Goal: Task Accomplishment & Management: Manage account settings

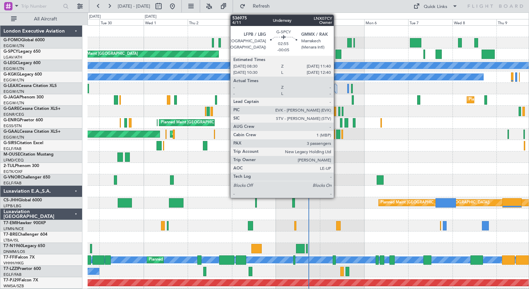
click at [337, 52] on div at bounding box center [339, 54] width 6 height 9
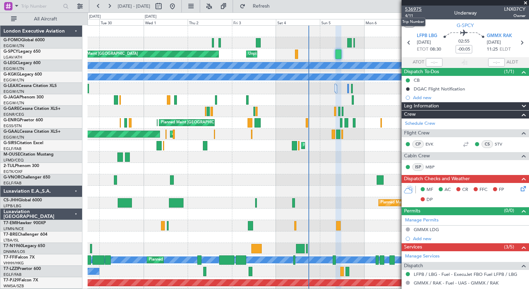
click at [410, 7] on span "536975" at bounding box center [413, 9] width 17 height 7
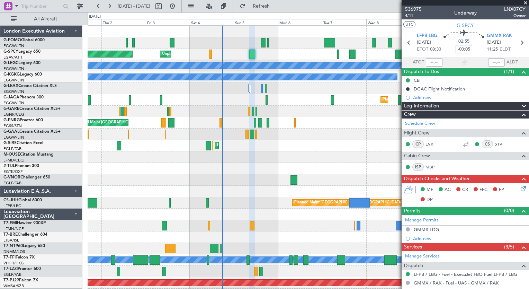
click at [231, 206] on div "Planned Maint Bremen Unplanned Maint Bremen A/C Unavailable London (Luton) A/C …" at bounding box center [308, 180] width 441 height 309
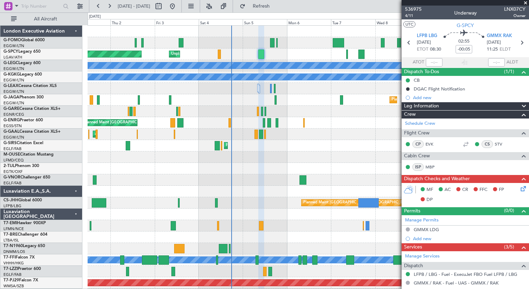
click at [240, 277] on div "Planned Maint Bremen Unplanned Maint Bremen A/C Unavailable London (Luton) A/C …" at bounding box center [308, 180] width 441 height 309
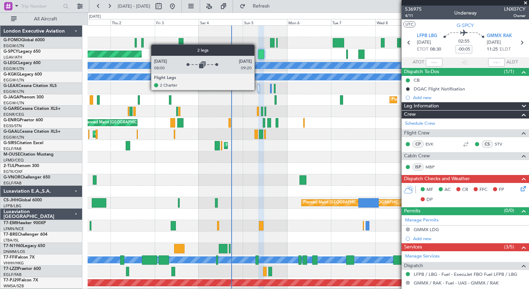
click at [258, 90] on div at bounding box center [258, 88] width 2 height 8
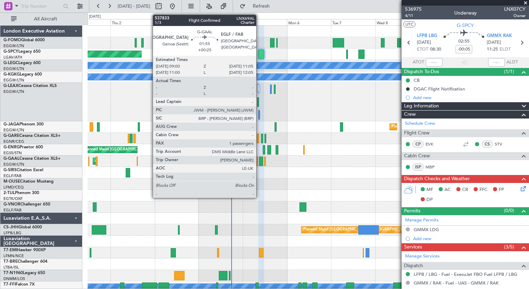
click at [259, 159] on div at bounding box center [261, 161] width 4 height 9
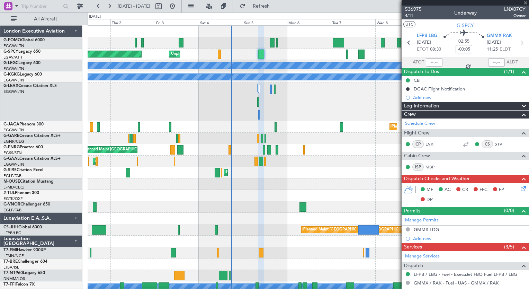
type input "+00:25"
type input "1"
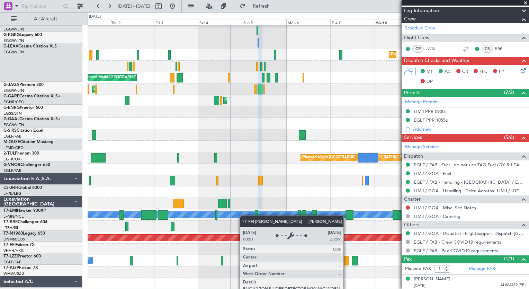
scroll to position [72, 0]
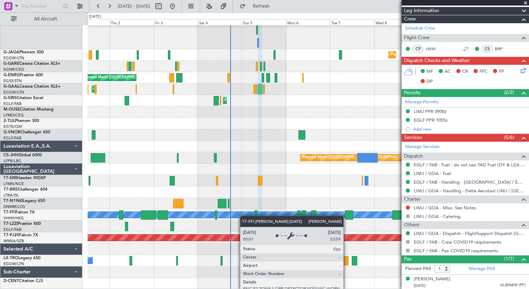
click at [243, 211] on div "Planned Maint London (Luton) Planned Maint London (Stansted) Planned Maint Lond…" at bounding box center [308, 122] width 441 height 336
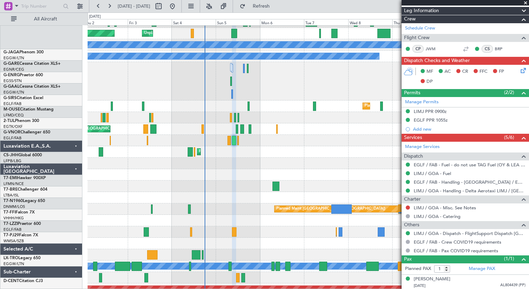
scroll to position [20, 0]
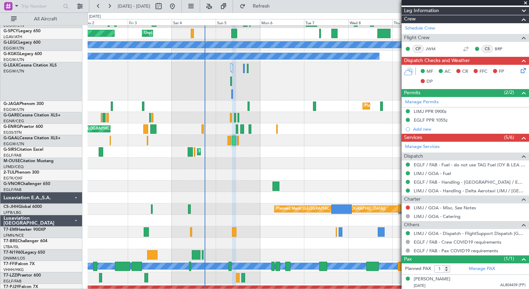
click at [258, 93] on div at bounding box center [308, 81] width 441 height 38
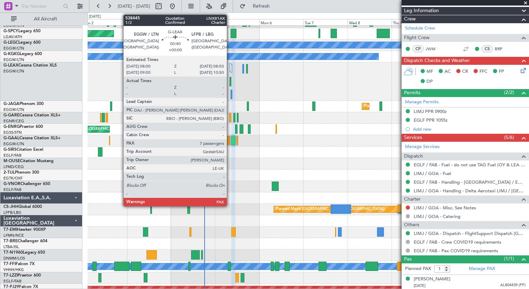
click at [230, 80] on div at bounding box center [231, 81] width 2 height 9
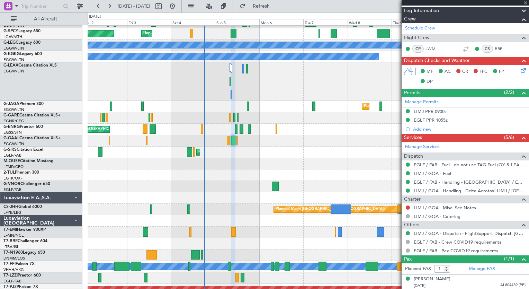
type input "7"
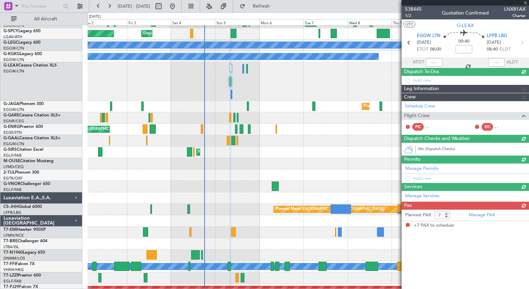
scroll to position [0, 0]
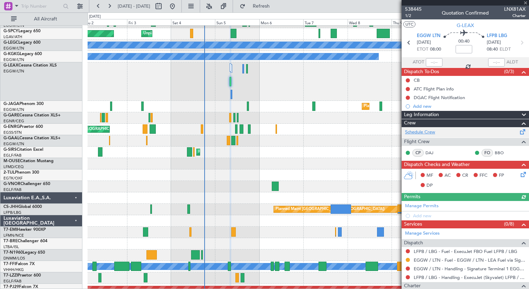
click at [427, 133] on link "Schedule Crew" at bounding box center [420, 132] width 30 height 7
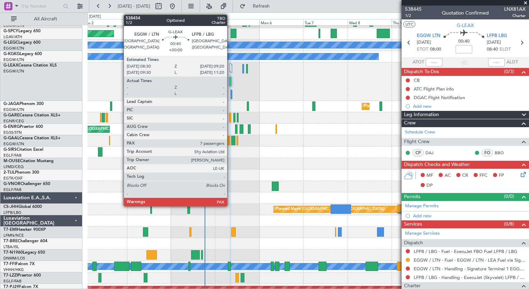
click at [231, 96] on div at bounding box center [232, 94] width 2 height 9
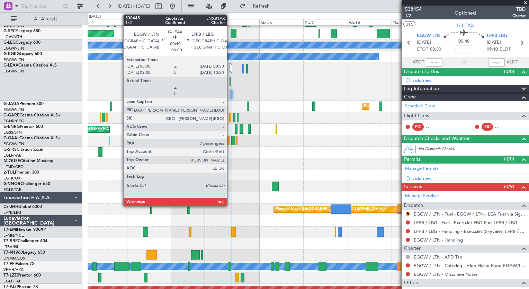
click at [230, 82] on div at bounding box center [231, 81] width 2 height 9
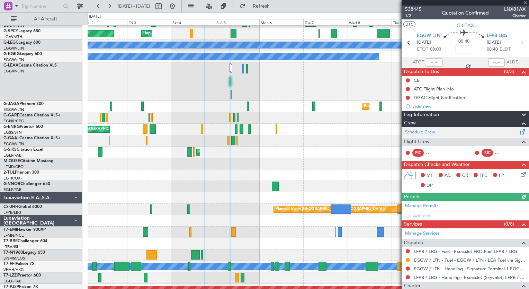
click at [424, 130] on link "Schedule Crew" at bounding box center [420, 132] width 30 height 7
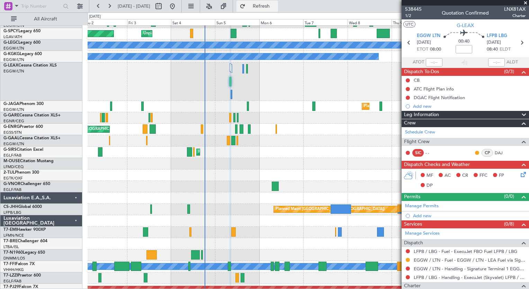
click at [276, 9] on span "Refresh" at bounding box center [261, 6] width 29 height 5
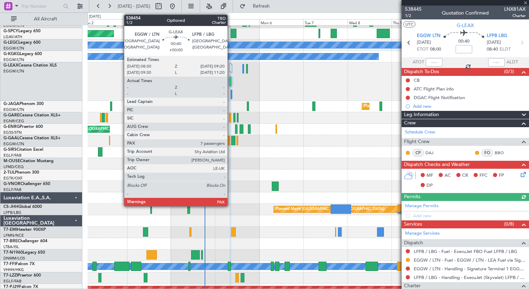
click at [231, 97] on div at bounding box center [232, 94] width 2 height 9
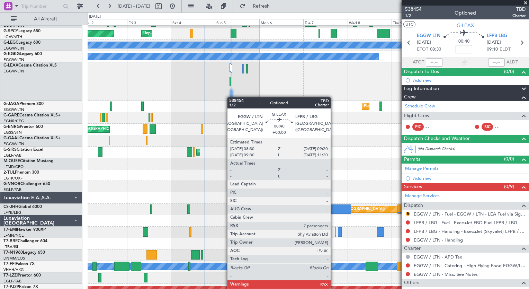
click at [231, 97] on div at bounding box center [232, 94] width 2 height 9
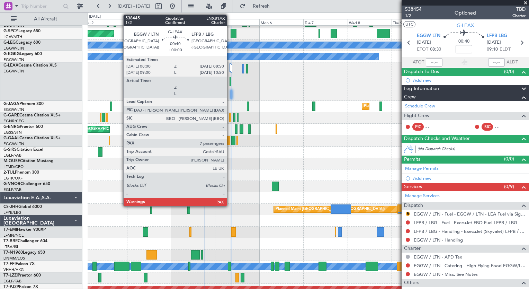
click at [230, 80] on div at bounding box center [231, 81] width 2 height 9
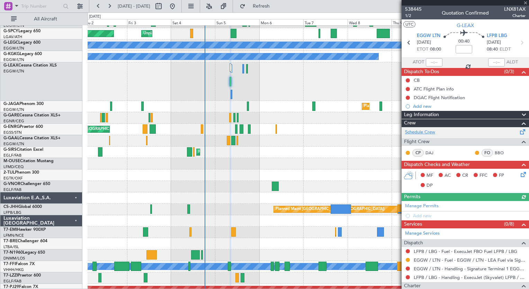
click at [430, 133] on link "Schedule Crew" at bounding box center [420, 132] width 30 height 7
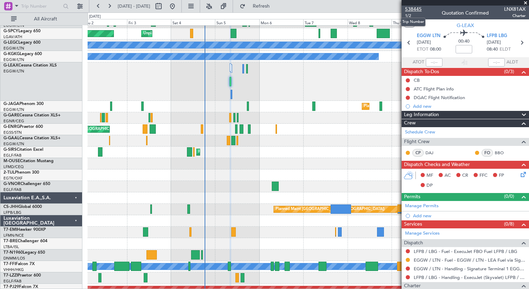
click at [412, 11] on span "538445" at bounding box center [413, 9] width 17 height 7
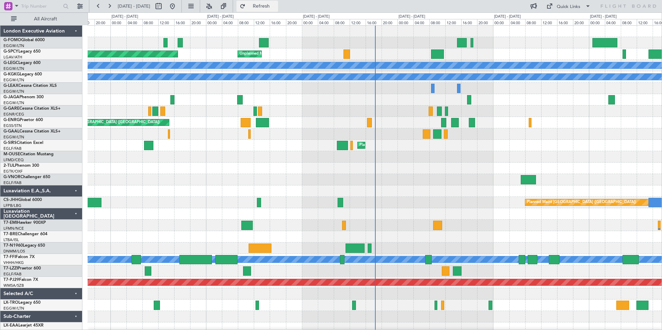
click at [273, 5] on span "Refresh" at bounding box center [261, 6] width 29 height 5
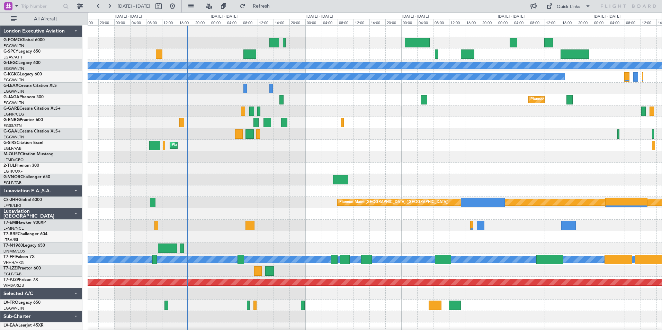
click at [261, 289] on div "Unplanned Maint Bremen Planned Maint Bremen A/C Unavailable London (Luton) A/C …" at bounding box center [375, 180] width 574 height 309
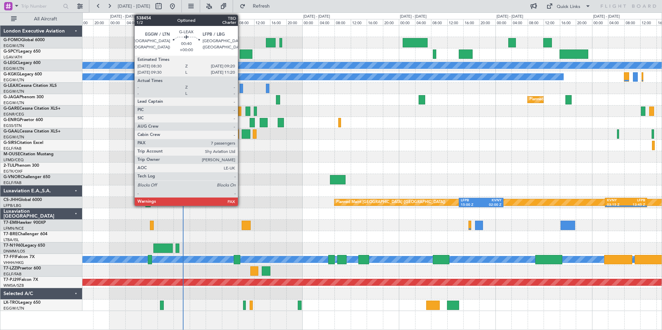
click at [241, 90] on div at bounding box center [241, 88] width 3 height 9
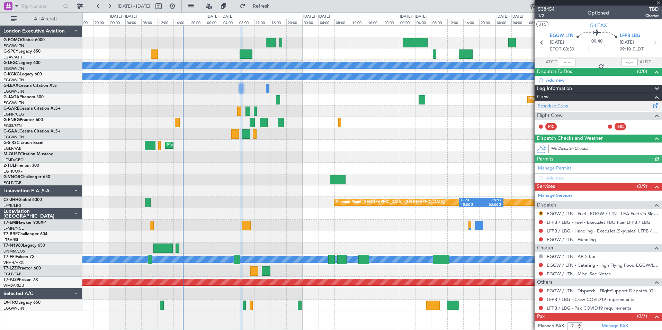
click at [529, 106] on link "Schedule Crew" at bounding box center [553, 106] width 30 height 7
click at [529, 11] on span "538454" at bounding box center [546, 9] width 17 height 7
click at [278, 9] on button "Refresh" at bounding box center [258, 6] width 42 height 11
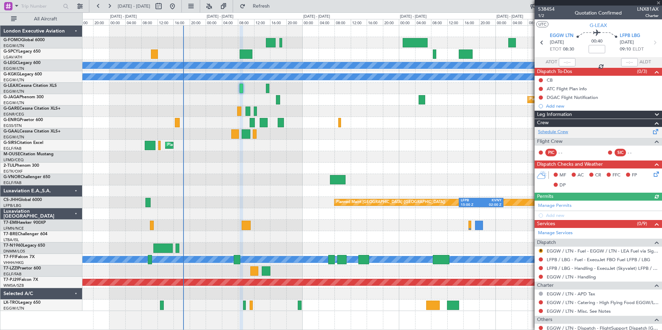
click at [529, 135] on link "Schedule Crew" at bounding box center [553, 132] width 30 height 7
click at [276, 6] on span "Refresh" at bounding box center [261, 6] width 29 height 5
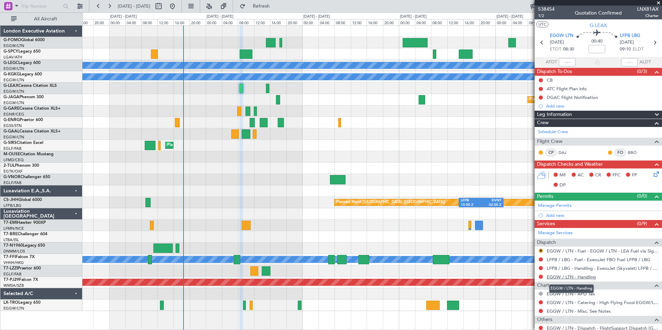
click at [529, 276] on link "EGGW / LTN - Handling" at bounding box center [571, 277] width 49 height 6
click at [273, 7] on span "Refresh" at bounding box center [261, 6] width 29 height 5
click at [529, 10] on span "538454" at bounding box center [546, 9] width 17 height 7
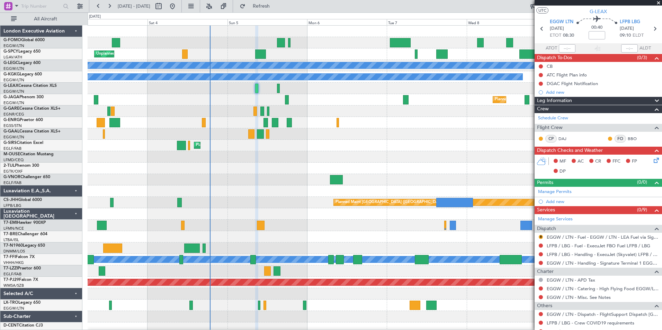
scroll to position [48, 0]
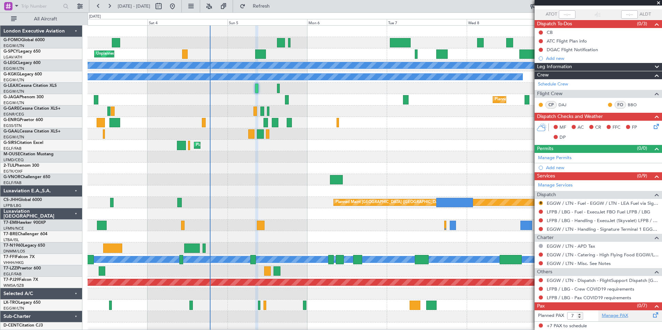
click at [529, 289] on link "Manage PAX" at bounding box center [615, 316] width 26 height 7
click at [529, 280] on link "EGGW / LTN - Dispatch - FlightSupport Dispatch [GEOGRAPHIC_DATA]" at bounding box center [603, 281] width 112 height 6
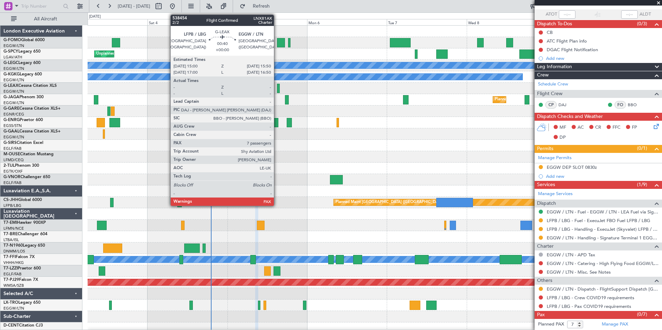
click at [277, 89] on div at bounding box center [278, 88] width 3 height 9
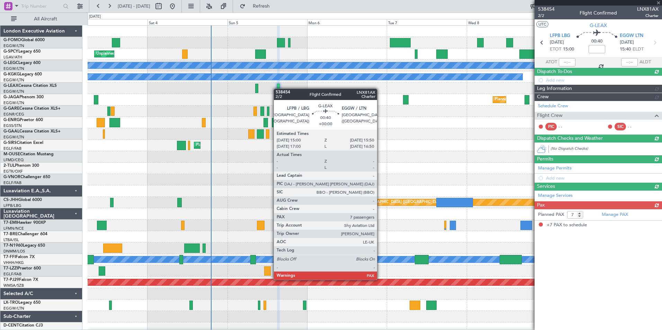
scroll to position [0, 0]
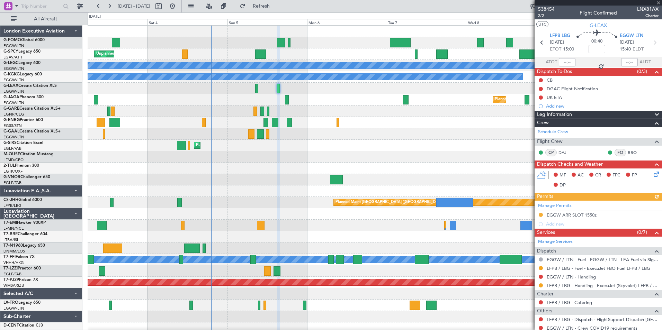
click at [529, 276] on link "EGGW / LTN - Handling" at bounding box center [571, 277] width 49 height 6
click at [278, 10] on button "Refresh" at bounding box center [258, 6] width 42 height 11
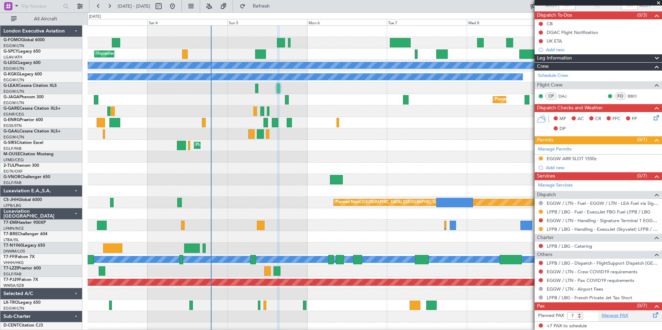
click at [529, 289] on link "Manage PAX" at bounding box center [615, 316] width 26 height 7
click at [276, 7] on span "Refresh" at bounding box center [261, 6] width 29 height 5
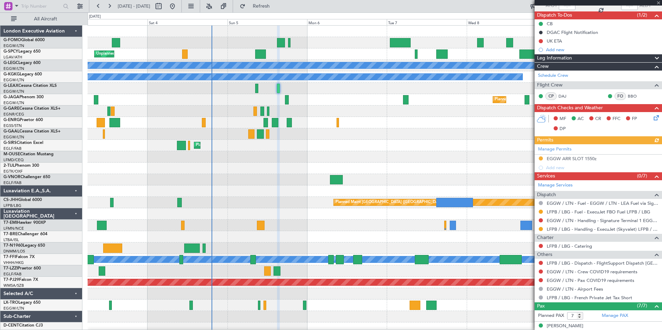
scroll to position [157, 0]
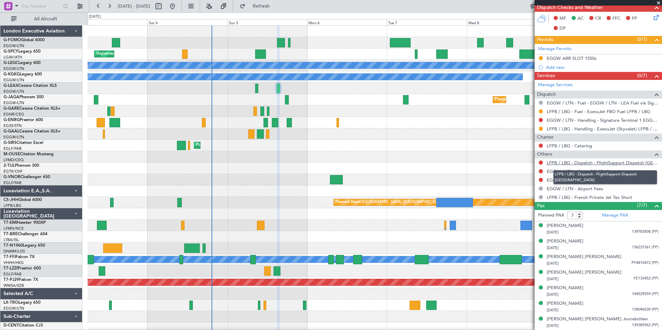
click at [529, 165] on link "LFPB / LBG - Dispatch - FlightSupport Dispatch [GEOGRAPHIC_DATA]" at bounding box center [603, 163] width 112 height 6
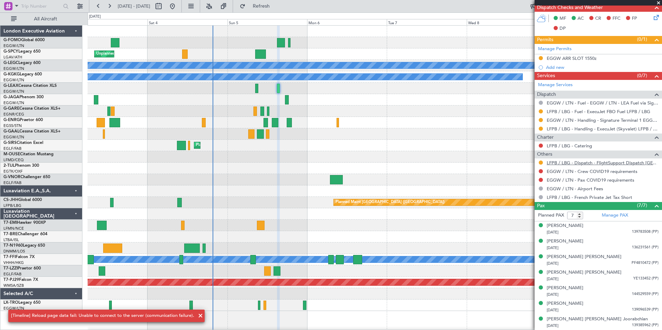
scroll to position [156, 0]
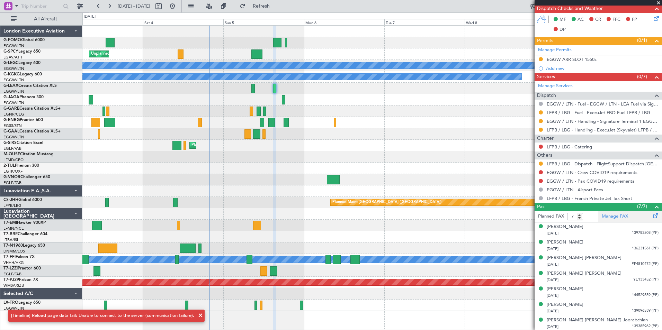
click at [529, 219] on link "Manage PAX" at bounding box center [615, 216] width 26 height 7
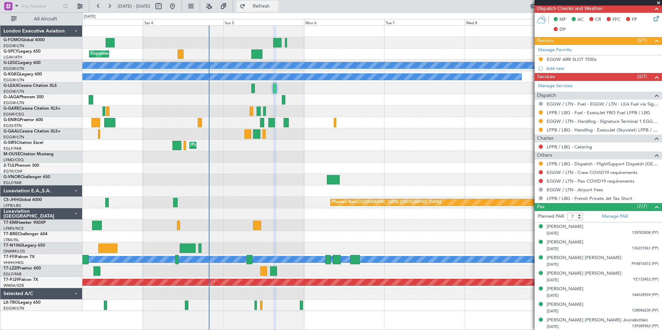
click at [271, 6] on span "Refresh" at bounding box center [261, 6] width 29 height 5
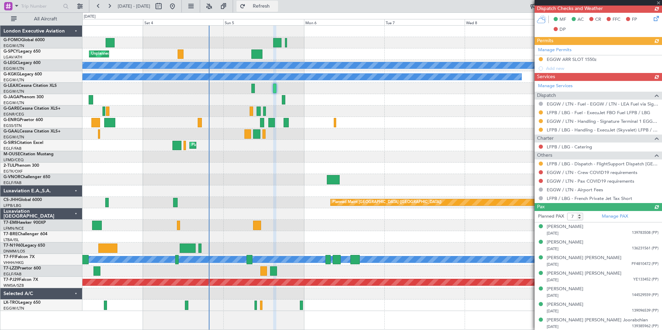
scroll to position [134, 0]
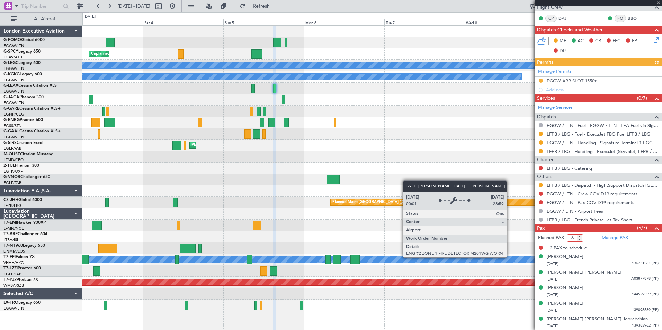
click at [529, 239] on input "6" at bounding box center [575, 239] width 16 height 8
type input "5"
click at [529, 239] on input "5" at bounding box center [575, 239] width 16 height 8
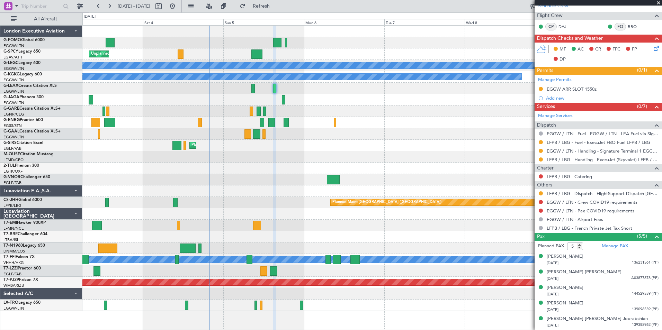
scroll to position [126, 0]
click at [529, 246] on link "Manage PAX" at bounding box center [615, 247] width 26 height 7
click at [266, 3] on button "Refresh" at bounding box center [258, 6] width 42 height 11
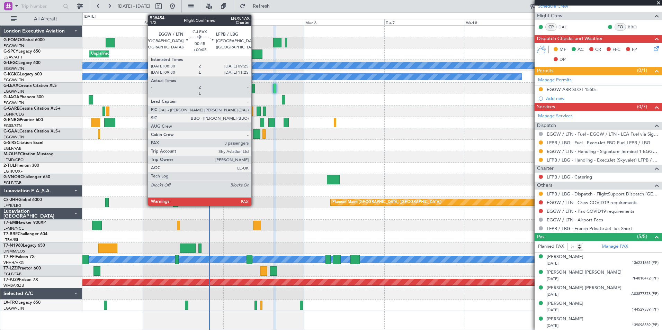
click at [255, 87] on div at bounding box center [252, 88] width 3 height 9
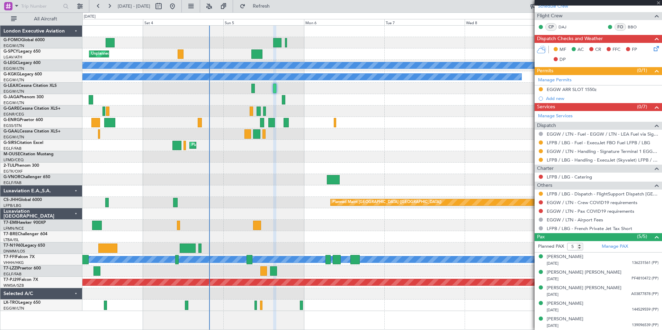
type input "+00:05"
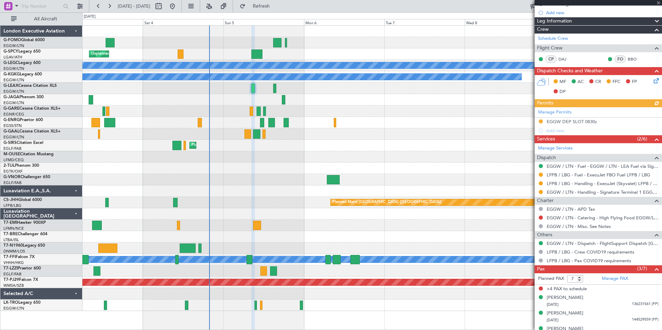
scroll to position [103, 0]
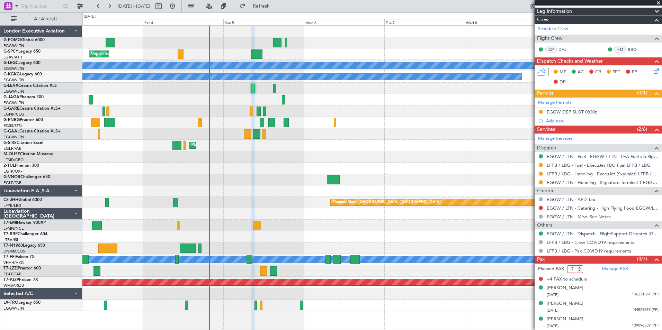
drag, startPoint x: 575, startPoint y: 270, endPoint x: 531, endPoint y: 299, distance: 52.5
click at [529, 289] on fb-app "03 Oct 2025 - 10 Oct 2025 Refresh Quick Links All Aircraft Unplanned Maint Brem…" at bounding box center [331, 167] width 662 height 325
type input "3"
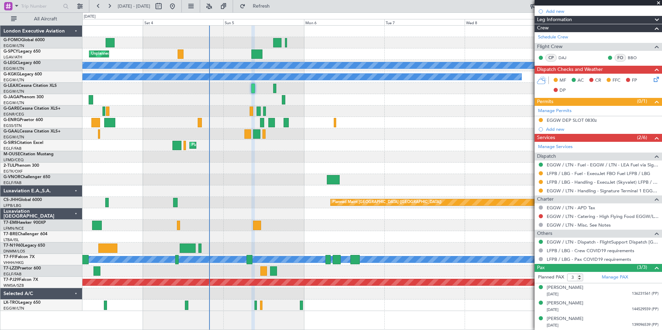
scroll to position [95, 0]
click at [276, 5] on span "Refresh" at bounding box center [261, 6] width 29 height 5
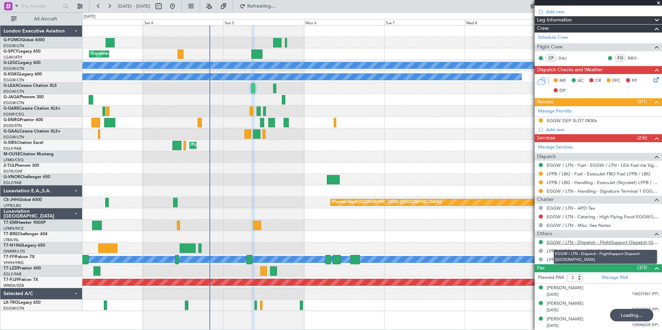
click at [529, 240] on link "EGGW / LTN - Dispatch - FlightSupport Dispatch [GEOGRAPHIC_DATA]" at bounding box center [603, 243] width 112 height 6
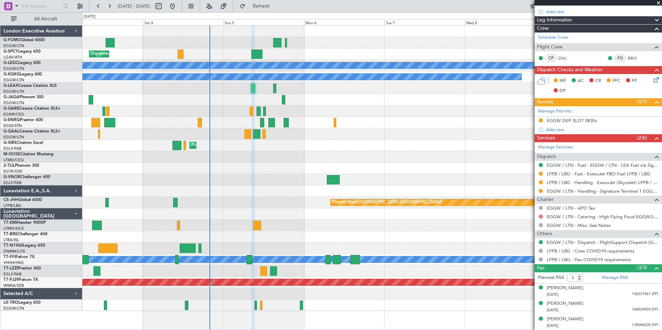
click at [529, 217] on button at bounding box center [541, 217] width 4 height 4
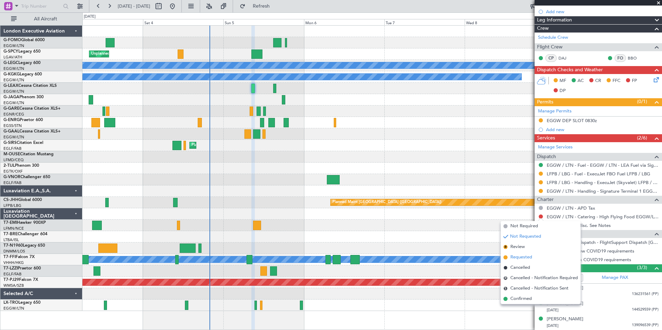
click at [529, 253] on li "Requested" at bounding box center [541, 258] width 80 height 10
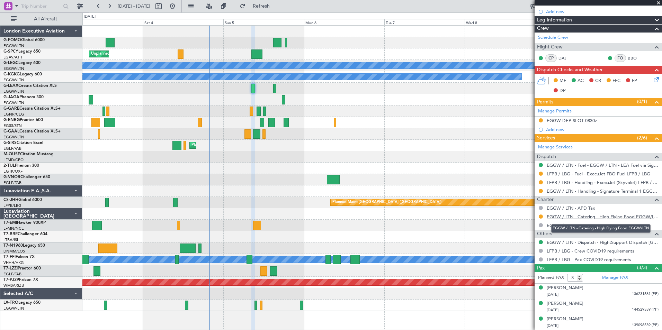
click at [529, 216] on link "EGGW / LTN - Catering - High Flying Food EGGW/LTN" at bounding box center [603, 217] width 112 height 6
click at [276, 5] on span "Refresh" at bounding box center [261, 6] width 29 height 5
click at [529, 242] on button at bounding box center [541, 242] width 4 height 4
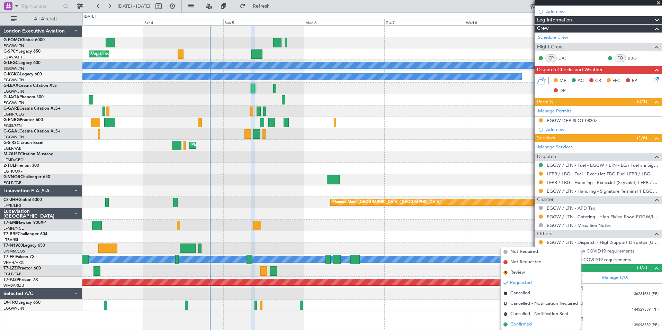
click at [520, 289] on span "Confirmed" at bounding box center [521, 324] width 21 height 7
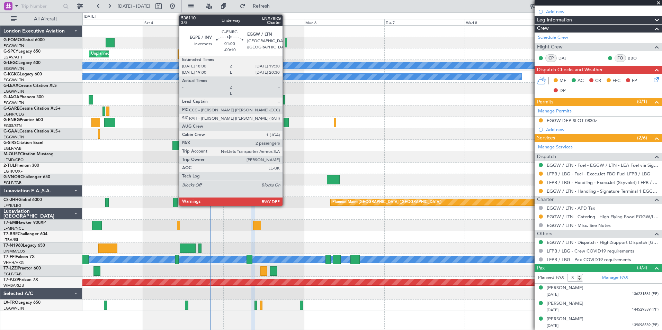
click at [286, 123] on div at bounding box center [286, 122] width 5 height 9
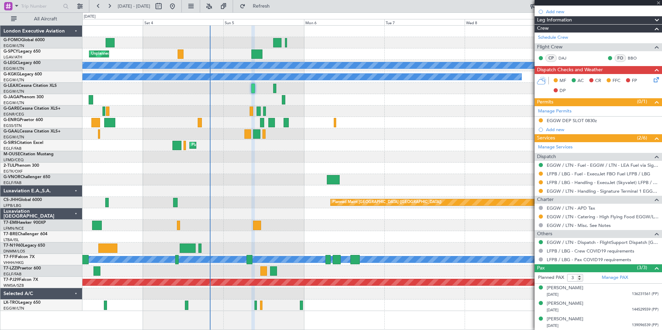
type input "-00:10"
type input "2"
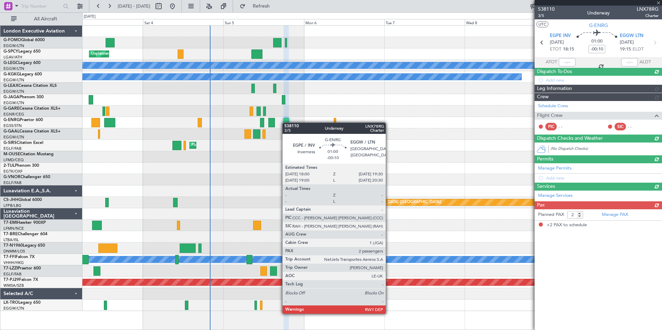
scroll to position [0, 0]
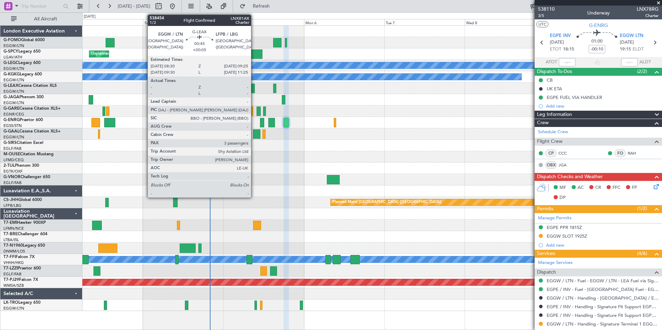
click at [254, 86] on div at bounding box center [252, 88] width 3 height 9
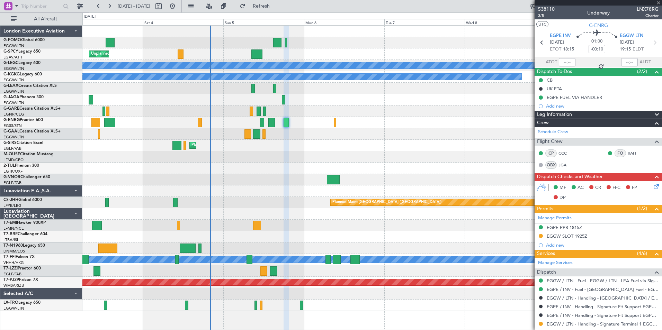
type input "+00:05"
type input "3"
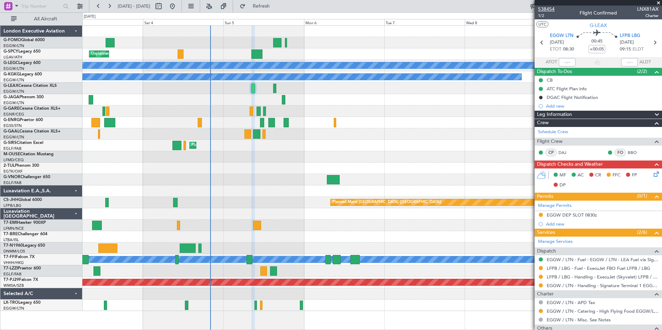
click at [529, 10] on span "538454" at bounding box center [546, 9] width 17 height 7
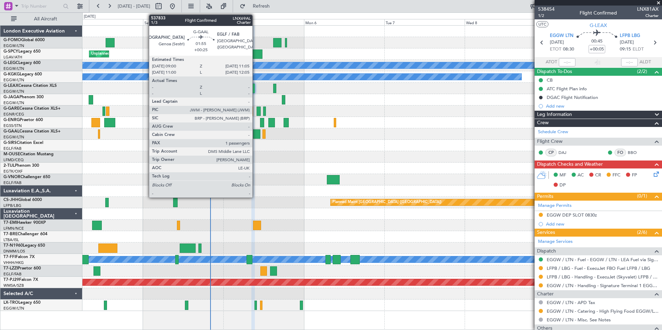
click at [256, 135] on div at bounding box center [256, 134] width 7 height 9
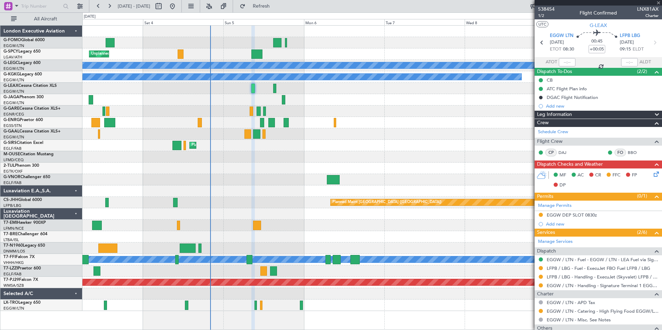
type input "+00:25"
type input "1"
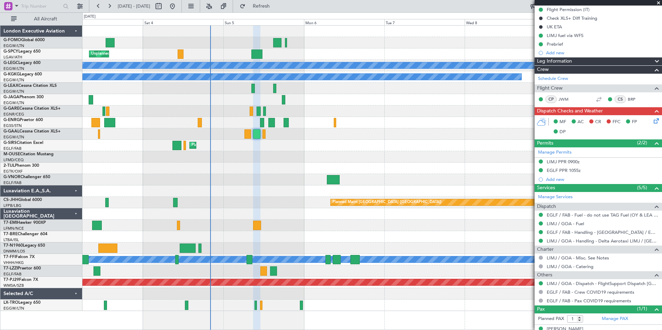
scroll to position [87, 0]
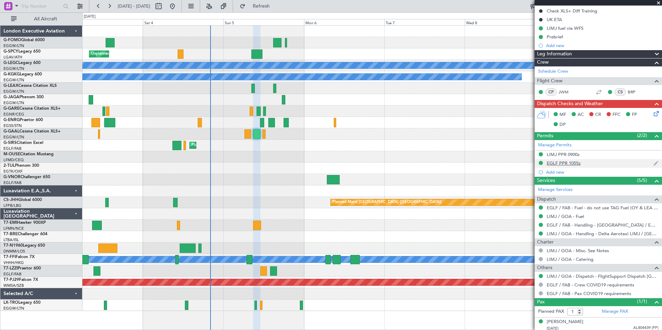
click at [529, 165] on div "EGLF PPR 1055z" at bounding box center [564, 163] width 34 height 6
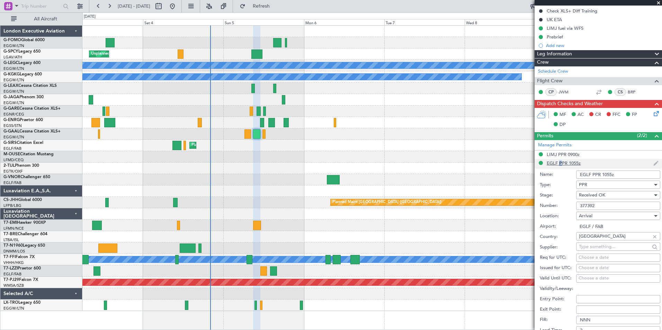
click at [529, 165] on li "EGLF PPR 1055z Name: EGLF PPR 1055z Type: PPR Stage: Received OK Number: 377392…" at bounding box center [598, 266] width 127 height 215
drag, startPoint x: 596, startPoint y: 207, endPoint x: 569, endPoint y: 209, distance: 27.1
click at [529, 209] on div "Number: 377392" at bounding box center [600, 206] width 121 height 10
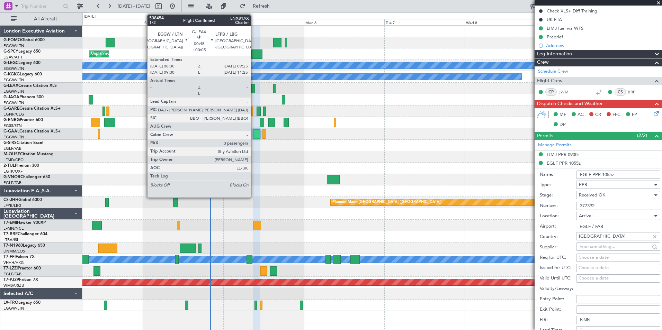
click at [254, 87] on div at bounding box center [252, 88] width 3 height 9
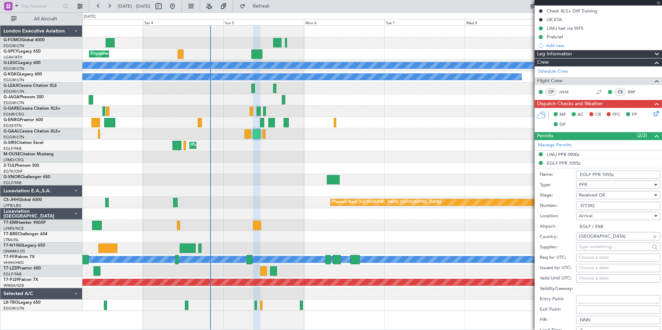
type input "+00:05"
type input "3"
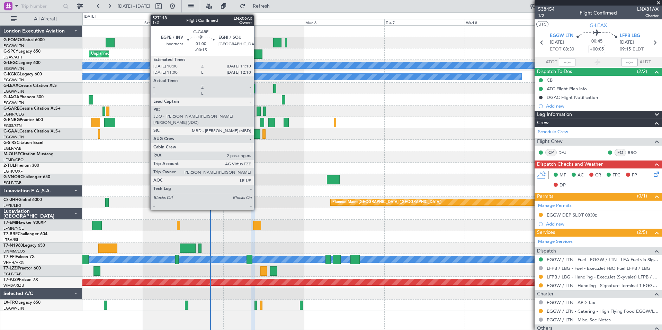
click at [257, 113] on div at bounding box center [259, 111] width 4 height 9
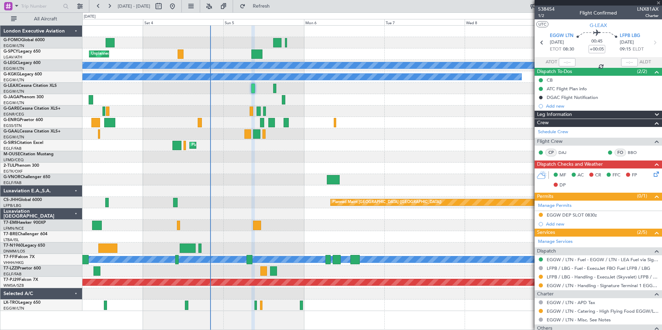
type input "-00:15"
type input "2"
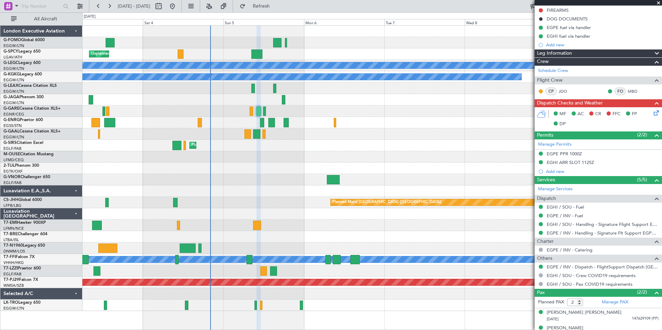
scroll to position [88, 0]
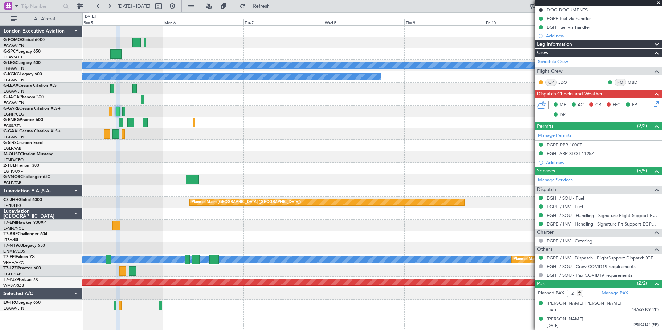
click at [230, 289] on html "03 Oct 2025 - 10 Oct 2025 Refresh Quick Links All Aircraft Unplanned Maint Brem…" at bounding box center [331, 165] width 662 height 330
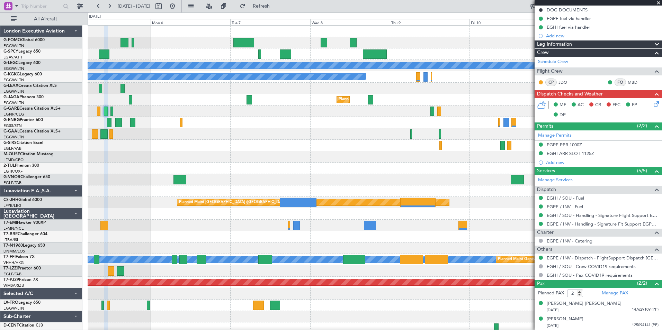
click at [328, 289] on div "Unplanned Maint Bremen A/C Unavailable London (Luton) A/C Unavailable Istanbul …" at bounding box center [375, 180] width 574 height 309
click at [278, 2] on button "Refresh" at bounding box center [258, 6] width 42 height 11
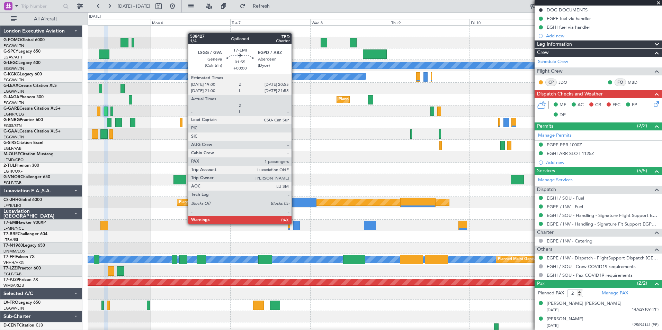
click at [295, 224] on div at bounding box center [296, 225] width 7 height 9
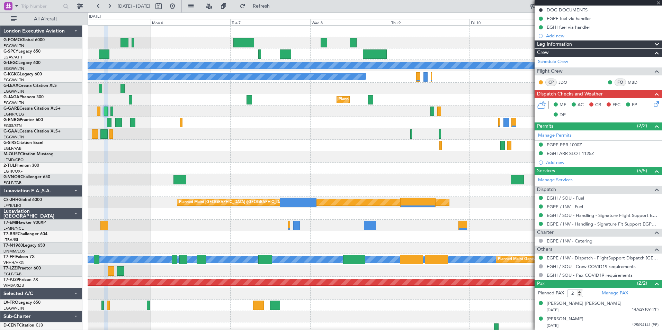
type input "1"
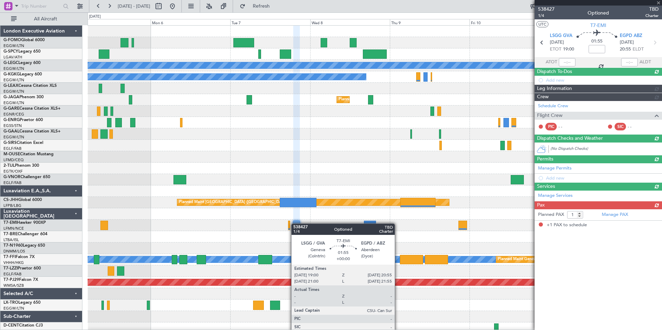
scroll to position [0, 0]
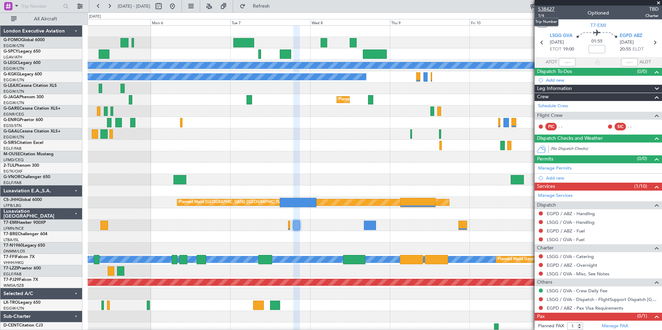
click at [529, 10] on span "538427" at bounding box center [546, 9] width 17 height 7
click at [271, 9] on button "Refresh" at bounding box center [258, 6] width 42 height 11
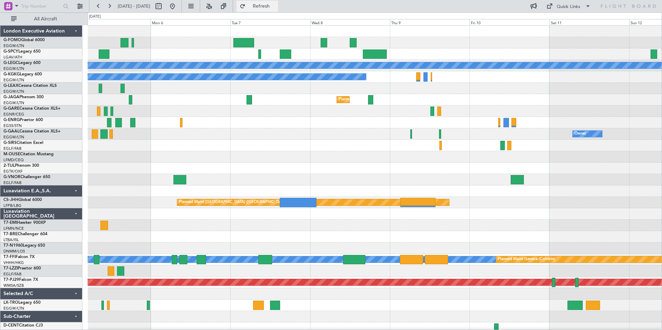
click at [274, 4] on span "Refresh" at bounding box center [261, 6] width 29 height 5
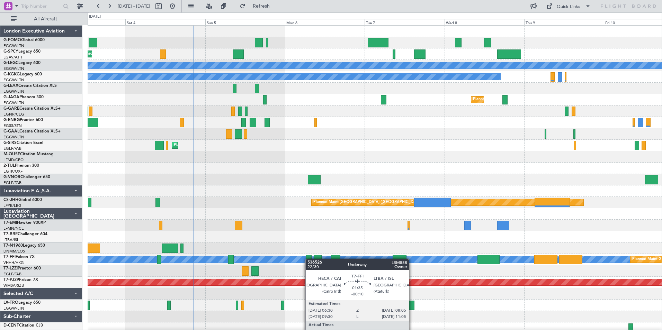
click at [310, 259] on div "Unplanned Maint Bremen Planned Maint Bremen A/C Unavailable London (Luton) A/C …" at bounding box center [375, 180] width 574 height 309
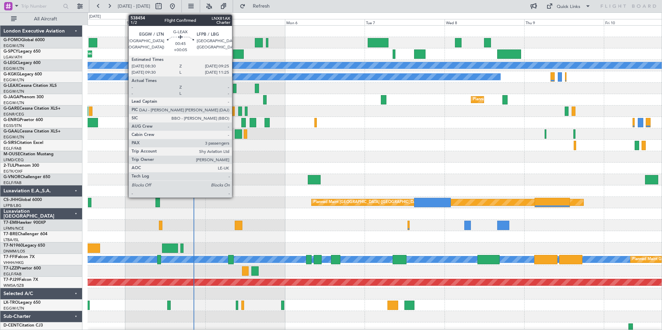
click at [235, 90] on div at bounding box center [234, 88] width 3 height 9
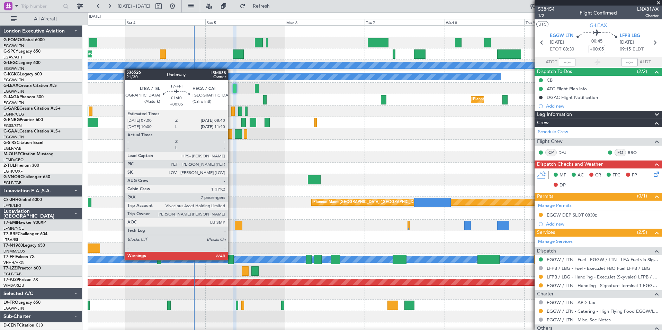
click at [231, 260] on div at bounding box center [231, 259] width 6 height 9
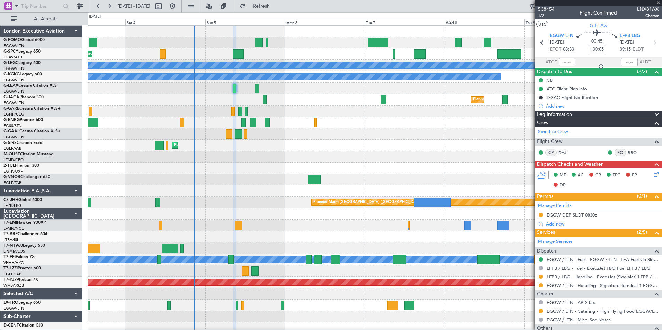
type input "7"
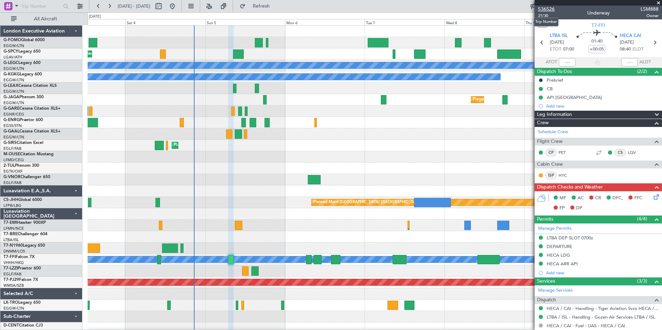
click at [529, 6] on span "536526" at bounding box center [546, 9] width 17 height 7
click at [275, 8] on span "Refresh" at bounding box center [261, 6] width 29 height 5
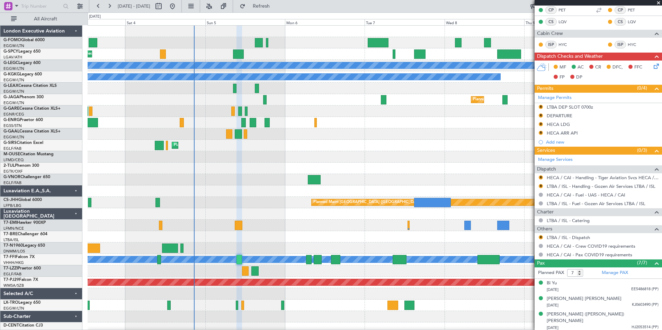
scroll to position [162, 0]
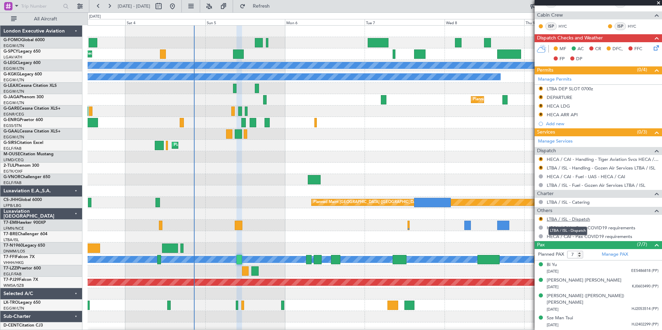
click at [529, 220] on link "LTBA / ISL - Dispatch" at bounding box center [568, 219] width 43 height 6
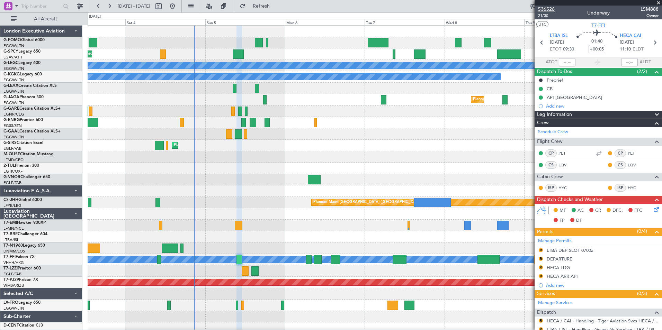
click at [546, 11] on span "536526" at bounding box center [546, 9] width 17 height 7
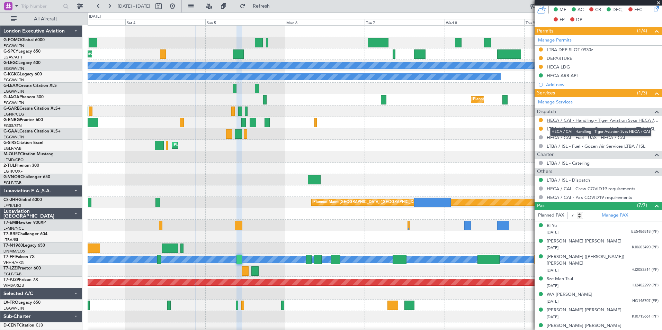
click at [596, 120] on link "HECA / CAI - Handling - Tiger Aviation Svcs HECA / CAI" at bounding box center [603, 120] width 112 height 6
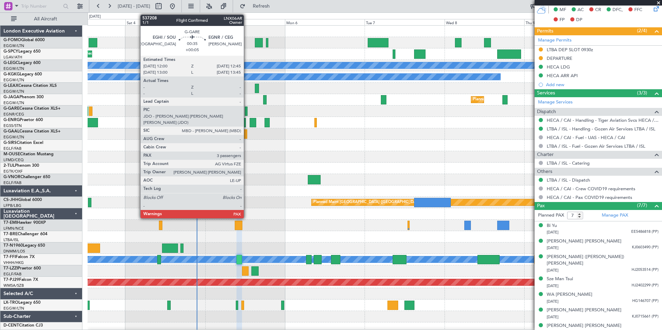
click at [247, 112] on div at bounding box center [246, 111] width 3 height 9
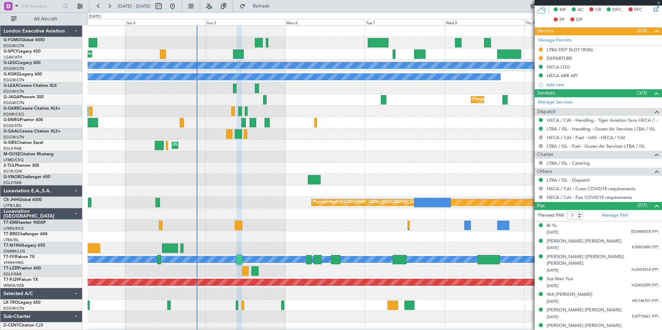
type input "3"
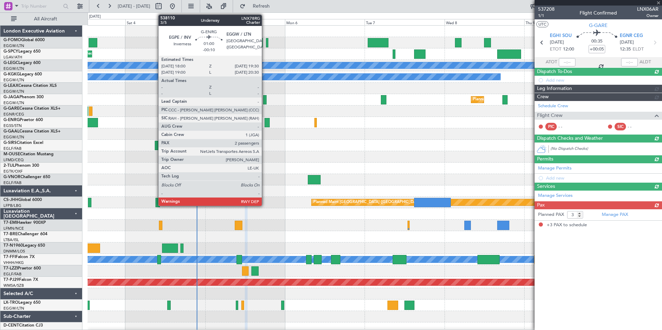
click at [265, 124] on div at bounding box center [267, 122] width 5 height 9
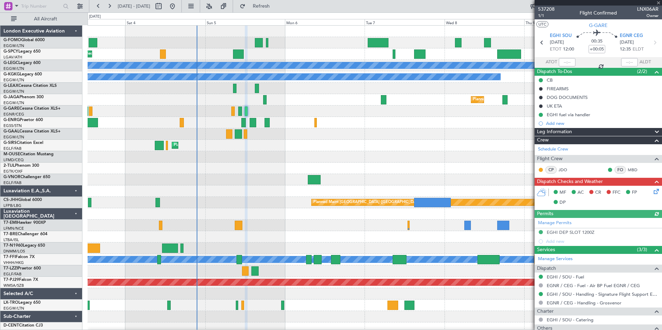
type input "-00:10"
type input "2"
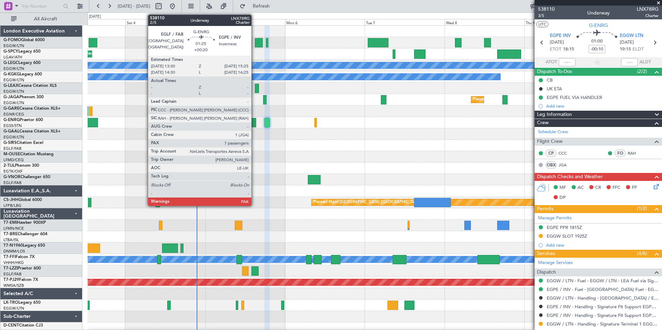
click at [255, 122] on div at bounding box center [253, 122] width 7 height 9
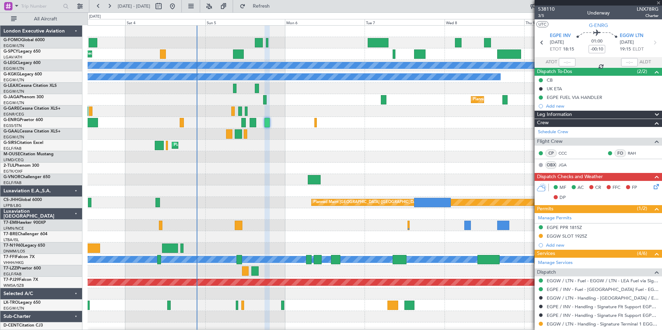
type input "+00:20"
type input "7"
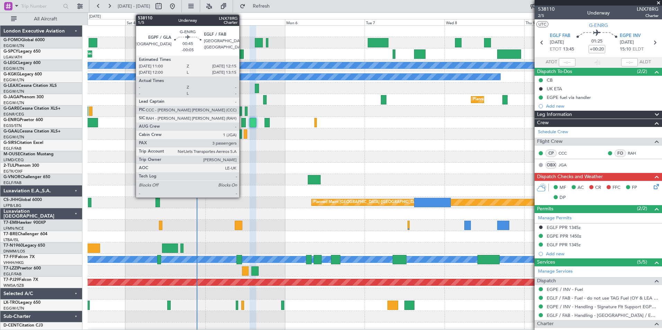
click at [242, 123] on div at bounding box center [243, 122] width 4 height 9
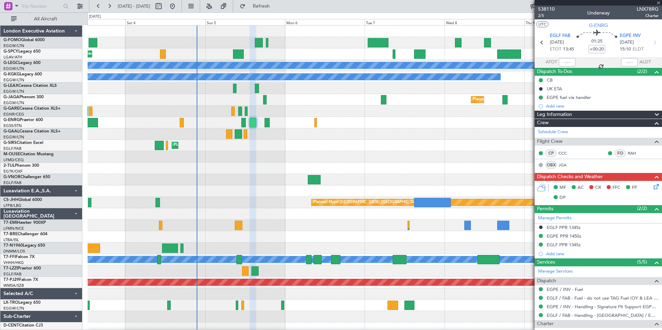
type input "-00:05"
type input "3"
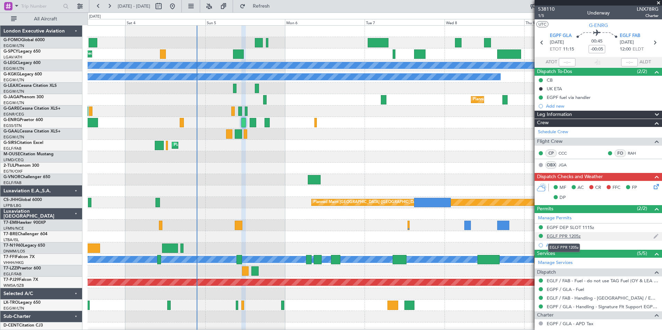
click at [568, 235] on div "EGLF PPR 1205z" at bounding box center [564, 236] width 34 height 6
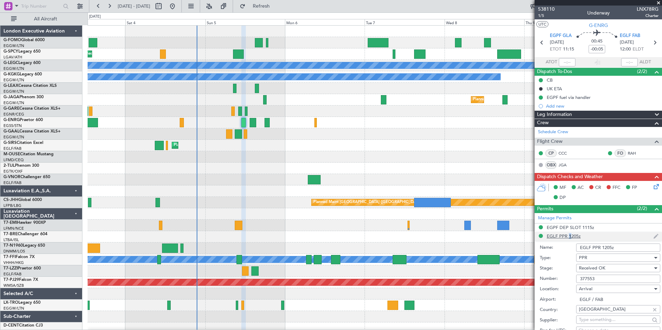
drag, startPoint x: 600, startPoint y: 280, endPoint x: 569, endPoint y: 283, distance: 30.6
click at [569, 283] on div "Number: 377553" at bounding box center [600, 279] width 121 height 10
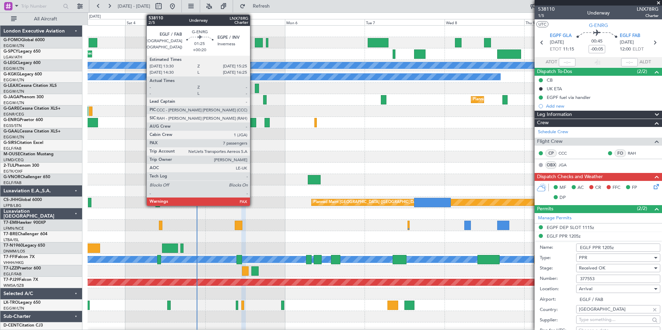
click at [253, 124] on div at bounding box center [253, 122] width 7 height 9
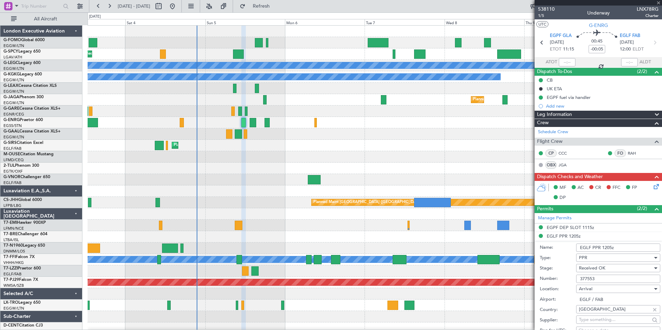
type input "+00:20"
type input "7"
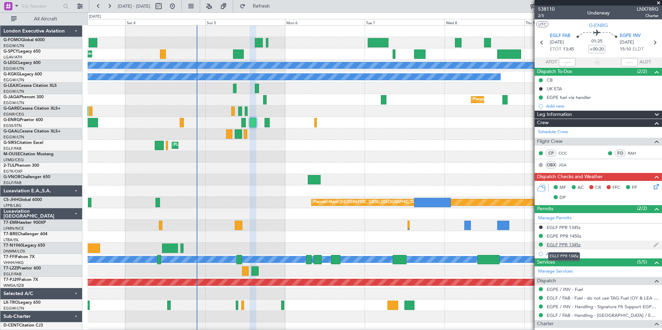
click at [559, 242] on div "EGLF PPR 1345z" at bounding box center [564, 245] width 34 height 6
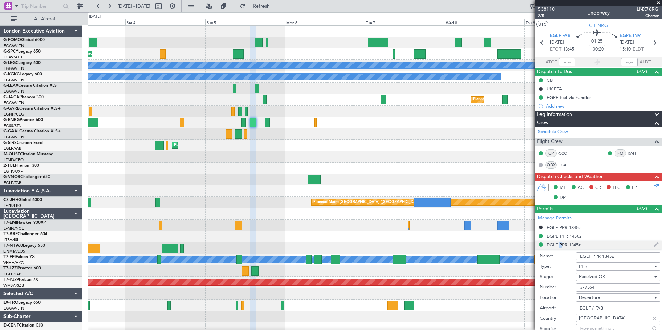
drag, startPoint x: 597, startPoint y: 289, endPoint x: 566, endPoint y: 287, distance: 30.9
click at [566, 287] on div "Number: 377554" at bounding box center [600, 288] width 121 height 10
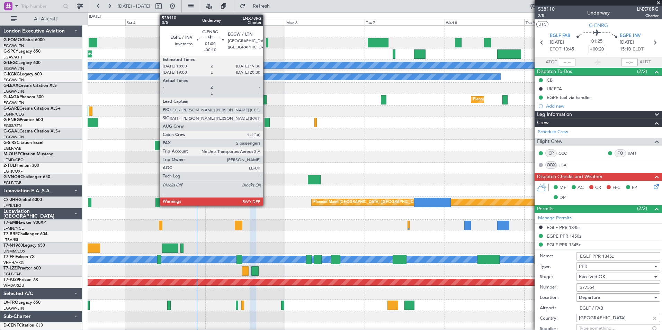
click at [266, 123] on div at bounding box center [267, 122] width 5 height 9
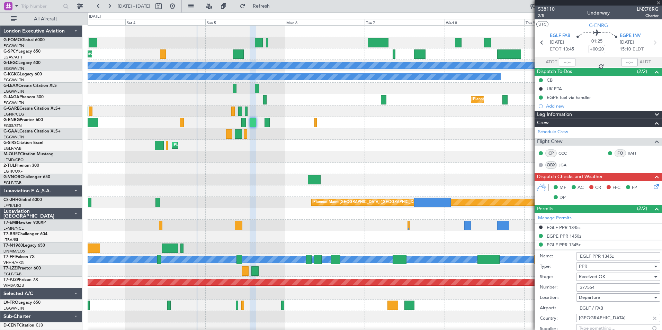
type input "-00:10"
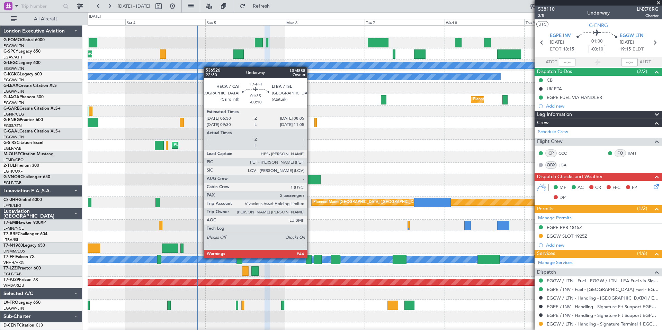
click at [310, 258] on div at bounding box center [309, 259] width 6 height 9
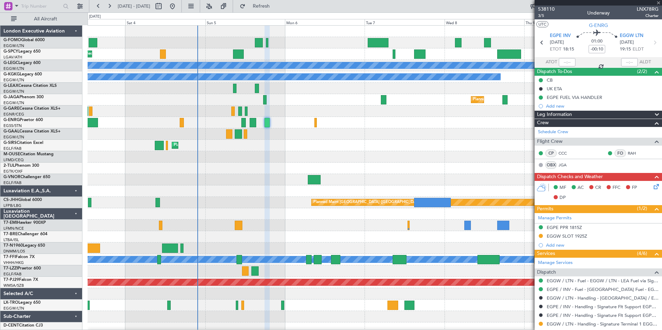
type input "3"
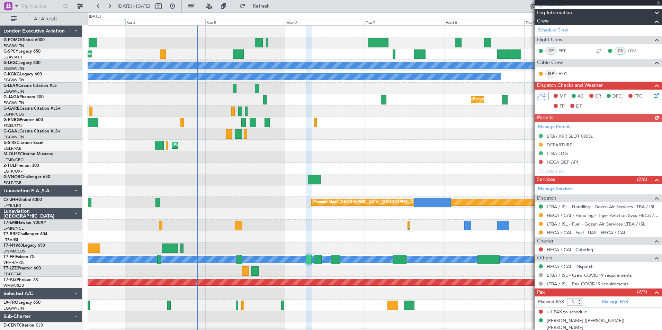
scroll to position [119, 0]
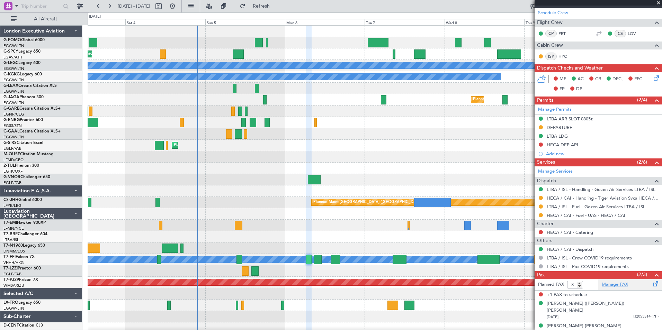
click at [604, 284] on link "Manage PAX" at bounding box center [615, 285] width 26 height 7
click at [316, 262] on div at bounding box center [318, 259] width 8 height 9
type input "+00:10"
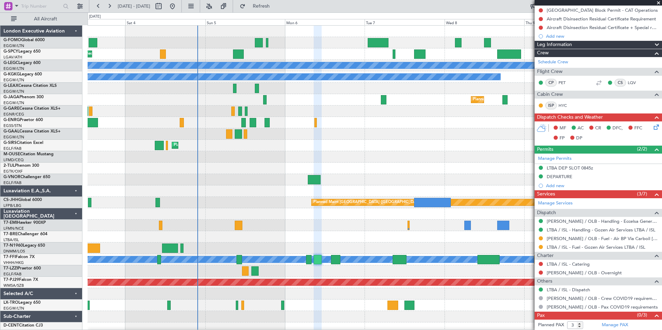
scroll to position [105, 0]
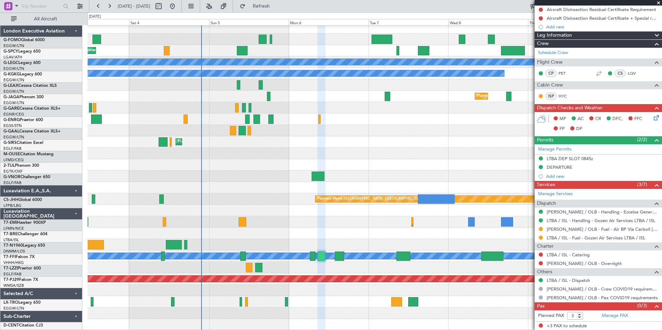
click at [245, 244] on div "Unplanned Maint Bremen Planned Maint Bremen A/C Unavailable London (Luton) A/C …" at bounding box center [375, 176] width 574 height 309
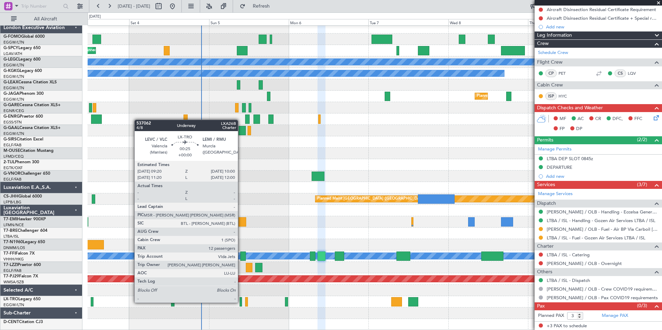
click at [241, 302] on div at bounding box center [241, 302] width 2 height 9
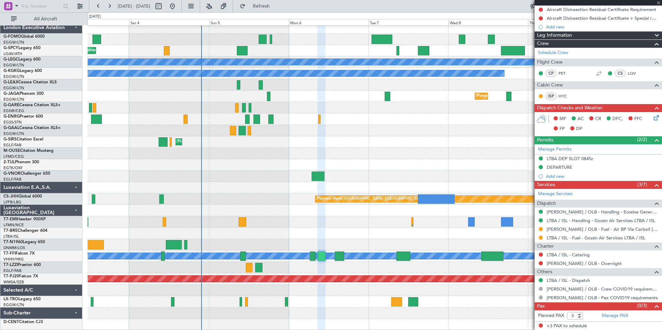
type input "12"
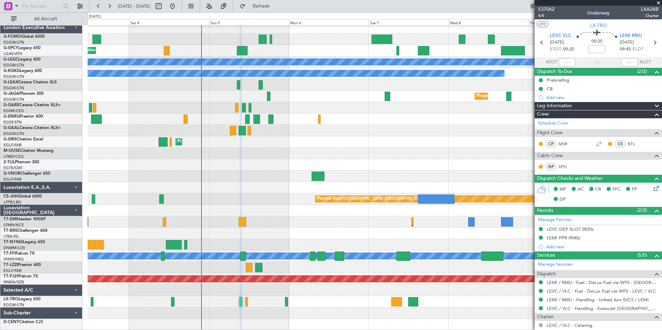
scroll to position [249, 0]
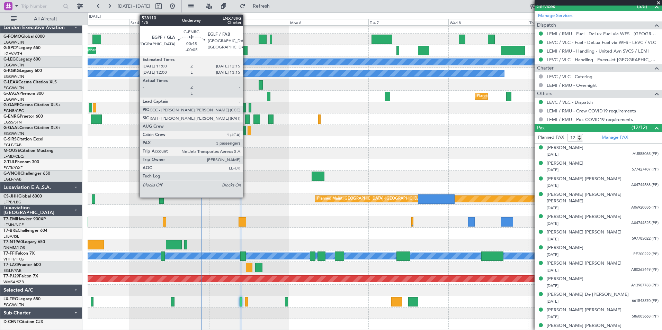
click at [246, 123] on div at bounding box center [247, 119] width 4 height 9
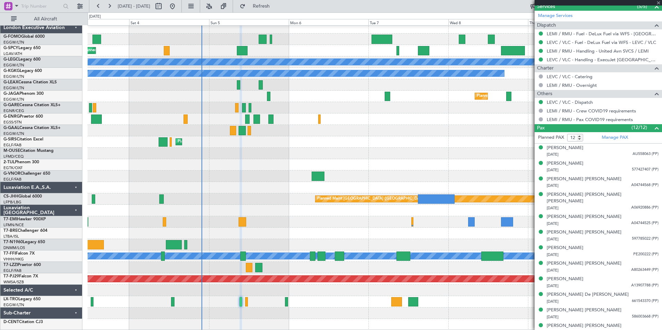
type input "-00:05"
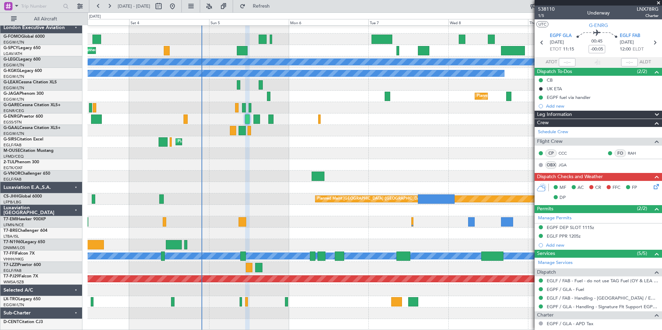
scroll to position [123, 0]
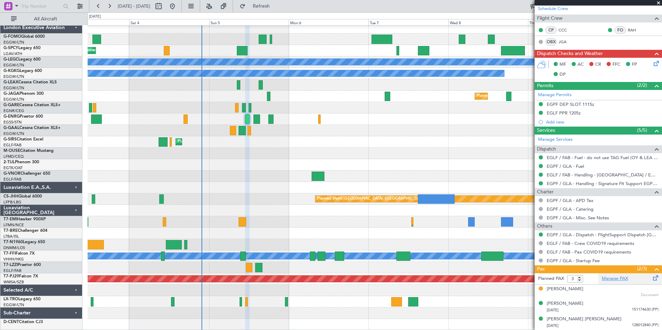
click at [611, 280] on link "Manage PAX" at bounding box center [615, 279] width 26 height 7
click at [278, 10] on button "Refresh" at bounding box center [258, 6] width 42 height 11
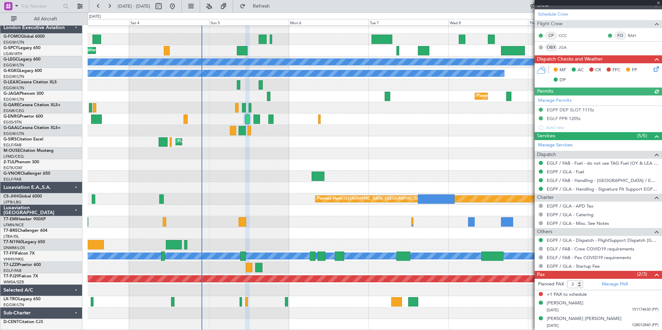
scroll to position [117, 0]
type input "2"
click at [580, 285] on input "2" at bounding box center [575, 285] width 16 height 8
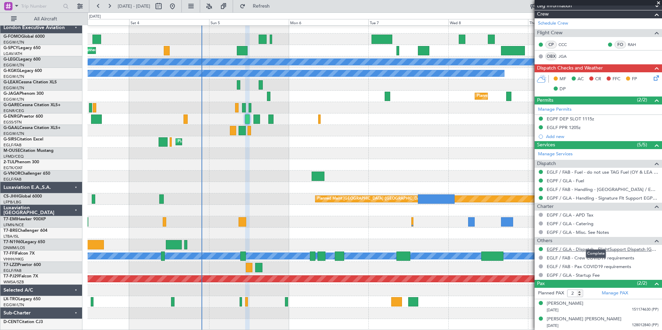
click at [642, 240] on div "Others" at bounding box center [598, 241] width 127 height 8
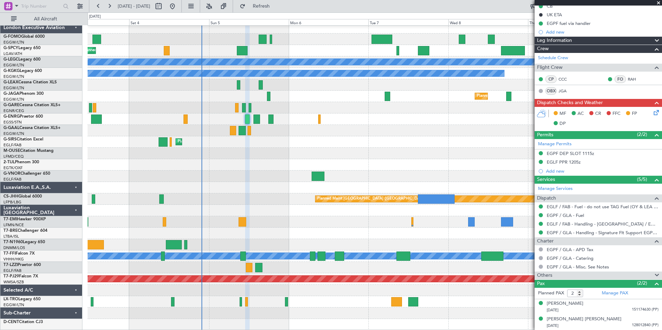
click at [653, 274] on span at bounding box center [657, 276] width 8 height 8
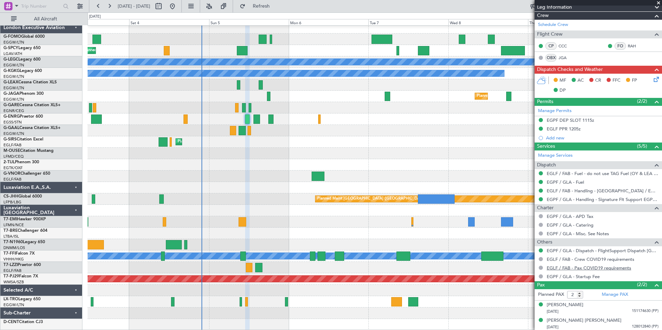
scroll to position [109, 0]
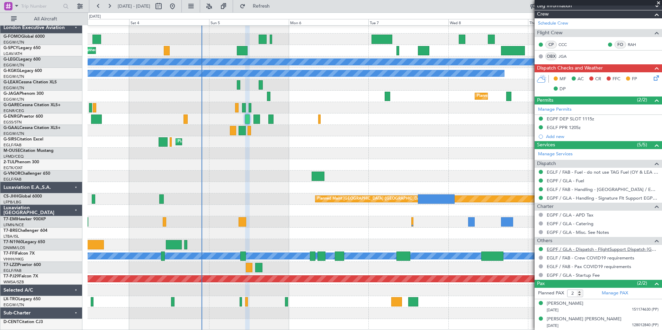
click at [639, 251] on link "EGPF / GLA - Dispatch - FlightSupport Dispatch [GEOGRAPHIC_DATA]" at bounding box center [603, 250] width 112 height 6
click at [276, 7] on span "Refresh" at bounding box center [261, 6] width 29 height 5
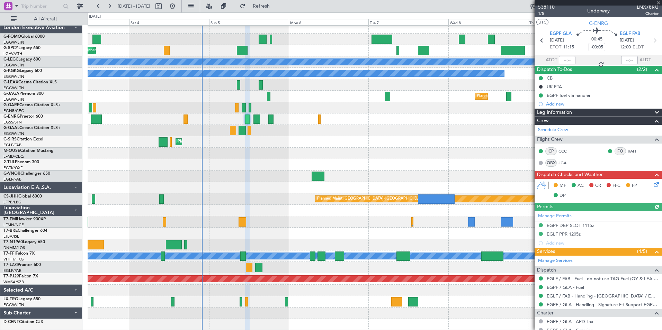
scroll to position [0, 0]
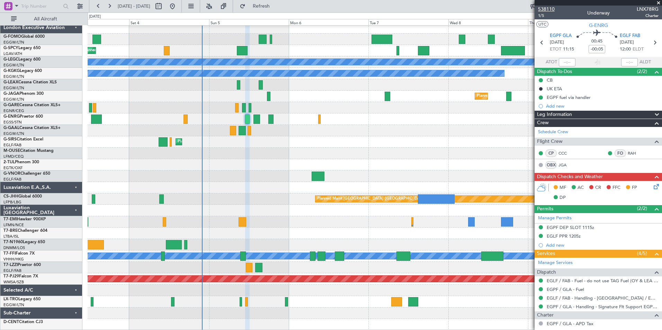
click at [550, 9] on span "538110" at bounding box center [546, 9] width 17 height 7
click at [546, 134] on link "Schedule Crew" at bounding box center [553, 132] width 30 height 7
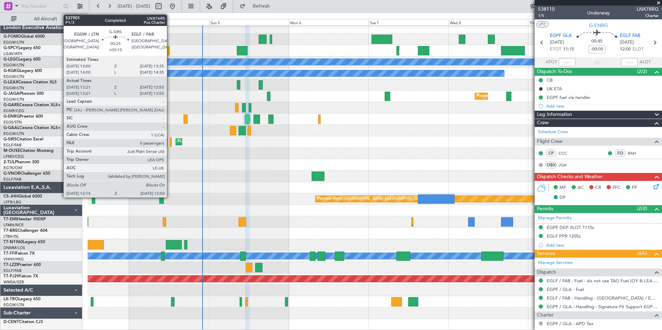
click at [170, 141] on div at bounding box center [171, 142] width 2 height 9
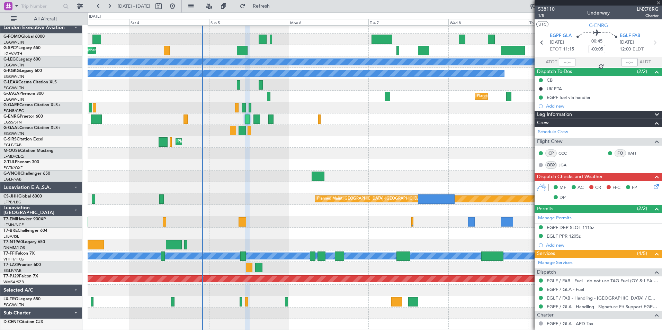
type input "+00:15"
type input "12:21"
type input "12:45"
type input "0"
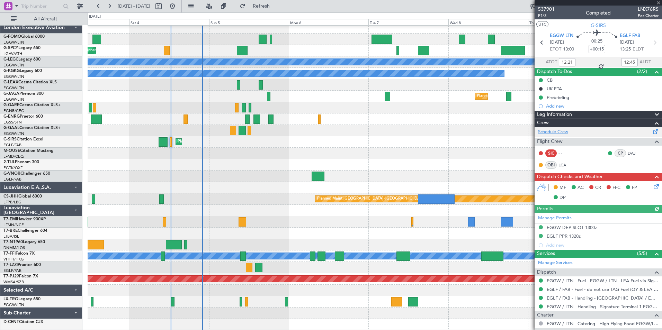
click at [562, 134] on link "Schedule Crew" at bounding box center [553, 132] width 30 height 7
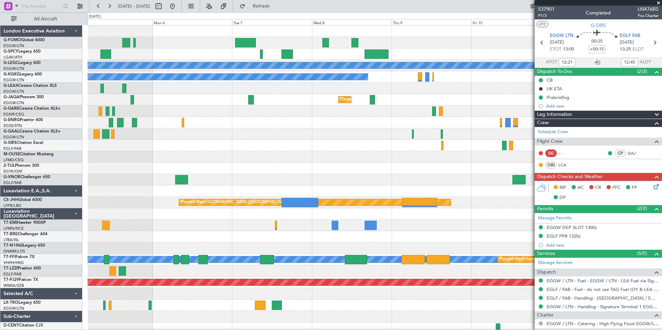
click at [205, 330] on html "03 Oct 2025 - 10 Oct 2025 Refresh Quick Links All Aircraft Unplanned Maint Brem…" at bounding box center [331, 165] width 662 height 330
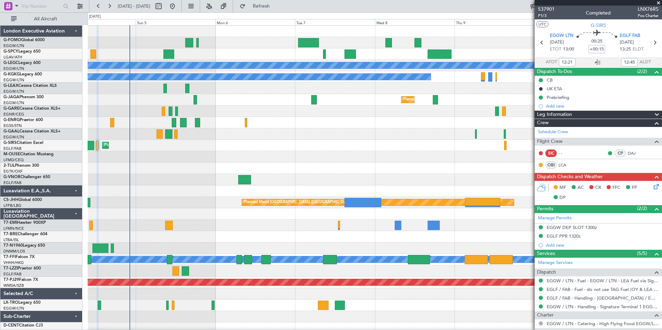
click at [266, 183] on div "Unplanned Maint Bremen Planned Maint Bremen A/C Unavailable London (Luton) A/C …" at bounding box center [375, 180] width 574 height 309
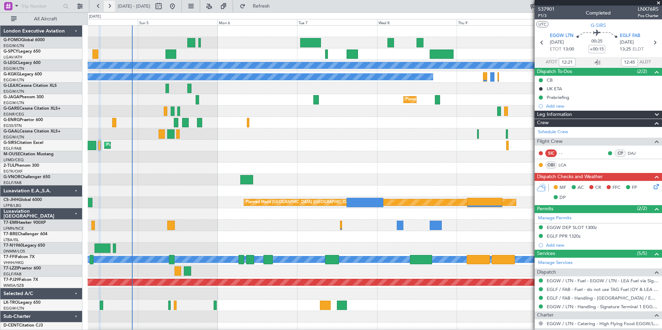
click at [110, 7] on button at bounding box center [109, 6] width 11 height 11
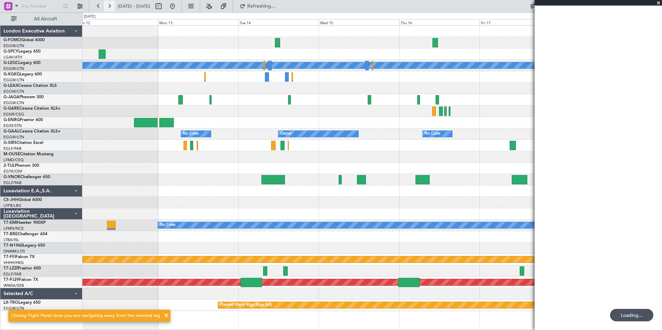
click at [110, 7] on button at bounding box center [109, 6] width 11 height 11
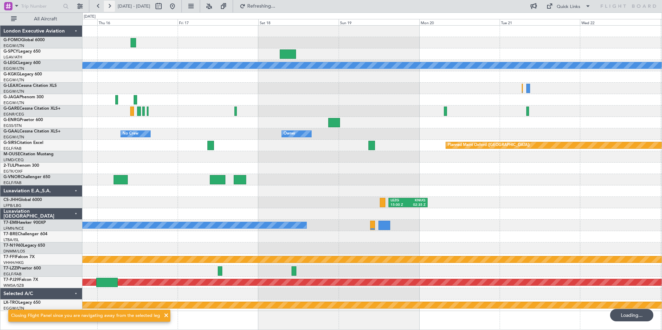
click at [110, 7] on button at bounding box center [109, 6] width 11 height 11
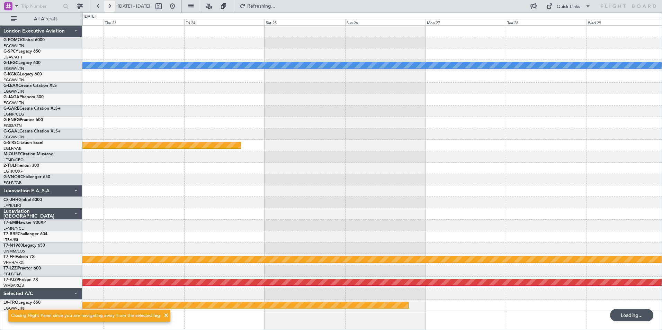
click at [110, 7] on button at bounding box center [109, 6] width 11 height 11
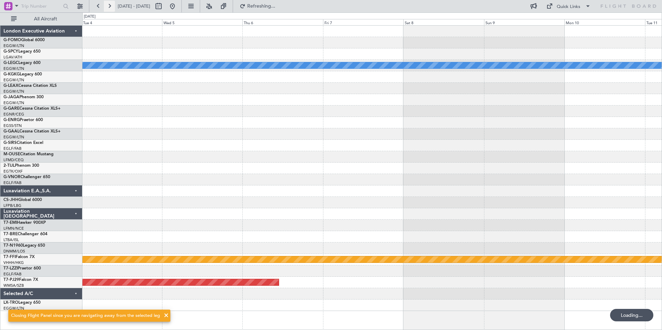
click at [110, 7] on button at bounding box center [109, 6] width 11 height 11
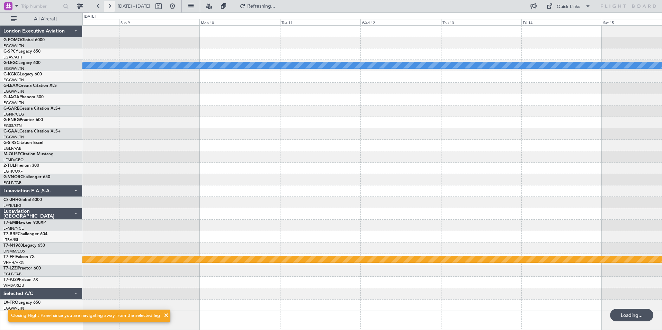
click at [110, 7] on button at bounding box center [109, 6] width 11 height 11
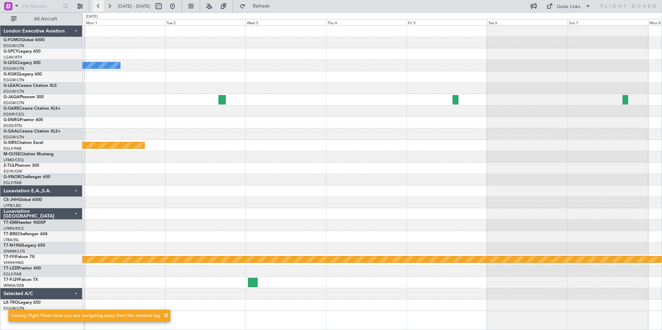
click at [101, 8] on button at bounding box center [98, 6] width 11 height 11
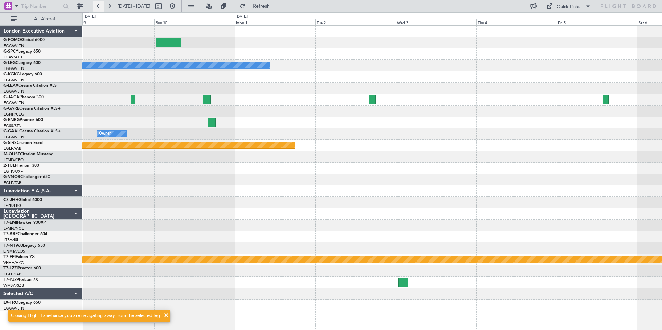
click at [101, 8] on button at bounding box center [98, 6] width 11 height 11
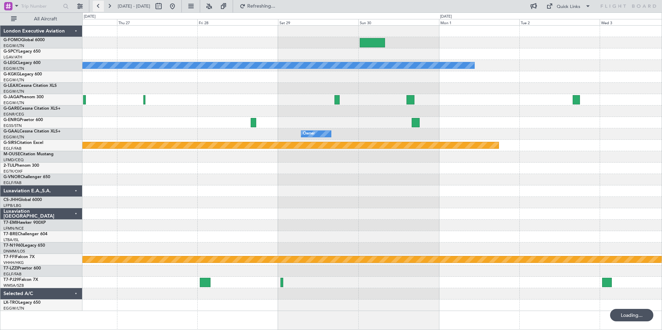
click at [101, 8] on button at bounding box center [98, 6] width 11 height 11
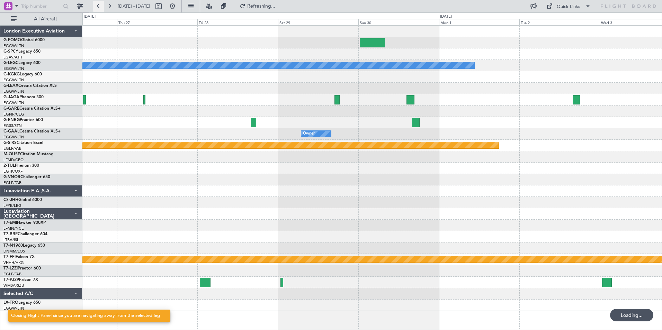
click at [101, 8] on button at bounding box center [98, 6] width 11 height 11
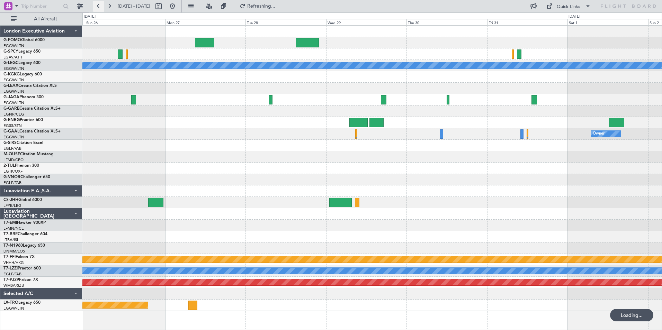
click at [101, 8] on button at bounding box center [98, 6] width 11 height 11
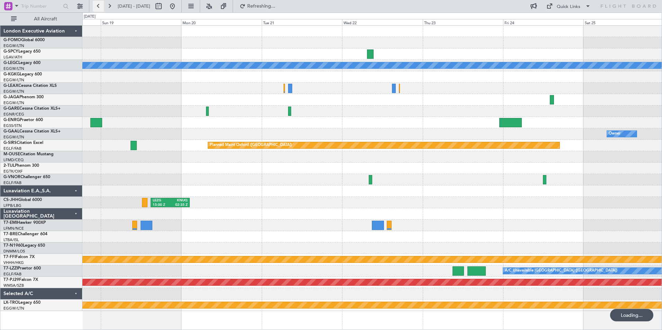
click at [101, 8] on button at bounding box center [98, 6] width 11 height 11
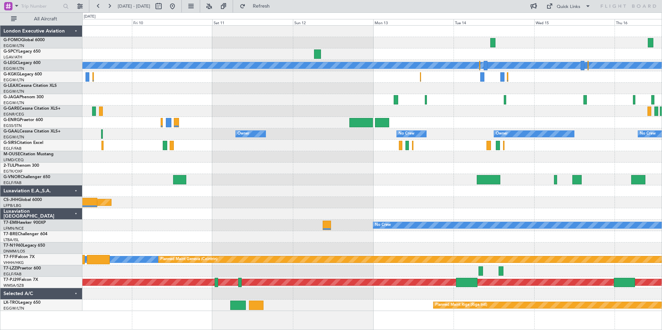
click at [388, 186] on div "A/C Unavailable London (Luton) A/C Unavailable Istanbul (Ataturk) Planned Maint…" at bounding box center [372, 169] width 580 height 286
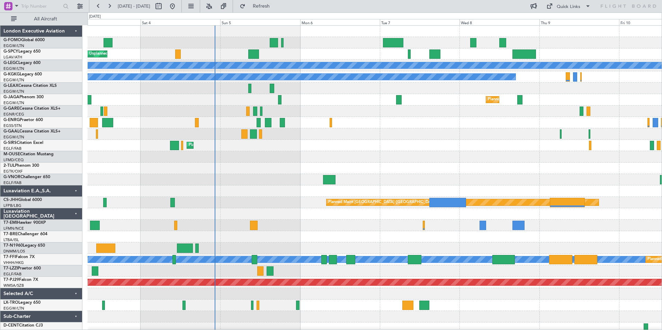
click at [548, 298] on div "Unplanned Maint Bremen Planned Maint Bremen A/C Unavailable London (Luton) A/C …" at bounding box center [375, 180] width 574 height 309
click at [108, 9] on button at bounding box center [109, 6] width 11 height 11
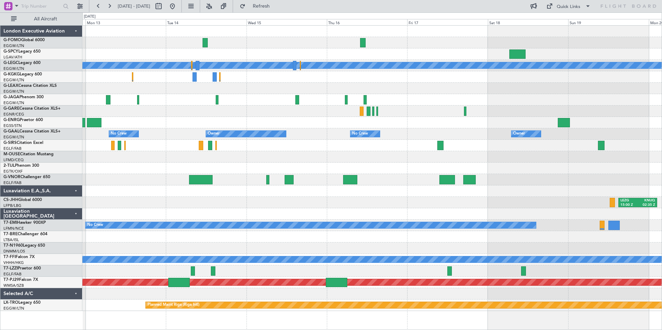
click at [64, 248] on div "A/C Unavailable London (Luton) Owner No Crew Owner No Crew Owner Owner Planned …" at bounding box center [331, 171] width 662 height 318
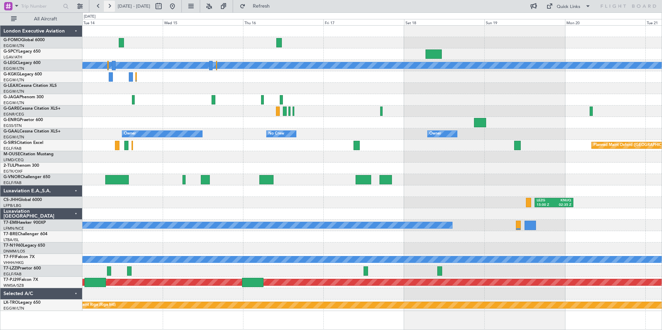
click at [110, 8] on button at bounding box center [109, 6] width 11 height 11
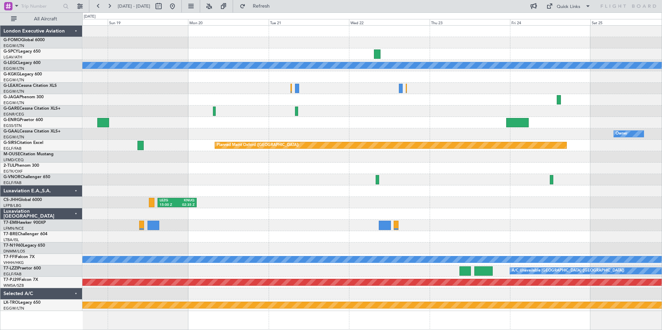
click at [447, 178] on div "A/C Unavailable London (Luton) Owner Owner Planned Maint Oxford (Kidlington) LE…" at bounding box center [372, 169] width 580 height 286
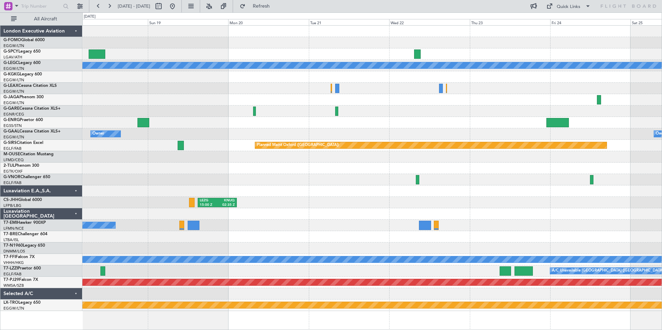
click at [143, 147] on div "A/C Unavailable London (Luton) Owner Owner No Crew Owner Planned Maint Oxford (…" at bounding box center [372, 169] width 580 height 286
click at [94, 8] on button at bounding box center [98, 6] width 11 height 11
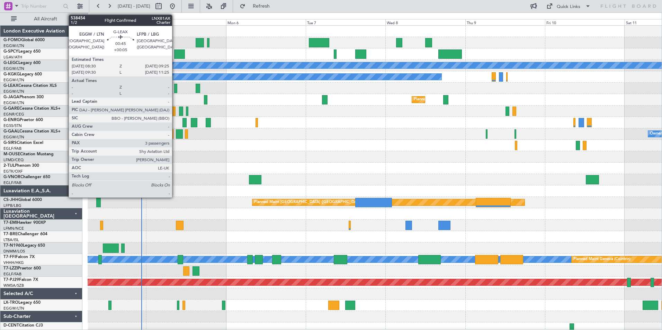
click at [175, 90] on div at bounding box center [175, 88] width 3 height 9
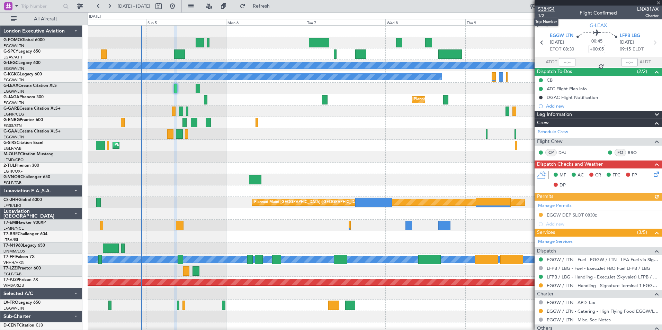
click at [550, 10] on span "538454" at bounding box center [546, 9] width 17 height 7
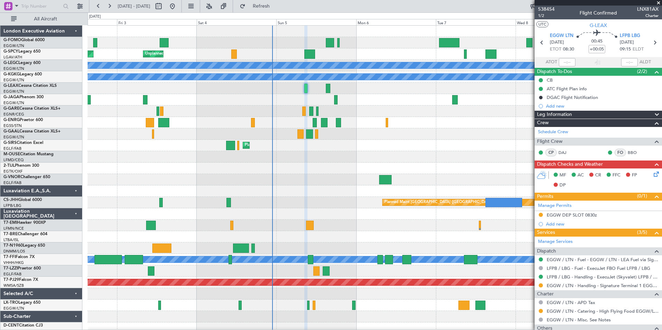
click at [310, 184] on div "Unplanned Maint Bremen Planned Maint Bremen A/C Unavailable London (Luton) A/C …" at bounding box center [375, 180] width 574 height 309
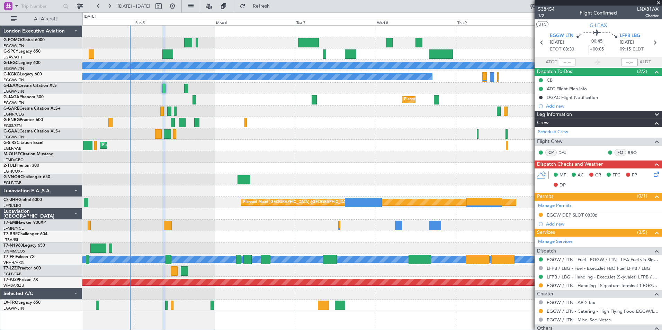
click at [345, 273] on div "Unplanned Maint Bremen Planned Maint Bremen A/C Unavailable London (Luton) A/C …" at bounding box center [372, 169] width 580 height 286
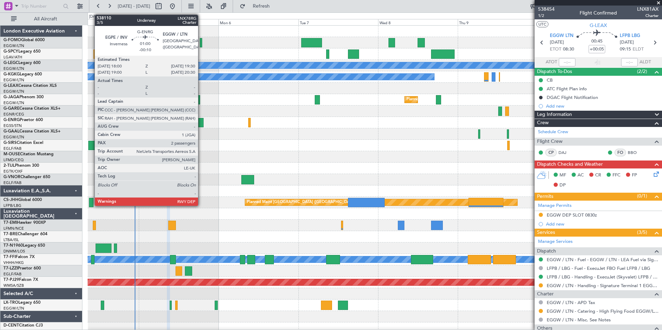
click at [201, 121] on div at bounding box center [200, 122] width 5 height 9
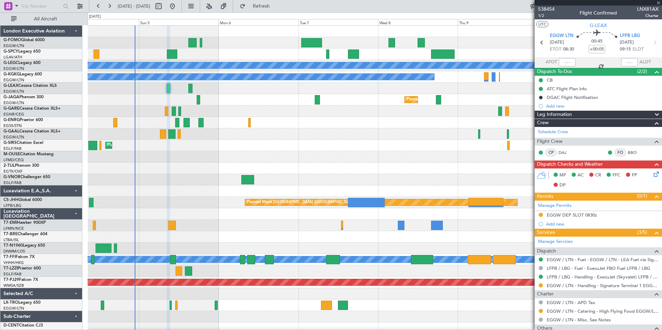
type input "-00:10"
type input "2"
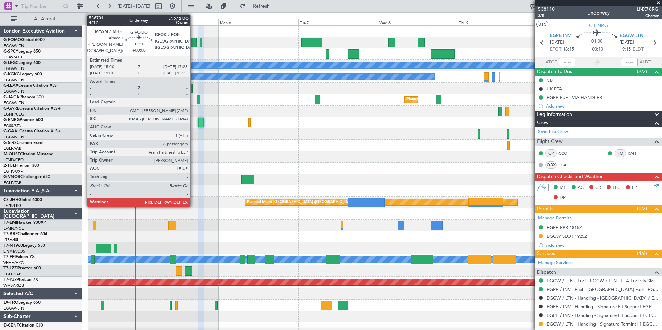
click at [194, 45] on div at bounding box center [192, 42] width 8 height 9
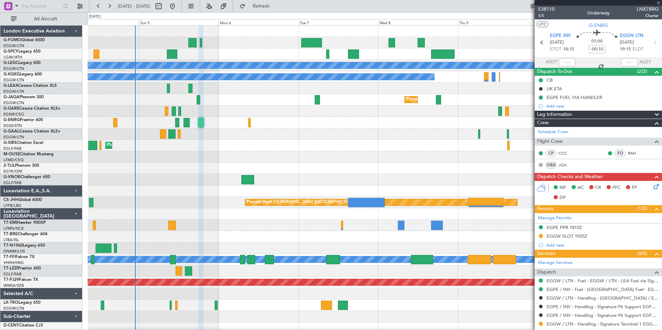
type input "6"
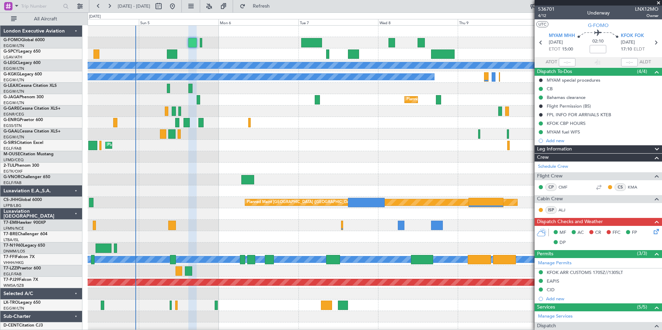
click at [653, 233] on icon at bounding box center [656, 231] width 6 height 6
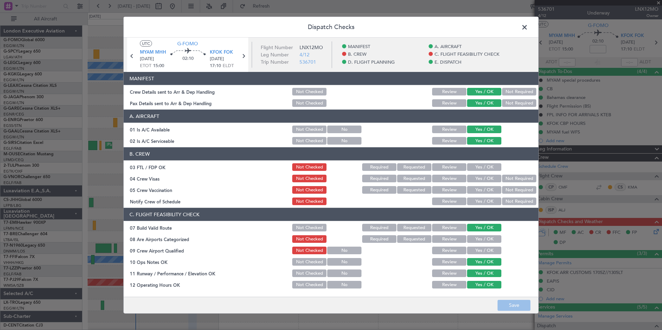
click at [482, 165] on button "Yes / OK" at bounding box center [484, 168] width 34 height 8
click at [513, 184] on section "B. CREW 03 FTL / FDP OK Not Checked Required Requested Review Yes / OK 04 Crew …" at bounding box center [331, 177] width 415 height 59
click at [514, 183] on div "Not Required" at bounding box center [518, 179] width 35 height 10
click at [514, 180] on button "Not Required" at bounding box center [519, 179] width 34 height 8
click at [514, 192] on button "Not Required" at bounding box center [519, 190] width 34 height 8
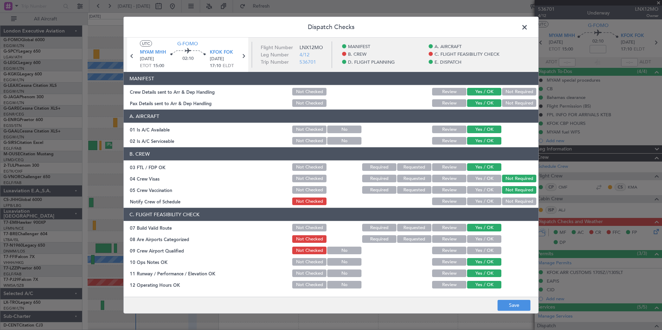
click at [493, 202] on button "Yes / OK" at bounding box center [484, 202] width 34 height 8
click at [477, 239] on button "Yes / OK" at bounding box center [484, 240] width 34 height 8
click at [477, 250] on button "Yes / OK" at bounding box center [484, 251] width 34 height 8
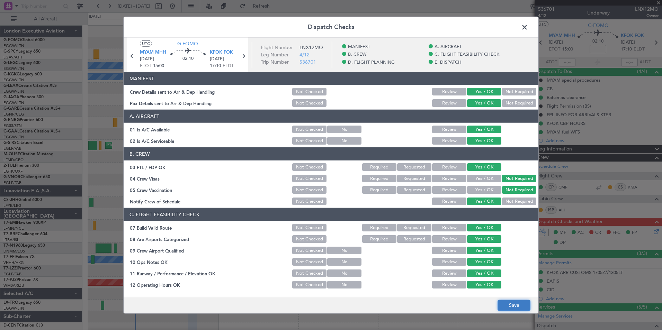
click at [515, 308] on button "Save" at bounding box center [514, 305] width 33 height 11
click at [528, 27] on span at bounding box center [528, 29] width 0 height 14
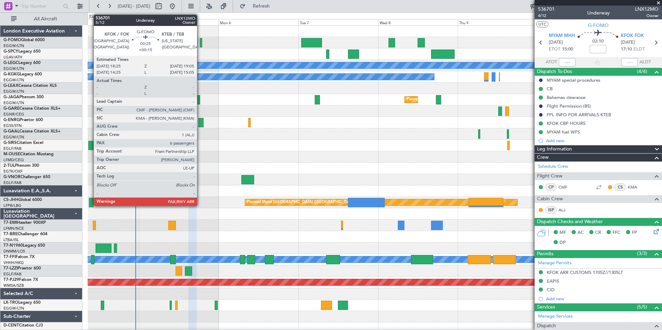
click at [200, 46] on div at bounding box center [201, 42] width 2 height 9
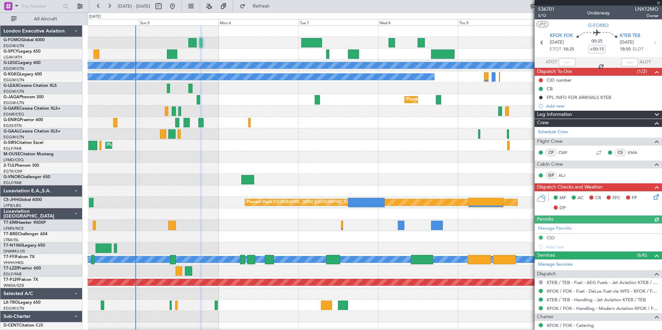
click at [653, 196] on icon at bounding box center [656, 196] width 6 height 6
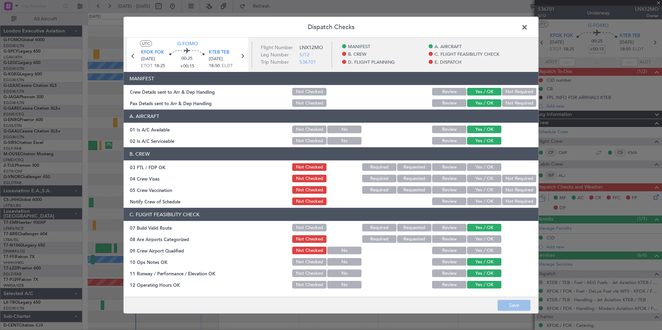
click at [470, 166] on button "Yes / OK" at bounding box center [484, 168] width 34 height 8
click at [519, 179] on button "Not Required" at bounding box center [519, 179] width 34 height 8
click at [517, 188] on button "Not Required" at bounding box center [519, 190] width 34 height 8
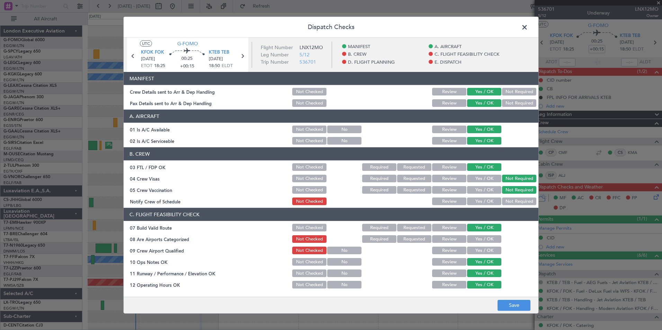
click at [481, 202] on button "Yes / OK" at bounding box center [484, 202] width 34 height 8
click at [479, 240] on button "Yes / OK" at bounding box center [484, 240] width 34 height 8
click at [478, 250] on button "Yes / OK" at bounding box center [484, 251] width 34 height 8
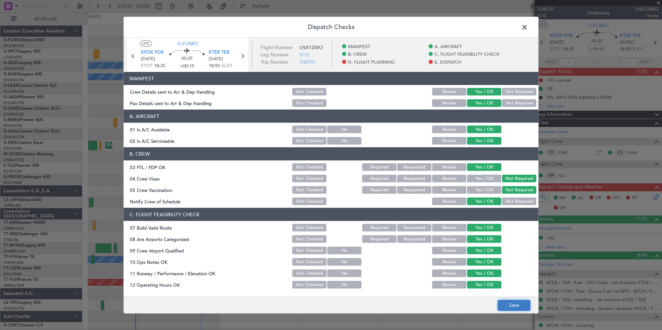
click at [516, 303] on button "Save" at bounding box center [514, 305] width 33 height 11
click at [528, 27] on span at bounding box center [528, 29] width 0 height 14
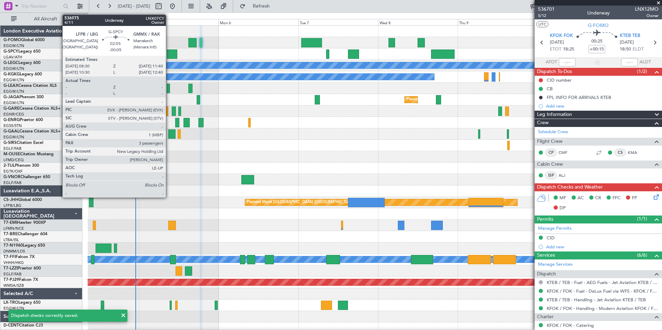
click at [169, 58] on div at bounding box center [172, 54] width 11 height 9
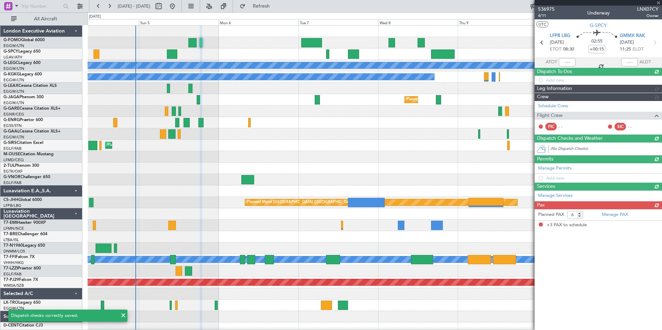
type input "-00:05"
type input "3"
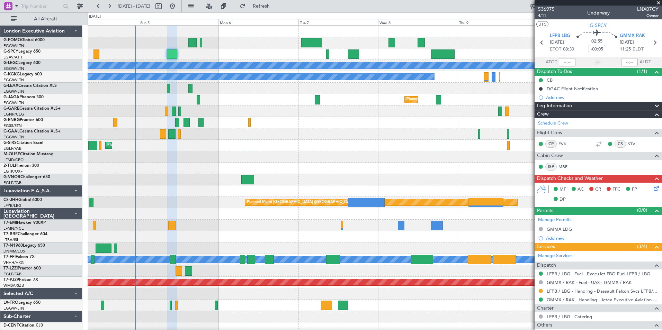
click at [653, 188] on icon at bounding box center [656, 188] width 6 height 6
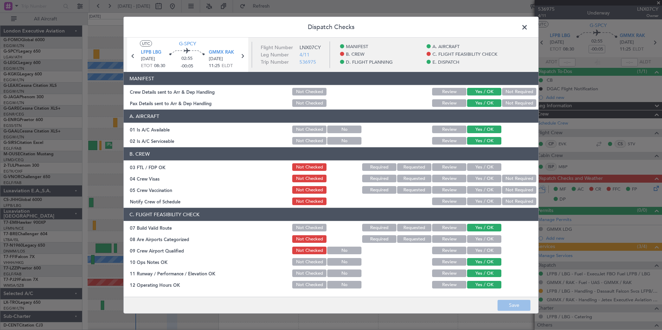
click at [472, 166] on button "Yes / OK" at bounding box center [484, 168] width 34 height 8
click at [510, 182] on button "Not Required" at bounding box center [519, 179] width 34 height 8
click at [509, 187] on button "Not Required" at bounding box center [519, 190] width 34 height 8
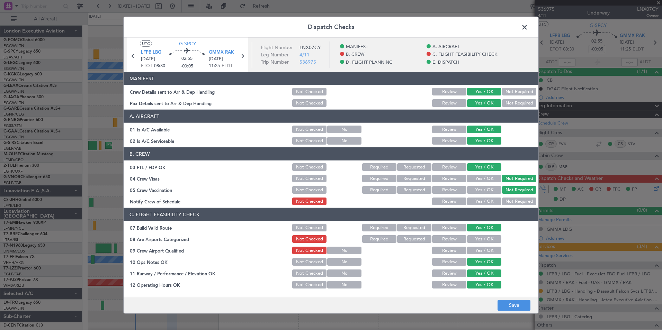
click at [488, 200] on button "Yes / OK" at bounding box center [484, 202] width 34 height 8
click at [481, 240] on button "Yes / OK" at bounding box center [484, 240] width 34 height 8
click at [479, 253] on button "Yes / OK" at bounding box center [484, 251] width 34 height 8
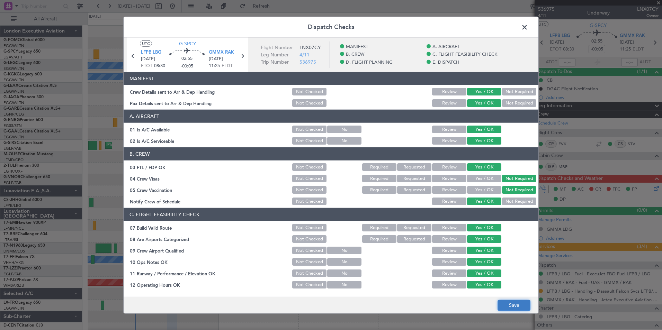
click at [519, 301] on button "Save" at bounding box center [514, 305] width 33 height 11
click at [528, 26] on span at bounding box center [528, 29] width 0 height 14
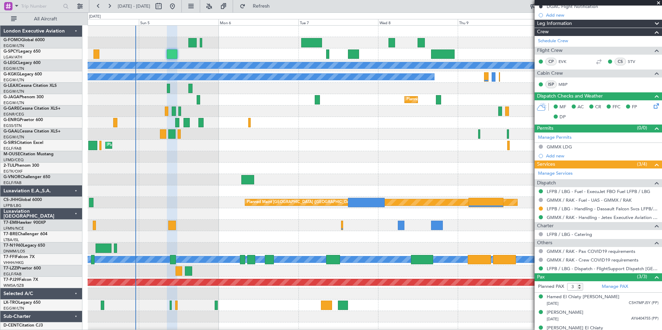
scroll to position [91, 0]
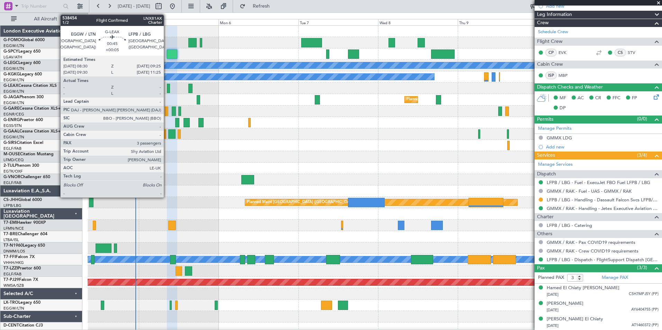
click at [167, 89] on div at bounding box center [168, 88] width 3 height 9
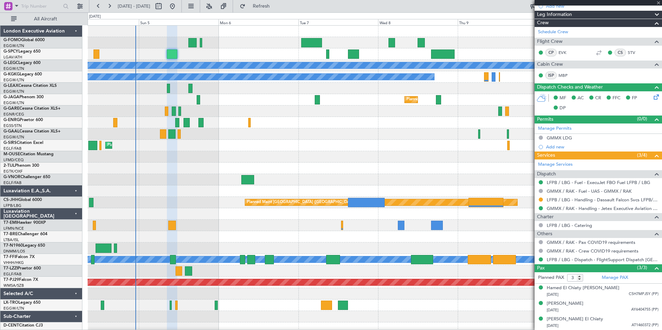
scroll to position [0, 0]
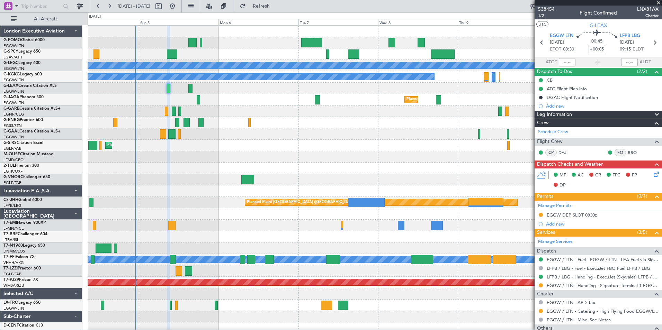
click at [654, 173] on icon at bounding box center [656, 173] width 6 height 6
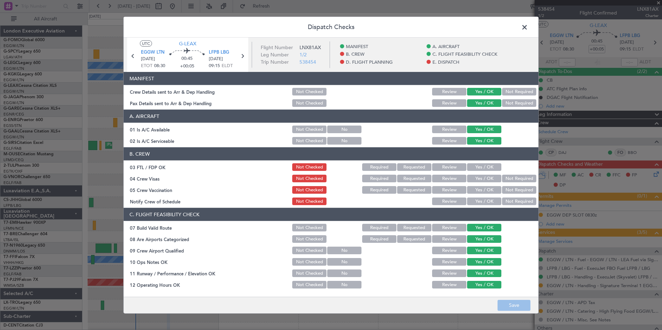
click at [478, 168] on button "Yes / OK" at bounding box center [484, 168] width 34 height 8
click at [506, 179] on button "Not Required" at bounding box center [519, 179] width 34 height 8
click at [509, 187] on button "Not Required" at bounding box center [519, 190] width 34 height 8
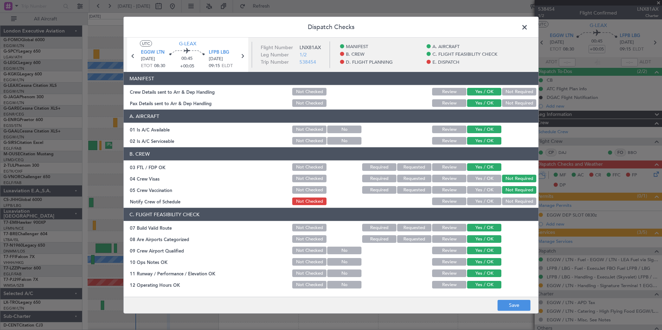
click at [487, 200] on button "Yes / OK" at bounding box center [484, 202] width 34 height 8
click at [516, 301] on button "Save" at bounding box center [514, 305] width 33 height 11
click at [528, 26] on span at bounding box center [528, 29] width 0 height 14
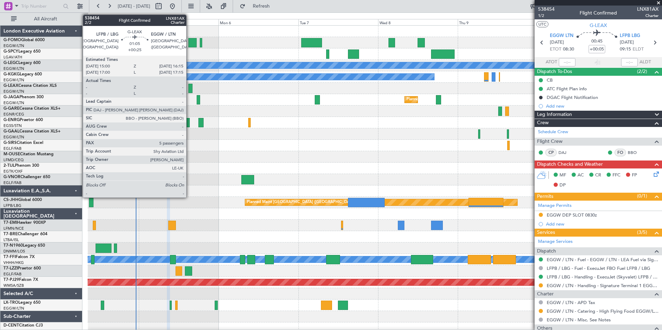
click at [189, 87] on div at bounding box center [190, 88] width 4 height 9
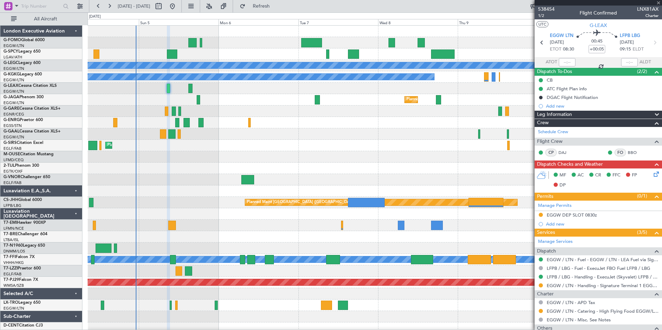
type input "+00:25"
type input "5"
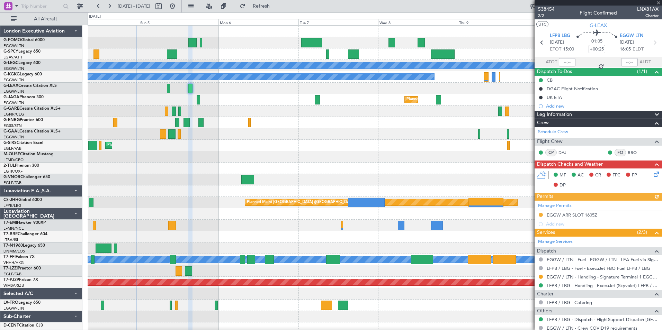
click at [653, 174] on icon at bounding box center [656, 173] width 6 height 6
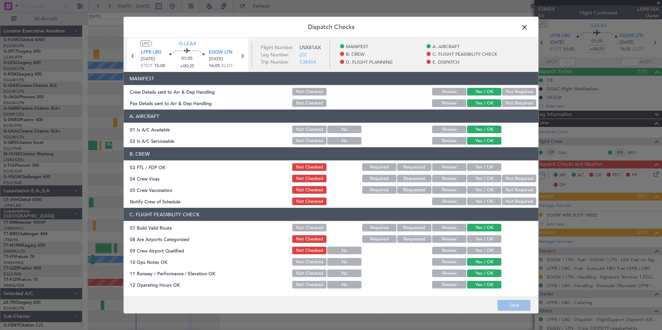
click at [482, 168] on button "Yes / OK" at bounding box center [484, 168] width 34 height 8
click at [506, 177] on button "Not Required" at bounding box center [519, 179] width 34 height 8
click at [506, 187] on button "Not Required" at bounding box center [519, 190] width 34 height 8
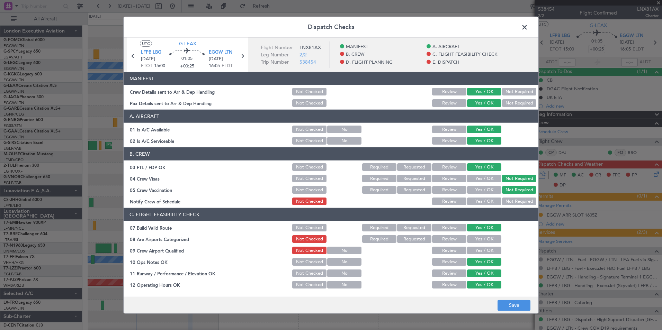
click at [479, 204] on button "Yes / OK" at bounding box center [484, 202] width 34 height 8
click at [474, 236] on button "Yes / OK" at bounding box center [484, 240] width 34 height 8
click at [472, 252] on button "Yes / OK" at bounding box center [484, 251] width 34 height 8
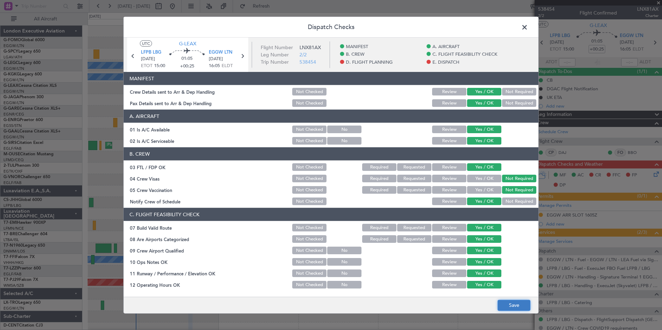
click at [513, 308] on button "Save" at bounding box center [514, 305] width 33 height 11
click at [528, 29] on span at bounding box center [528, 29] width 0 height 14
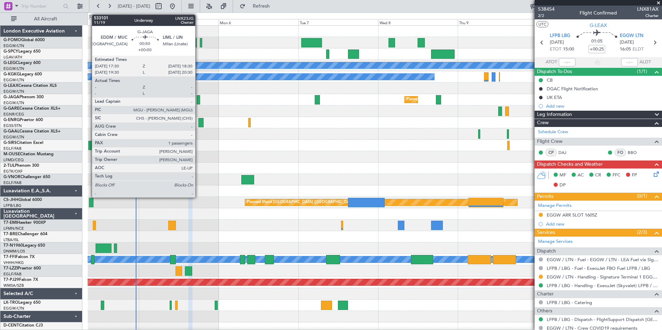
click at [198, 103] on div at bounding box center [198, 99] width 3 height 9
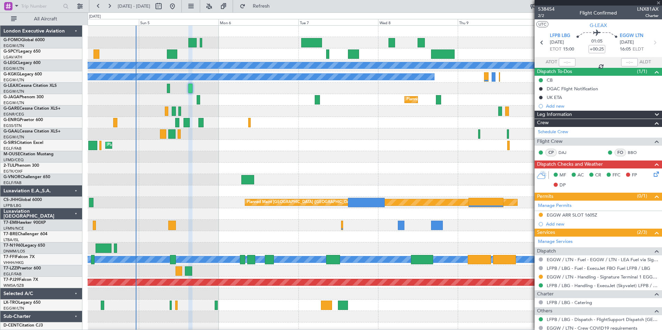
type input "1"
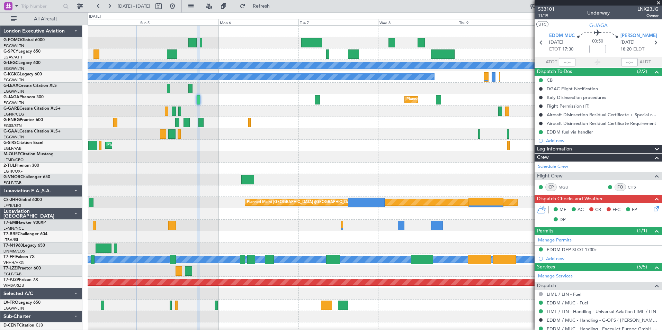
click at [653, 210] on icon at bounding box center [656, 208] width 6 height 6
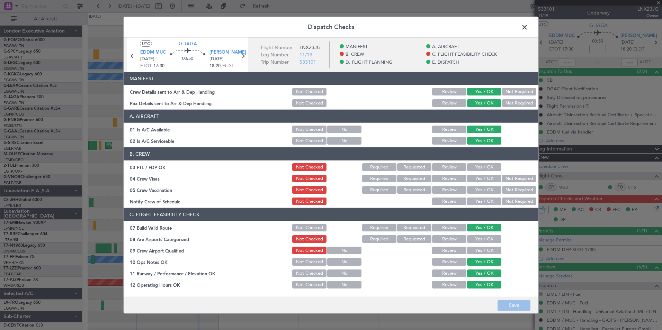
click at [477, 170] on button "Yes / OK" at bounding box center [484, 168] width 34 height 8
click at [510, 179] on button "Not Required" at bounding box center [519, 179] width 34 height 8
click at [508, 189] on button "Not Required" at bounding box center [519, 190] width 34 height 8
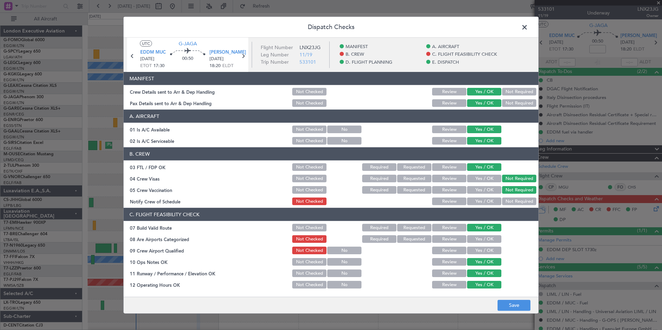
click at [483, 203] on button "Yes / OK" at bounding box center [484, 202] width 34 height 8
click at [479, 240] on button "Yes / OK" at bounding box center [484, 240] width 34 height 8
click at [477, 248] on button "Yes / OK" at bounding box center [484, 251] width 34 height 8
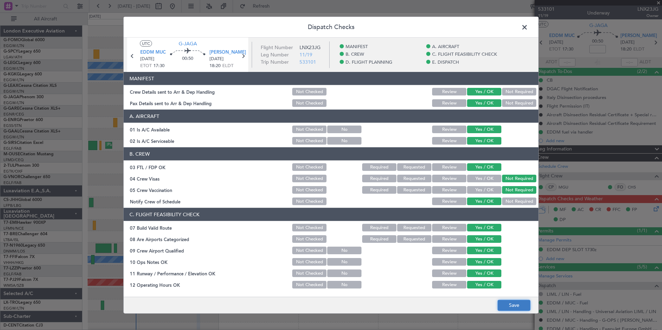
click at [511, 306] on button "Save" at bounding box center [514, 305] width 33 height 11
click at [528, 26] on span at bounding box center [528, 29] width 0 height 14
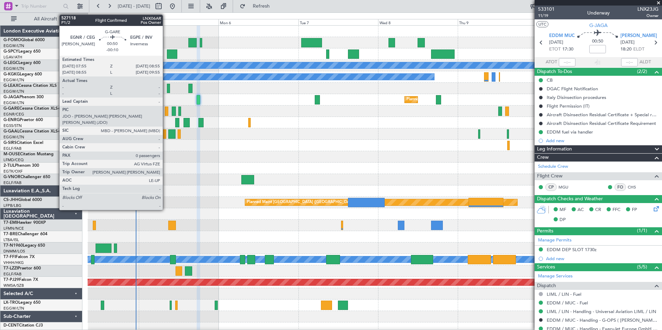
click at [166, 112] on div at bounding box center [166, 111] width 3 height 9
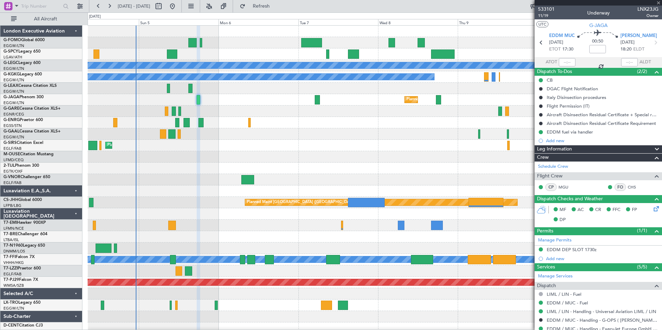
type input "-00:10"
type input "0"
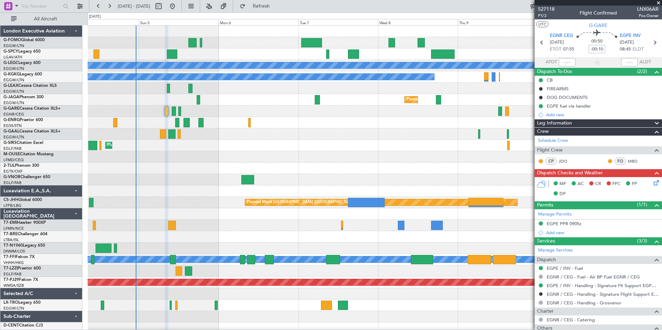
click at [653, 185] on icon at bounding box center [656, 182] width 6 height 6
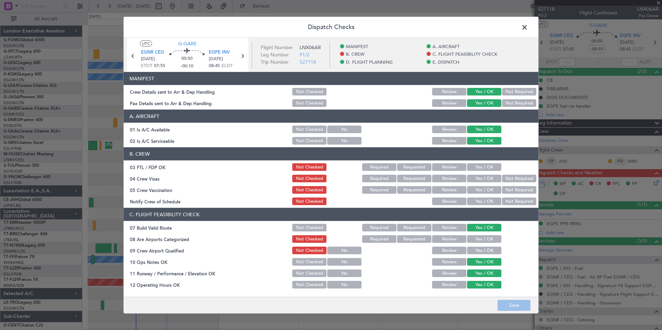
click at [486, 169] on button "Yes / OK" at bounding box center [484, 168] width 34 height 8
click at [504, 181] on button "Not Required" at bounding box center [519, 179] width 34 height 8
click at [504, 191] on button "Not Required" at bounding box center [519, 190] width 34 height 8
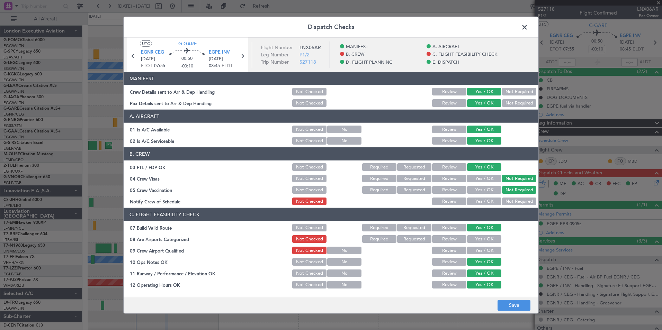
click at [475, 199] on button "Yes / OK" at bounding box center [484, 202] width 34 height 8
click at [481, 239] on button "Yes / OK" at bounding box center [484, 240] width 34 height 8
click at [479, 251] on button "Yes / OK" at bounding box center [484, 251] width 34 height 8
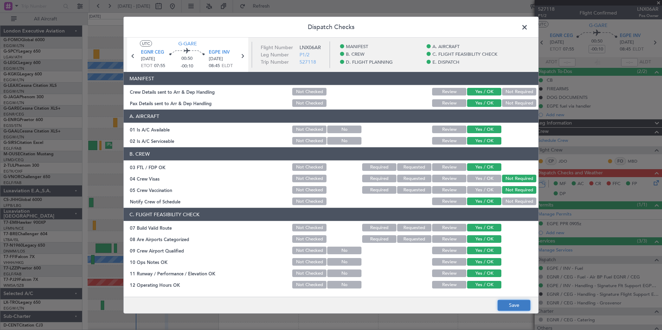
click at [516, 305] on button "Save" at bounding box center [514, 305] width 33 height 11
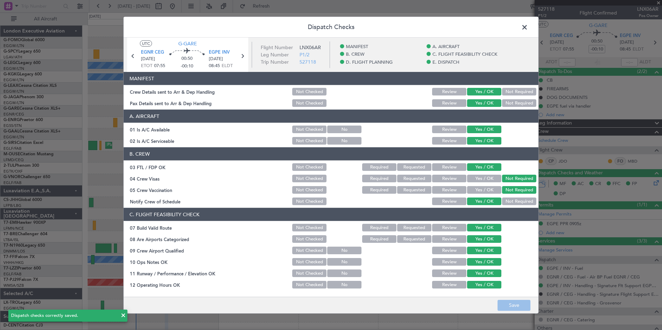
click at [528, 30] on span at bounding box center [528, 29] width 0 height 14
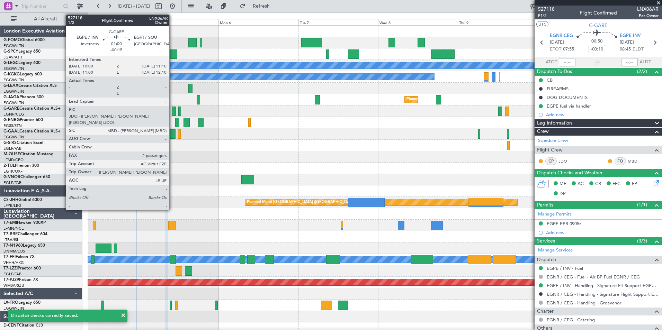
click at [173, 112] on div at bounding box center [174, 111] width 4 height 9
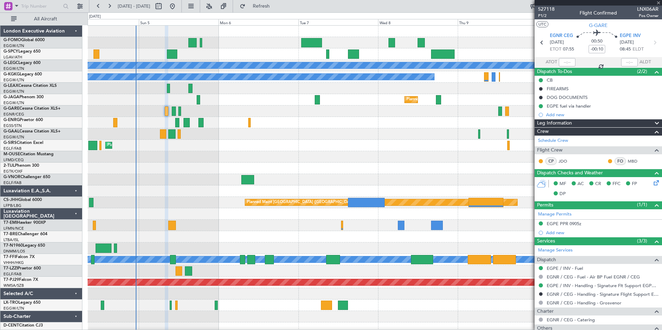
type input "-00:15"
type input "2"
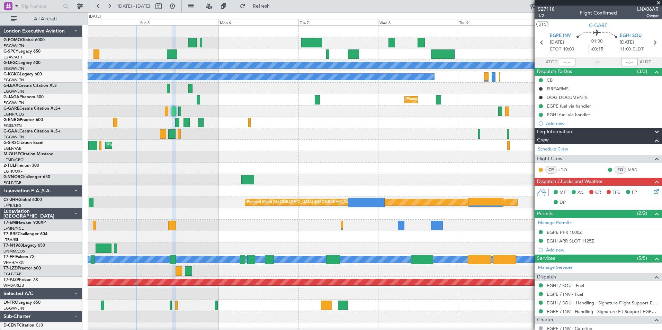
click at [653, 193] on icon at bounding box center [656, 191] width 6 height 6
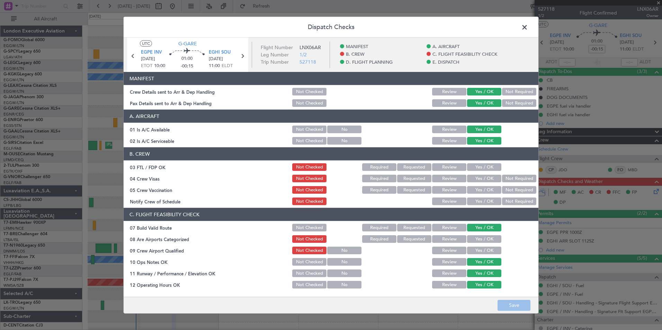
click at [469, 166] on button "Yes / OK" at bounding box center [484, 168] width 34 height 8
click at [518, 180] on button "Not Required" at bounding box center [519, 179] width 34 height 8
click at [513, 190] on button "Not Required" at bounding box center [519, 190] width 34 height 8
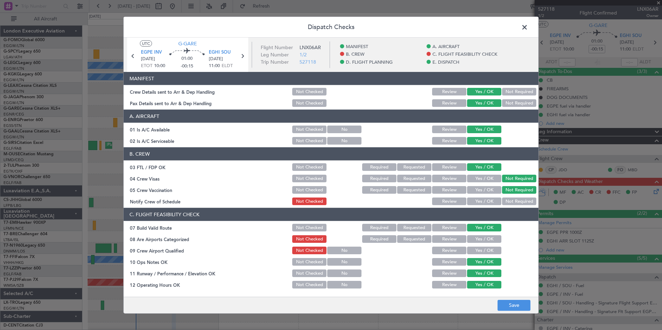
click at [479, 202] on button "Yes / OK" at bounding box center [484, 202] width 34 height 8
click at [480, 240] on button "Yes / OK" at bounding box center [484, 240] width 34 height 8
click at [478, 252] on button "Yes / OK" at bounding box center [484, 251] width 34 height 8
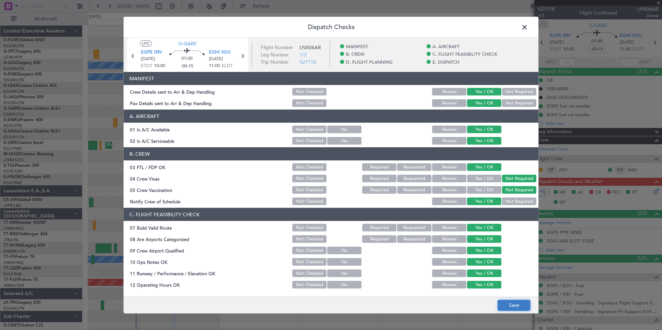
click at [511, 303] on button "Save" at bounding box center [514, 305] width 33 height 11
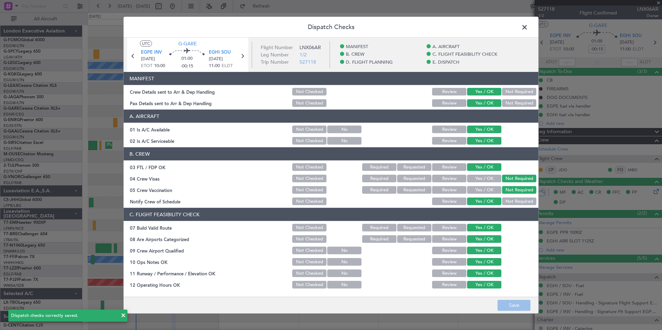
click at [528, 28] on span at bounding box center [528, 29] width 0 height 14
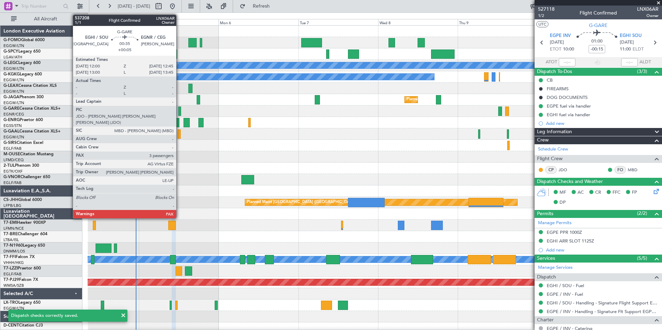
click at [179, 111] on div at bounding box center [179, 111] width 3 height 9
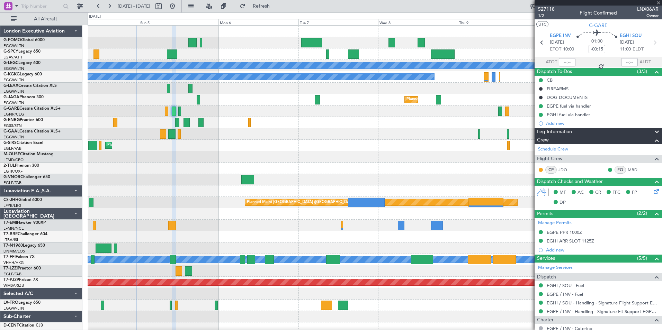
type input "+00:05"
type input "3"
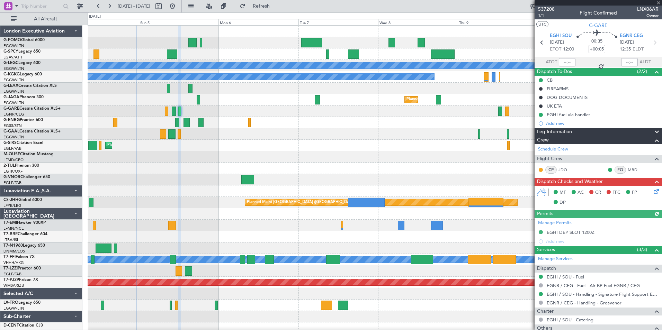
click at [647, 191] on div "MF AC CR FFC FP DP" at bounding box center [602, 198] width 102 height 20
click at [653, 192] on icon at bounding box center [656, 191] width 6 height 6
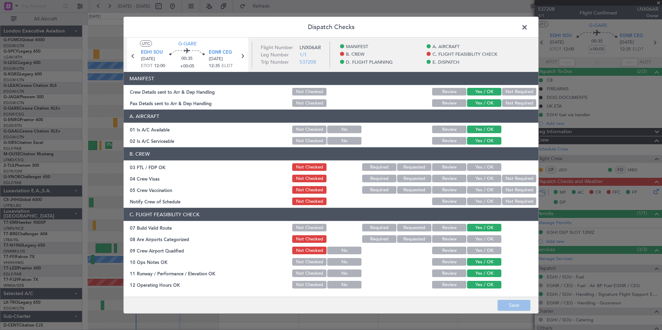
click at [471, 164] on button "Yes / OK" at bounding box center [484, 168] width 34 height 8
click at [511, 181] on button "Not Required" at bounding box center [519, 179] width 34 height 8
click at [510, 188] on button "Not Required" at bounding box center [519, 190] width 34 height 8
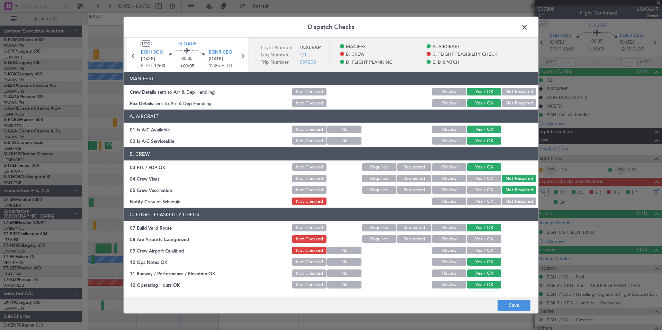
click at [476, 202] on button "Yes / OK" at bounding box center [484, 202] width 34 height 8
click at [477, 240] on button "Yes / OK" at bounding box center [484, 240] width 34 height 8
click at [477, 253] on button "Yes / OK" at bounding box center [484, 251] width 34 height 8
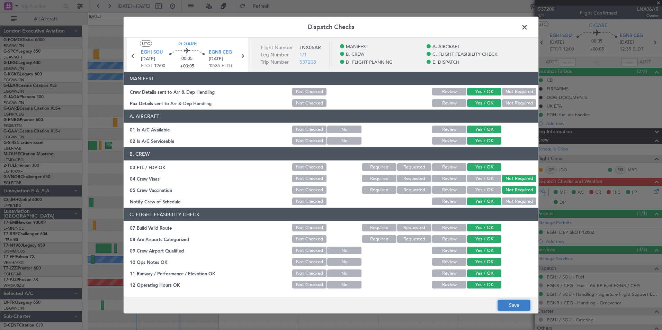
click at [507, 303] on button "Save" at bounding box center [514, 305] width 33 height 11
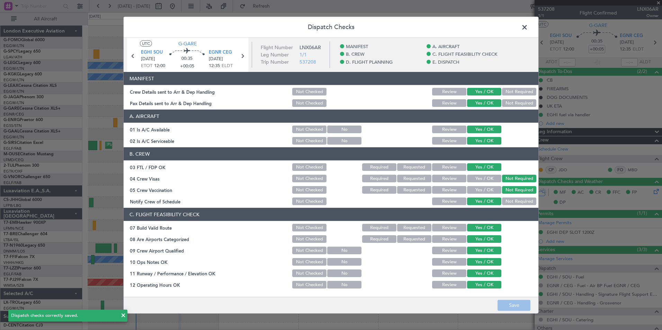
click at [528, 29] on span at bounding box center [528, 29] width 0 height 14
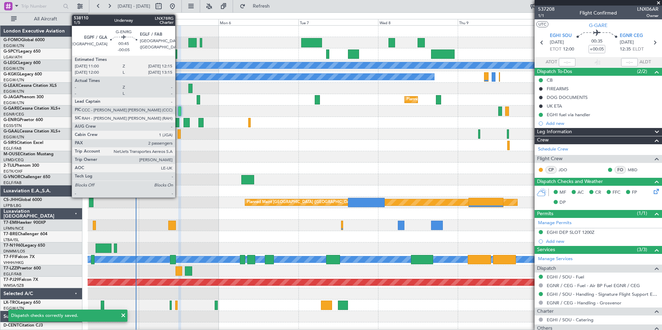
click at [178, 122] on div at bounding box center [177, 122] width 4 height 9
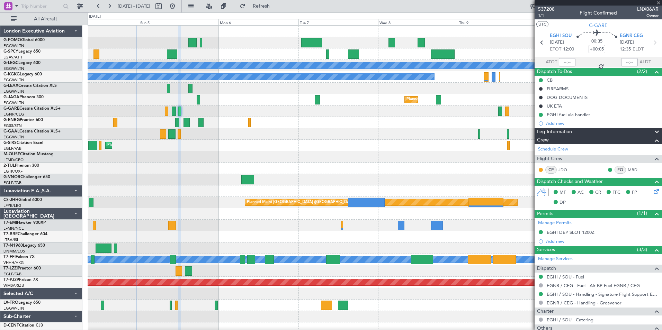
type input "-00:05"
type input "2"
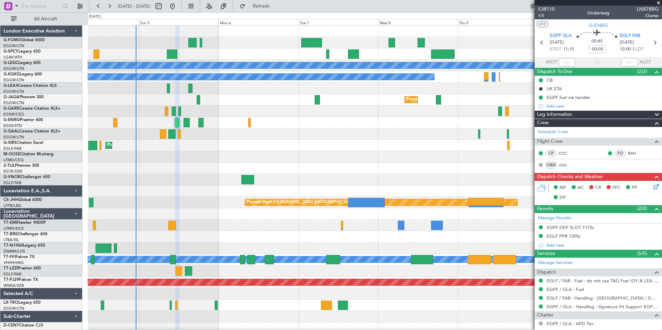
click at [653, 187] on icon at bounding box center [656, 186] width 6 height 6
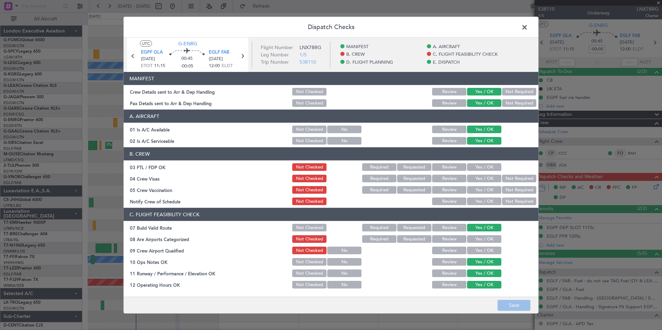
click at [473, 169] on button "Yes / OK" at bounding box center [484, 168] width 34 height 8
click at [514, 181] on button "Not Required" at bounding box center [519, 179] width 34 height 8
click at [515, 191] on button "Not Required" at bounding box center [519, 190] width 34 height 8
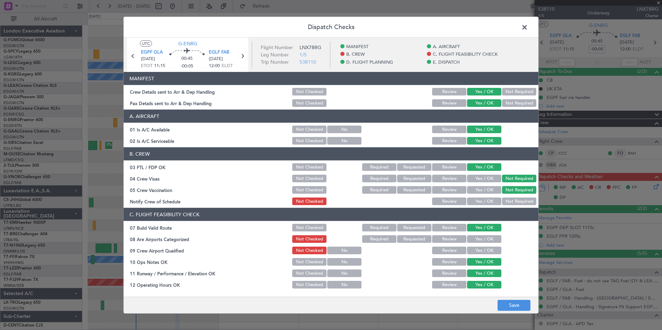
click at [477, 201] on button "Yes / OK" at bounding box center [484, 202] width 34 height 8
click at [477, 240] on button "Yes / OK" at bounding box center [484, 240] width 34 height 8
click at [477, 252] on button "Yes / OK" at bounding box center [484, 251] width 34 height 8
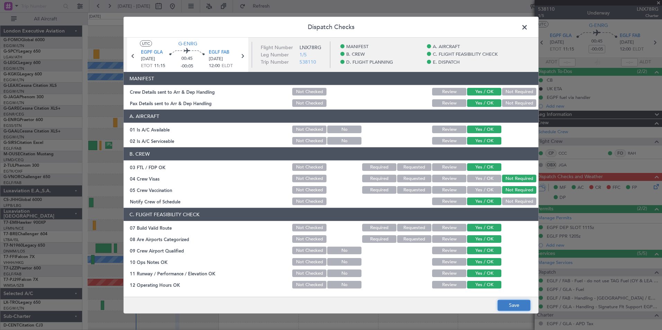
click at [514, 308] on button "Save" at bounding box center [514, 305] width 33 height 11
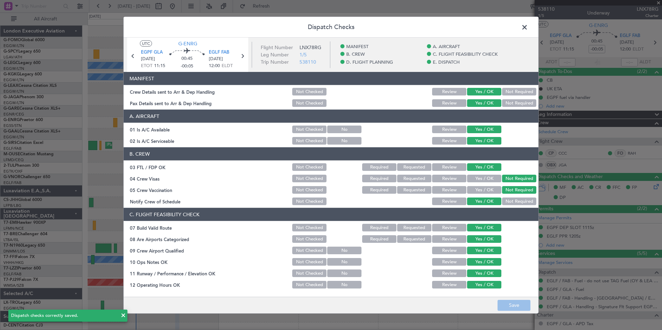
click at [528, 26] on span at bounding box center [528, 29] width 0 height 14
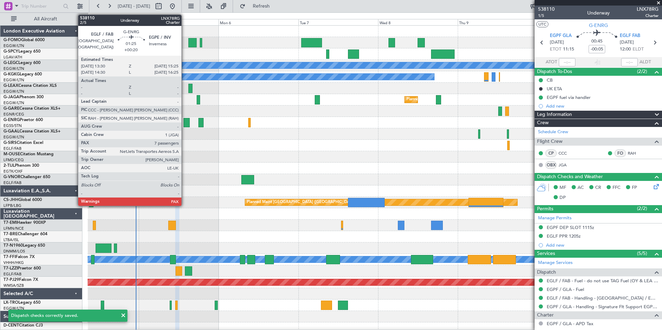
click at [185, 121] on div at bounding box center [187, 122] width 7 height 9
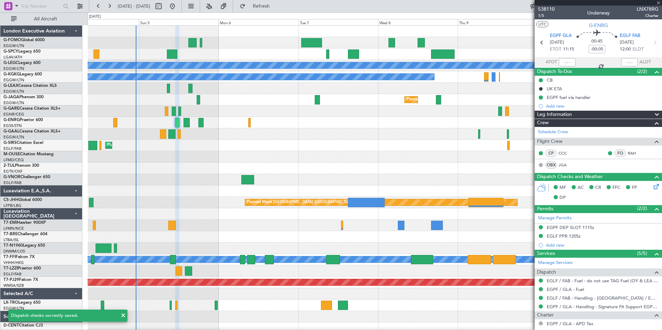
type input "+00:20"
type input "7"
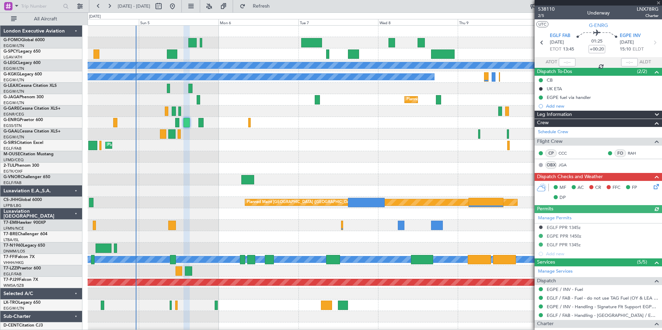
click at [653, 187] on icon at bounding box center [656, 186] width 6 height 6
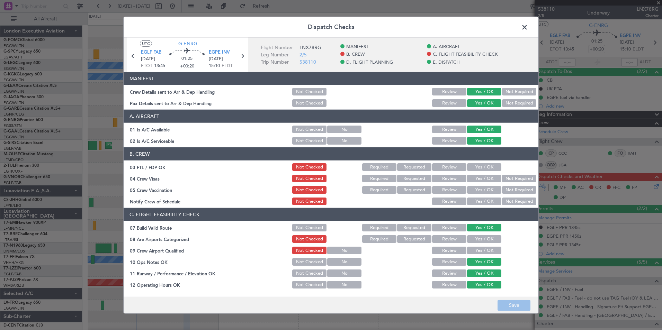
click at [469, 165] on button "Yes / OK" at bounding box center [484, 168] width 34 height 8
click at [511, 180] on button "Not Required" at bounding box center [519, 179] width 34 height 8
click at [509, 189] on button "Not Required" at bounding box center [519, 190] width 34 height 8
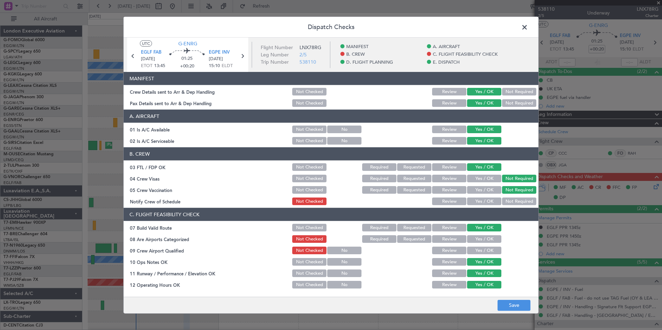
click at [479, 198] on button "Yes / OK" at bounding box center [484, 202] width 34 height 8
click at [475, 237] on button "Yes / OK" at bounding box center [484, 240] width 34 height 8
click at [474, 252] on button "Yes / OK" at bounding box center [484, 251] width 34 height 8
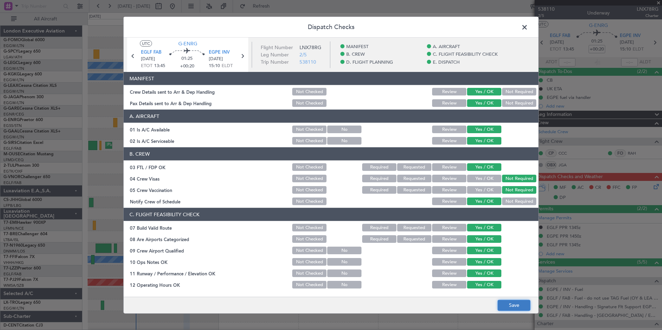
click at [510, 303] on button "Save" at bounding box center [514, 305] width 33 height 11
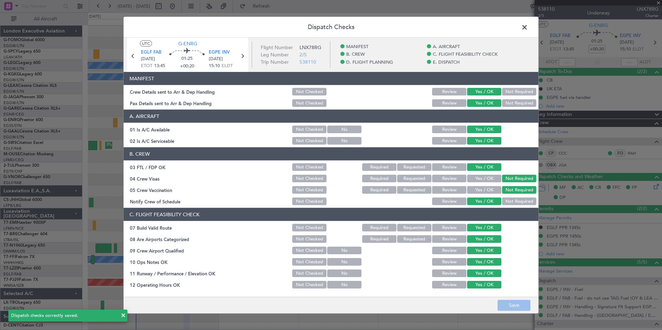
click at [528, 26] on span at bounding box center [528, 29] width 0 height 14
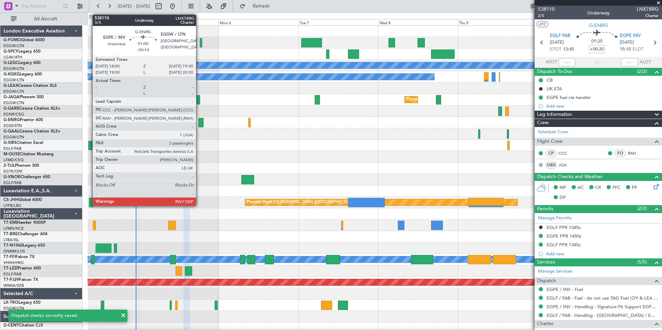
click at [199, 120] on div at bounding box center [200, 122] width 5 height 9
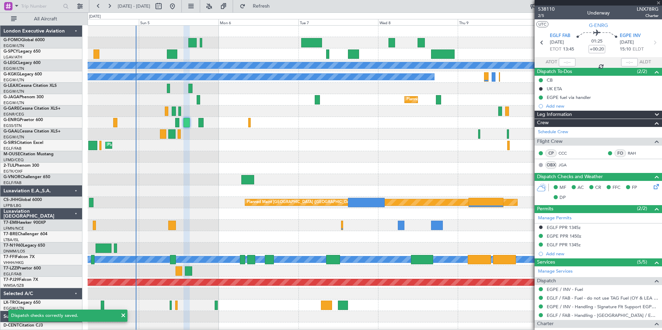
type input "-00:10"
type input "2"
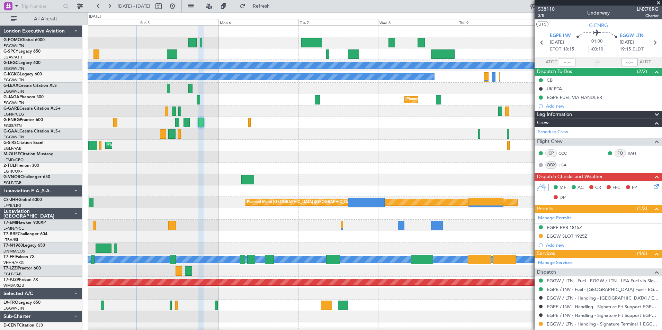
click at [653, 187] on icon at bounding box center [656, 186] width 6 height 6
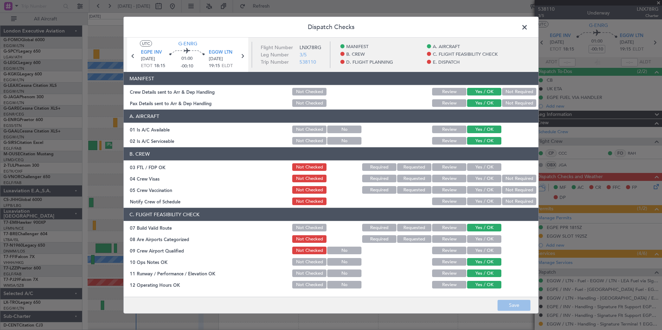
click at [483, 167] on button "Yes / OK" at bounding box center [484, 168] width 34 height 8
click at [514, 179] on button "Not Required" at bounding box center [519, 179] width 34 height 8
click at [509, 189] on button "Not Required" at bounding box center [519, 190] width 34 height 8
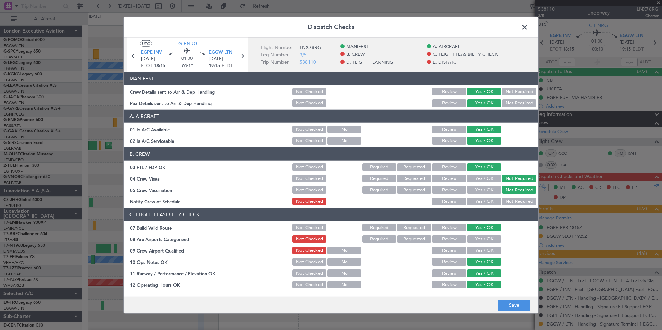
click at [478, 202] on button "Yes / OK" at bounding box center [484, 202] width 34 height 8
click at [476, 241] on button "Yes / OK" at bounding box center [484, 240] width 34 height 8
click at [476, 251] on button "Yes / OK" at bounding box center [484, 251] width 34 height 8
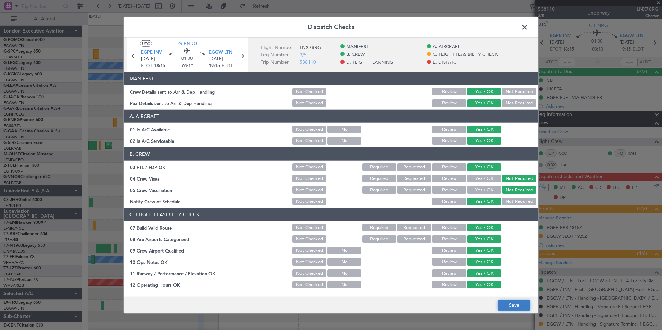
click at [515, 310] on button "Save" at bounding box center [514, 305] width 33 height 11
click at [528, 29] on span at bounding box center [528, 29] width 0 height 14
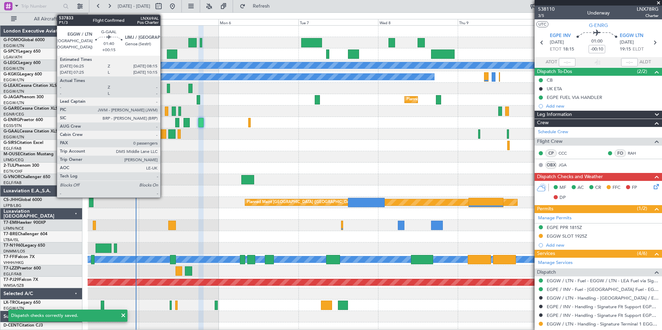
click at [164, 134] on div at bounding box center [163, 134] width 6 height 9
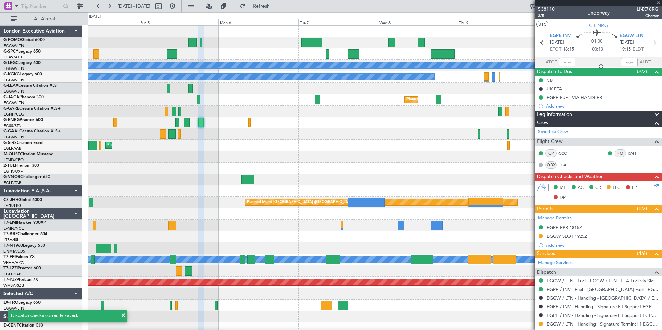
type input "+00:15"
type input "0"
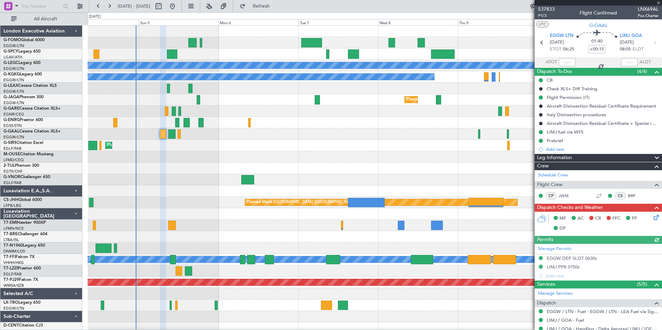
click at [653, 217] on icon at bounding box center [656, 217] width 6 height 6
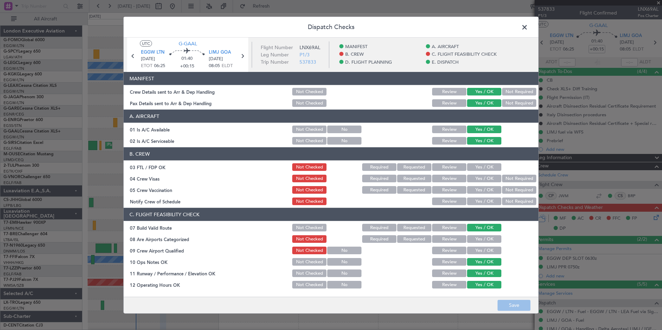
click at [473, 169] on button "Yes / OK" at bounding box center [484, 168] width 34 height 8
click at [513, 183] on div "Not Required" at bounding box center [518, 179] width 35 height 10
click at [513, 179] on button "Not Required" at bounding box center [519, 179] width 34 height 8
click at [513, 192] on button "Not Required" at bounding box center [519, 190] width 34 height 8
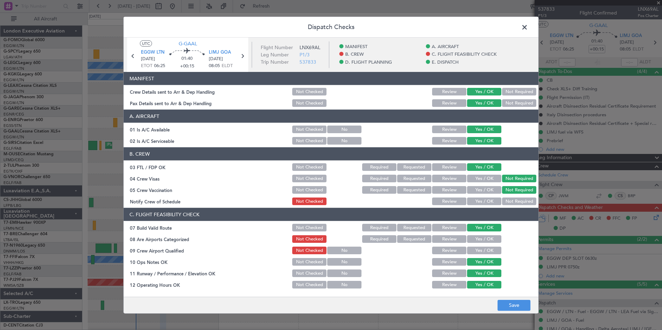
click at [478, 202] on button "Yes / OK" at bounding box center [484, 202] width 34 height 8
click at [470, 240] on button "Yes / OK" at bounding box center [484, 240] width 34 height 8
click at [470, 249] on button "Yes / OK" at bounding box center [484, 251] width 34 height 8
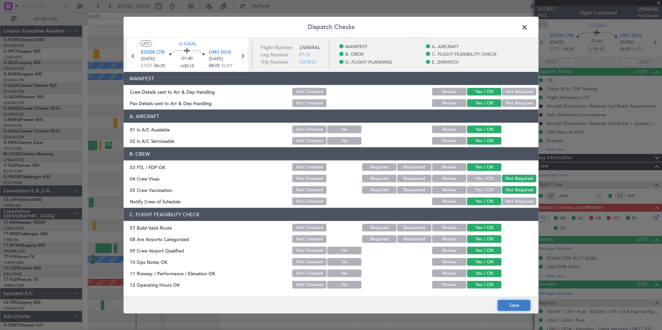
click at [510, 304] on button "Save" at bounding box center [514, 305] width 33 height 11
click at [528, 26] on span at bounding box center [528, 29] width 0 height 14
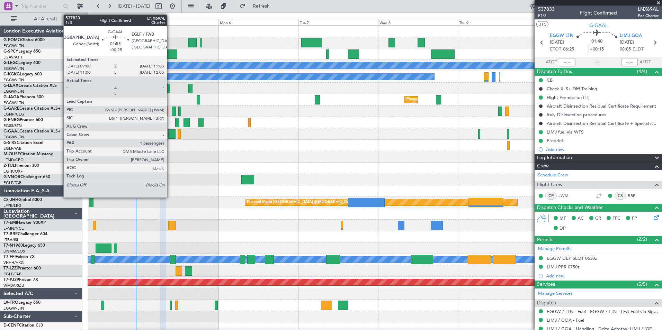
click at [170, 137] on div at bounding box center [171, 134] width 7 height 9
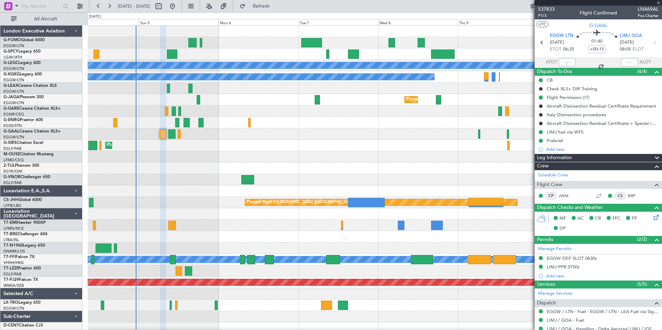
type input "+00:25"
type input "1"
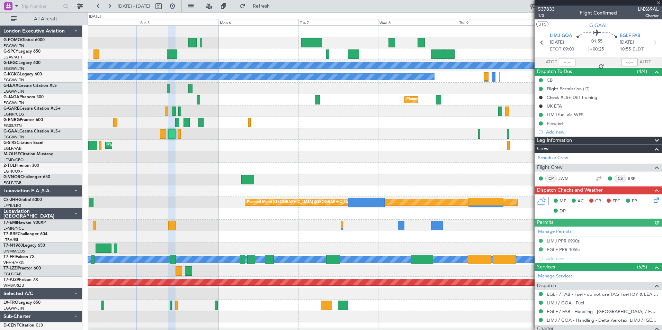
click at [653, 202] on icon at bounding box center [656, 199] width 6 height 6
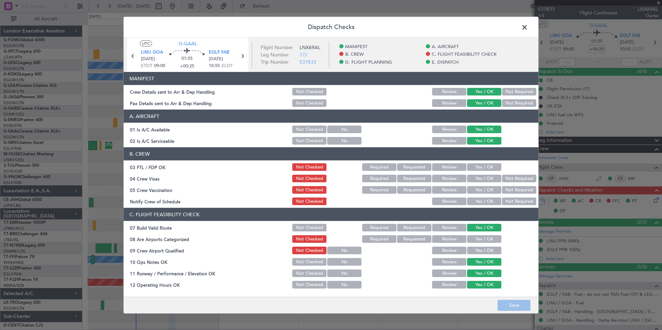
click at [479, 168] on button "Yes / OK" at bounding box center [484, 168] width 34 height 8
click at [503, 175] on button "Not Required" at bounding box center [519, 179] width 34 height 8
click at [504, 187] on button "Not Required" at bounding box center [519, 190] width 34 height 8
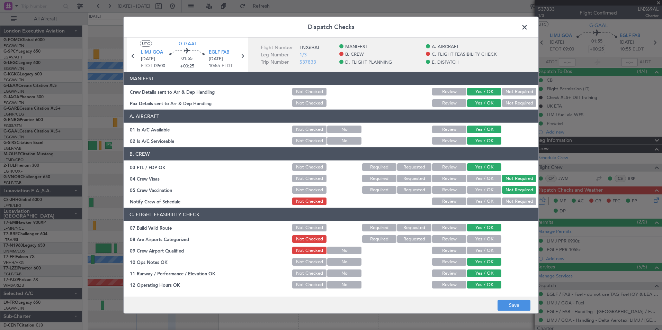
click at [486, 204] on button "Yes / OK" at bounding box center [484, 202] width 34 height 8
click at [480, 240] on button "Yes / OK" at bounding box center [484, 240] width 34 height 8
click at [478, 253] on button "Yes / OK" at bounding box center [484, 251] width 34 height 8
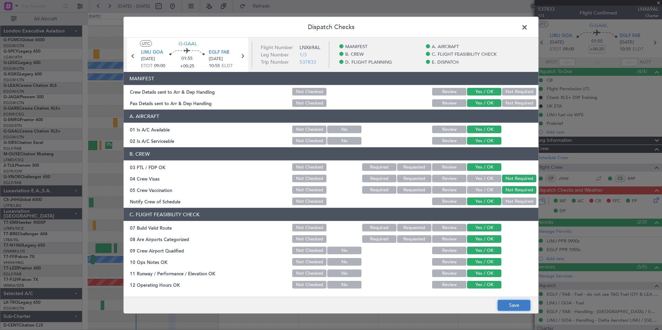
click at [510, 302] on button "Save" at bounding box center [514, 305] width 33 height 11
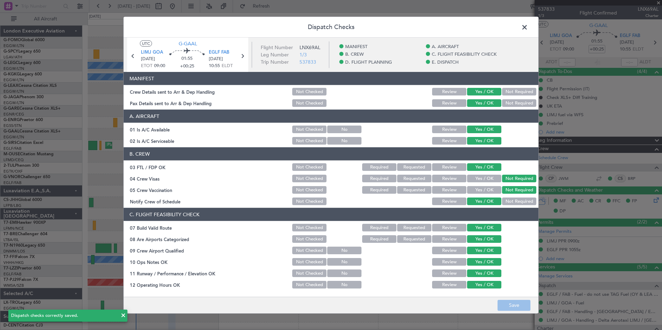
click at [528, 31] on span at bounding box center [528, 29] width 0 height 14
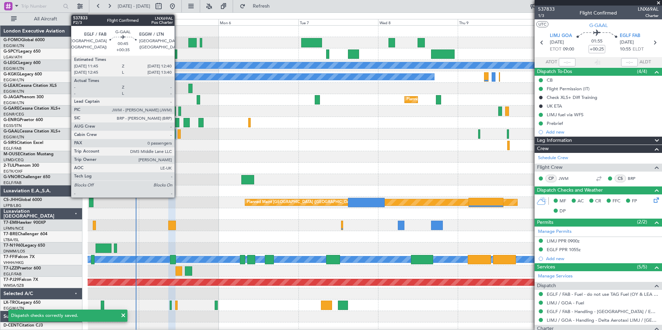
click at [178, 134] on div at bounding box center [179, 134] width 3 height 9
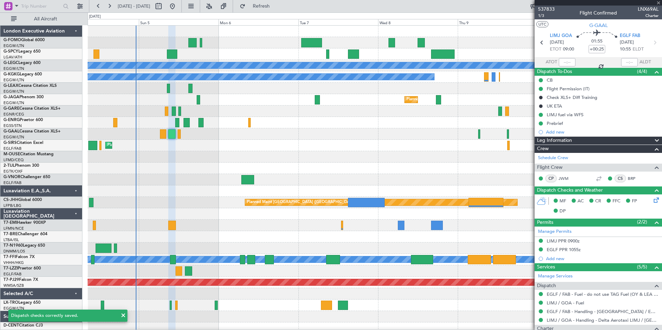
type input "+00:35"
type input "0"
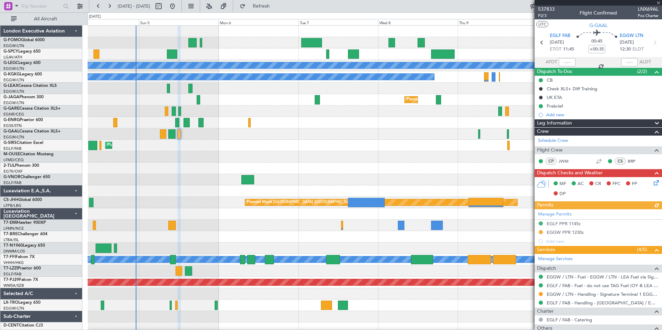
click at [653, 180] on icon at bounding box center [656, 182] width 6 height 6
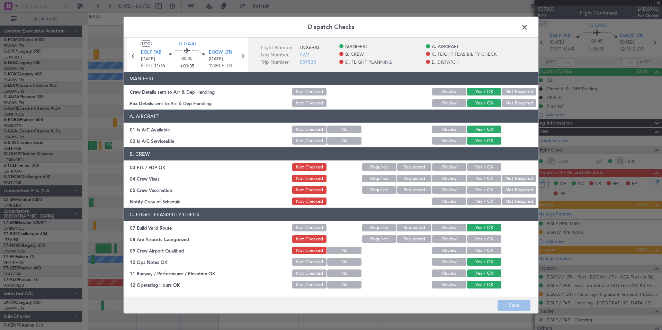
click at [483, 167] on button "Yes / OK" at bounding box center [484, 168] width 34 height 8
click at [514, 177] on button "Not Required" at bounding box center [519, 179] width 34 height 8
click at [513, 194] on button "Not Required" at bounding box center [519, 190] width 34 height 8
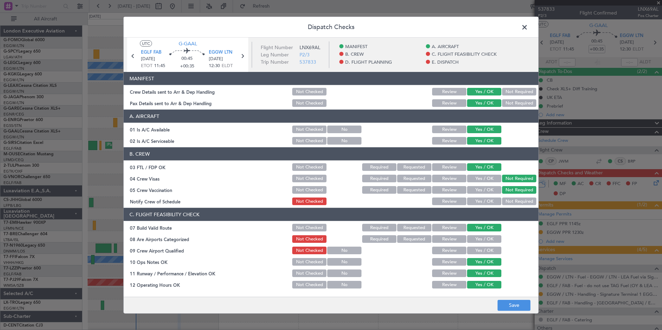
click at [475, 203] on button "Yes / OK" at bounding box center [484, 202] width 34 height 8
click at [472, 238] on button "Yes / OK" at bounding box center [484, 240] width 34 height 8
click at [471, 248] on button "Yes / OK" at bounding box center [484, 251] width 34 height 8
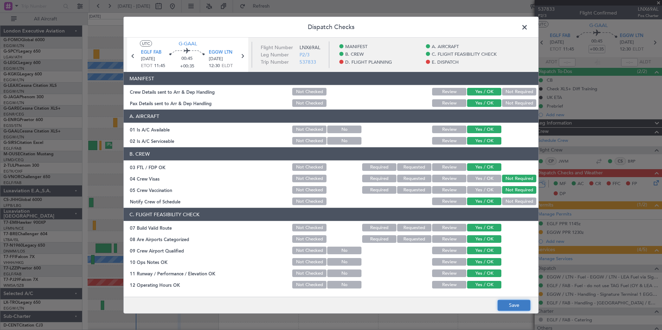
click at [514, 309] on button "Save" at bounding box center [514, 305] width 33 height 11
click at [528, 28] on span at bounding box center [528, 29] width 0 height 14
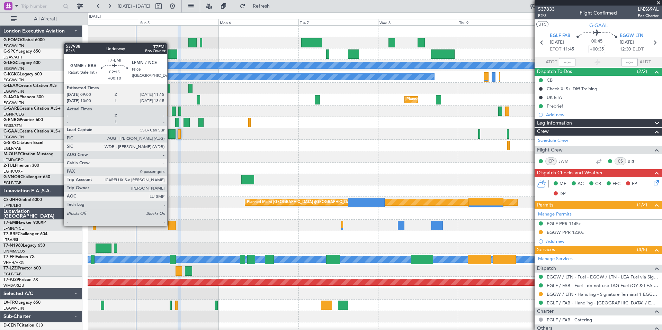
click at [170, 226] on div at bounding box center [172, 225] width 8 height 9
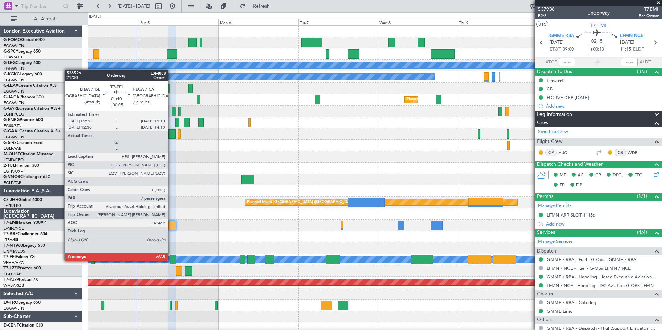
click at [171, 260] on div at bounding box center [173, 259] width 6 height 9
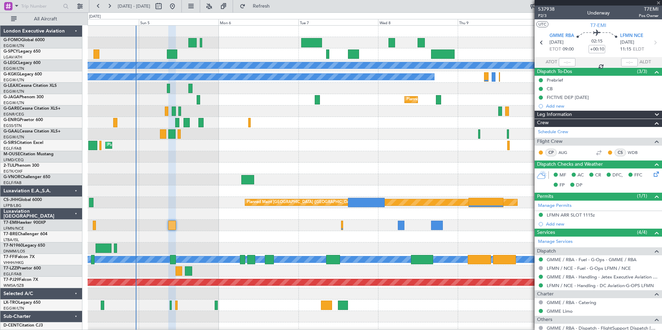
type input "+00:05"
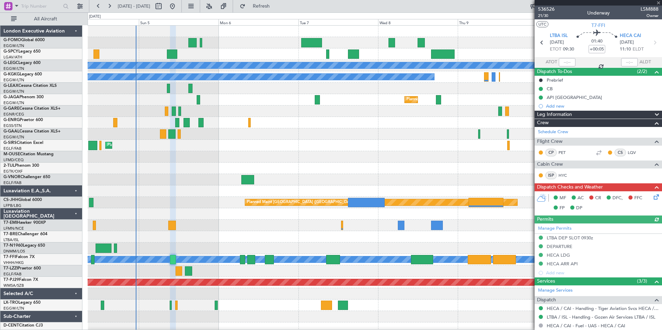
click at [653, 196] on icon at bounding box center [656, 196] width 6 height 6
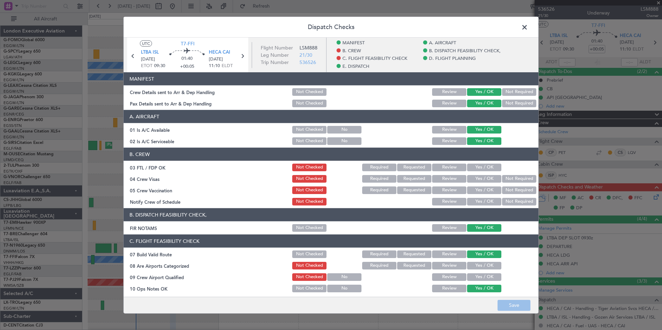
click at [477, 165] on button "Yes / OK" at bounding box center [484, 168] width 34 height 8
click at [510, 180] on button "Not Required" at bounding box center [519, 179] width 34 height 8
click at [510, 193] on button "Not Required" at bounding box center [519, 191] width 34 height 8
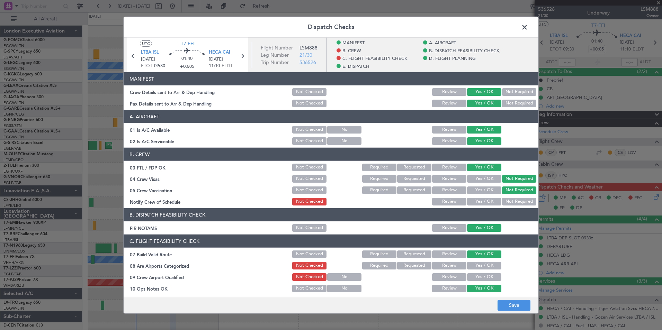
click at [482, 197] on div "Yes / OK" at bounding box center [483, 202] width 35 height 10
click at [481, 200] on button "Yes / OK" at bounding box center [484, 202] width 34 height 8
click at [479, 264] on button "Yes / OK" at bounding box center [484, 266] width 34 height 8
click at [475, 277] on button "Yes / OK" at bounding box center [484, 278] width 34 height 8
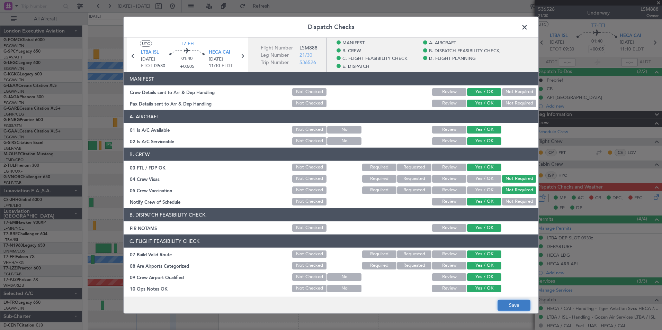
click at [508, 308] on button "Save" at bounding box center [514, 305] width 33 height 11
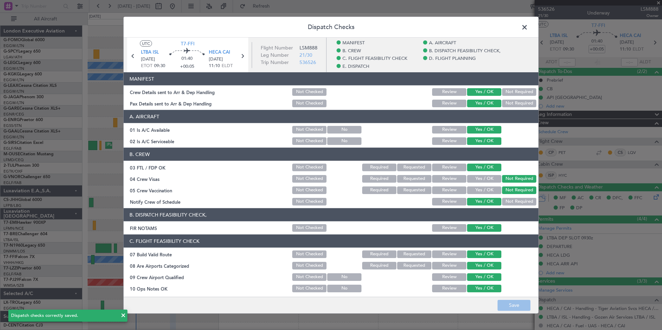
click at [528, 26] on span at bounding box center [528, 29] width 0 height 14
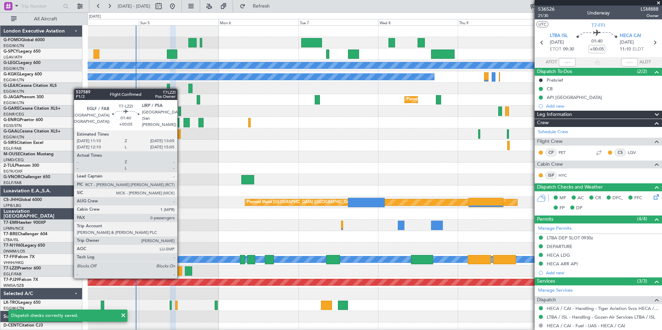
click at [180, 271] on div at bounding box center [179, 271] width 7 height 9
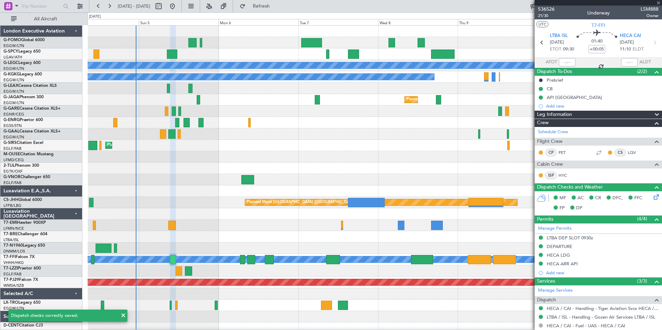
type input "0"
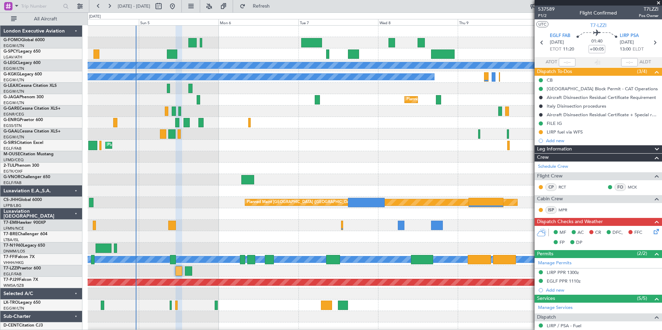
click at [653, 233] on icon at bounding box center [656, 231] width 6 height 6
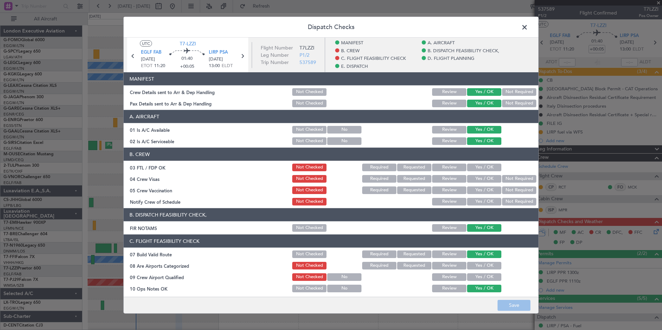
click at [469, 166] on button "Yes / OK" at bounding box center [484, 168] width 34 height 8
click at [507, 180] on button "Not Required" at bounding box center [519, 179] width 34 height 8
click at [507, 190] on button "Not Required" at bounding box center [519, 191] width 34 height 8
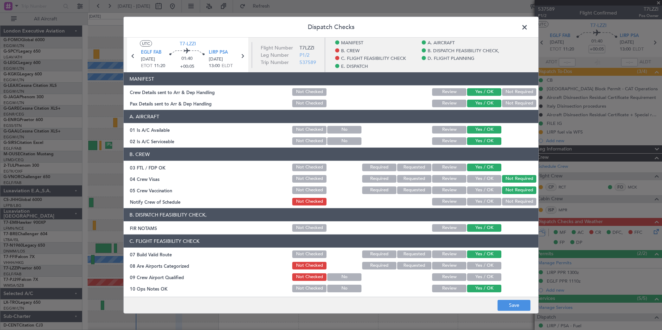
click at [477, 202] on button "Yes / OK" at bounding box center [484, 202] width 34 height 8
click at [474, 268] on button "Yes / OK" at bounding box center [484, 266] width 34 height 8
click at [474, 280] on button "Yes / OK" at bounding box center [484, 278] width 34 height 8
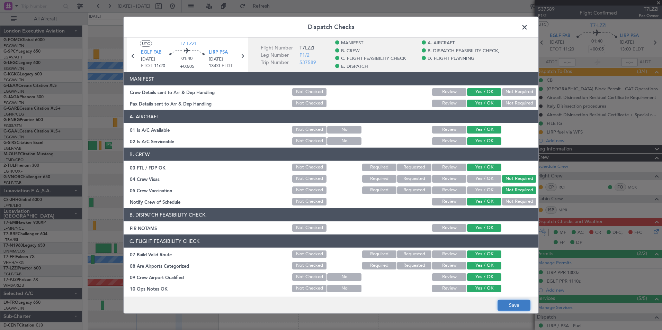
click at [509, 302] on button "Save" at bounding box center [514, 305] width 33 height 11
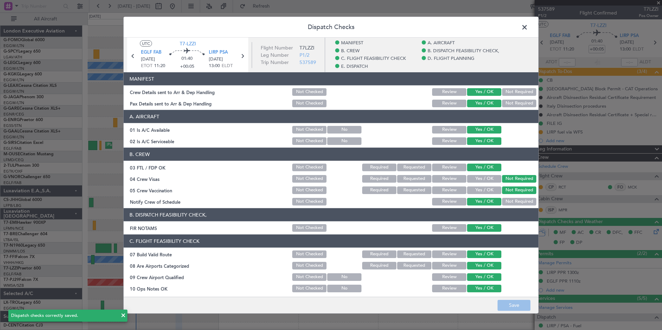
click at [528, 29] on span at bounding box center [528, 29] width 0 height 14
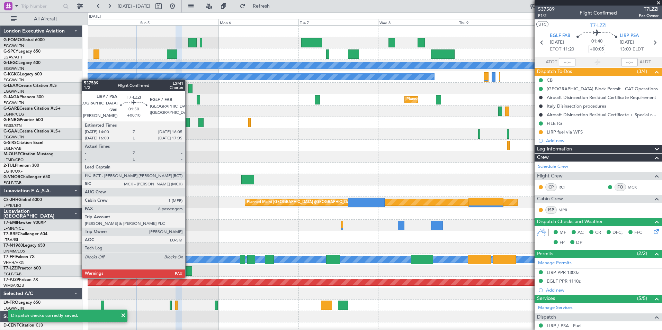
click at [188, 271] on div at bounding box center [188, 271] width 7 height 9
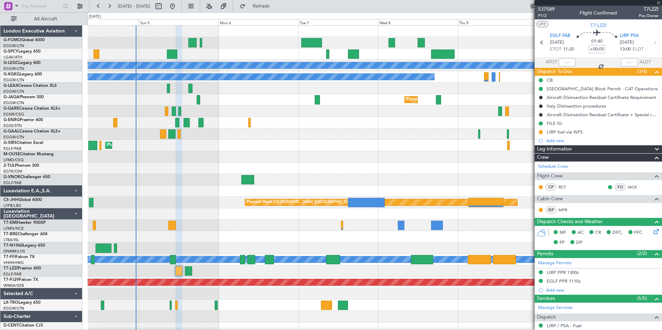
type input "+00:10"
type input "8"
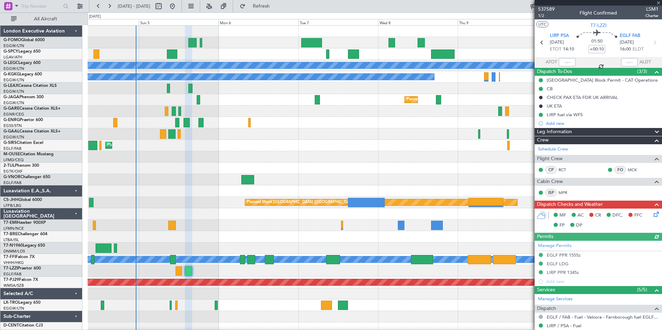
click at [653, 216] on icon at bounding box center [656, 214] width 6 height 6
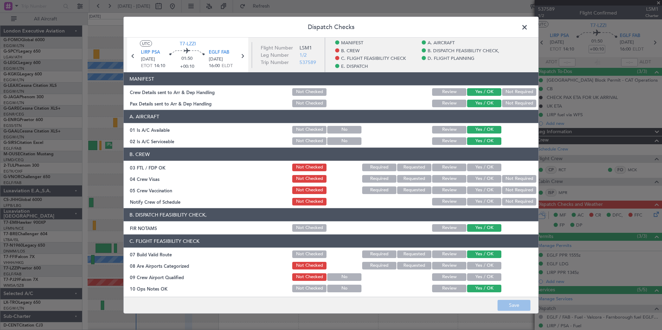
click at [472, 170] on button "Yes / OK" at bounding box center [484, 168] width 34 height 8
click at [516, 179] on button "Not Required" at bounding box center [519, 179] width 34 height 8
click at [513, 189] on button "Not Required" at bounding box center [519, 191] width 34 height 8
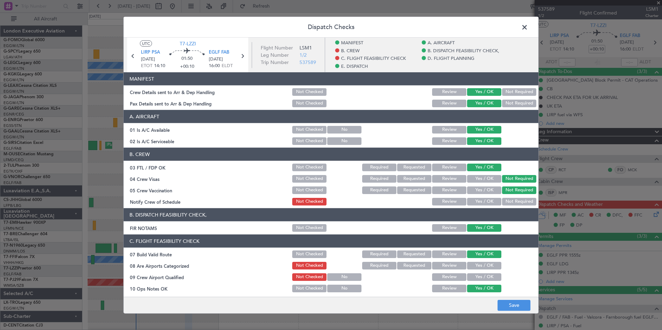
click at [480, 198] on button "Yes / OK" at bounding box center [484, 202] width 34 height 8
click at [475, 265] on button "Yes / OK" at bounding box center [484, 266] width 34 height 8
click at [478, 281] on button "Yes / OK" at bounding box center [484, 278] width 34 height 8
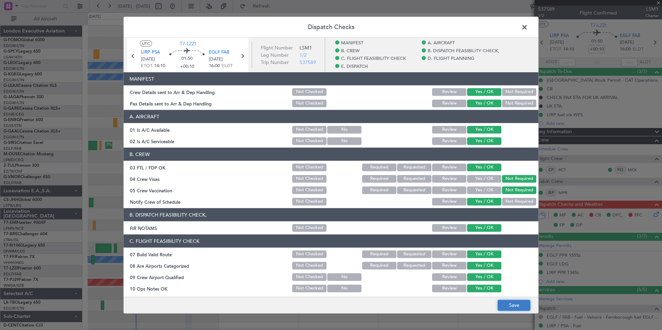
click at [505, 307] on button "Save" at bounding box center [514, 305] width 33 height 11
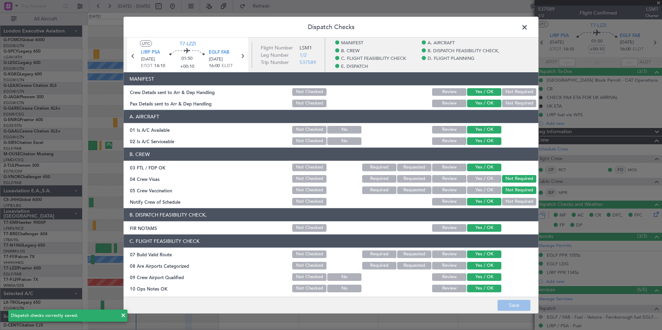
click at [528, 28] on span at bounding box center [528, 29] width 0 height 14
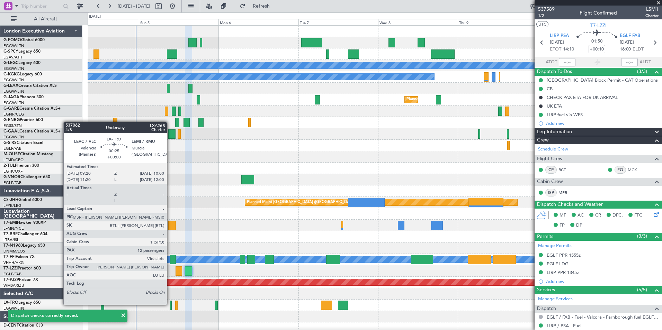
click at [170, 304] on div at bounding box center [171, 305] width 2 height 9
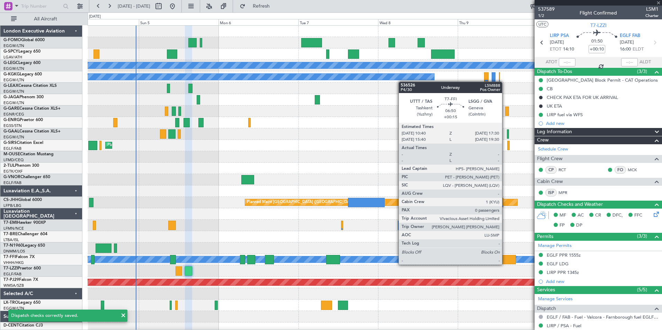
type input "12"
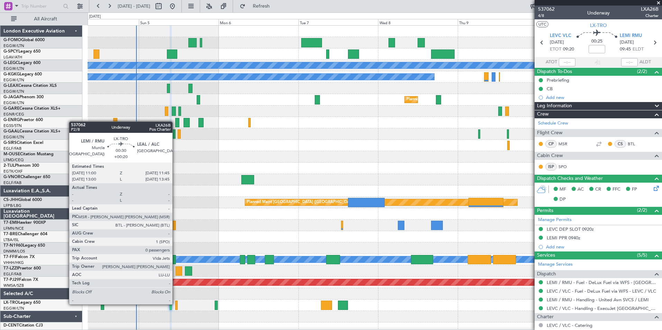
click at [176, 304] on div at bounding box center [176, 305] width 3 height 9
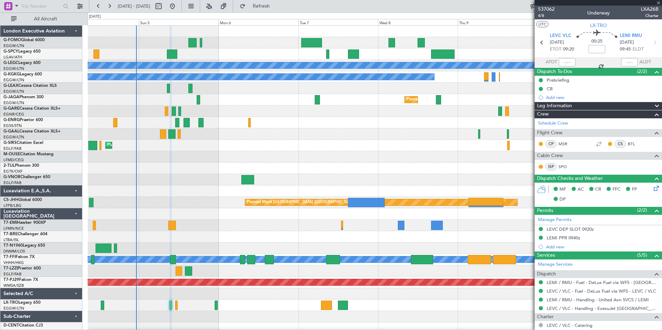
type input "+00:20"
type input "0"
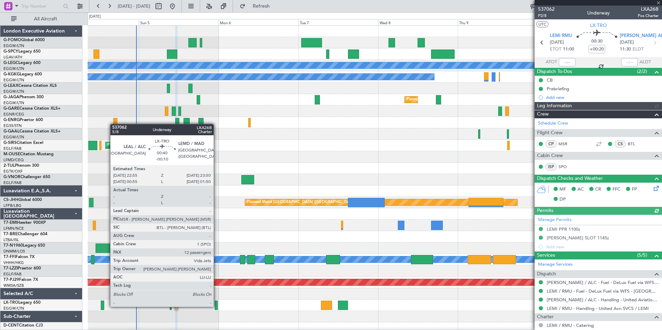
click at [217, 307] on div at bounding box center [216, 305] width 3 height 9
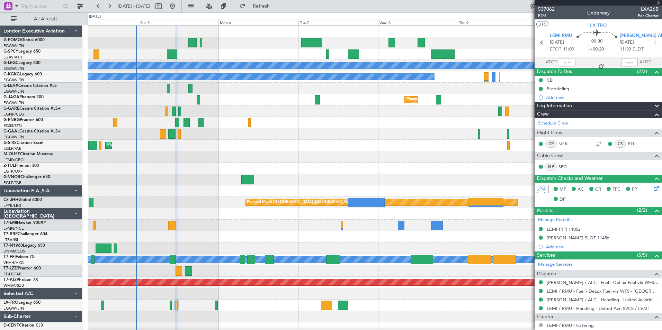
type input "-00:10"
type input "12"
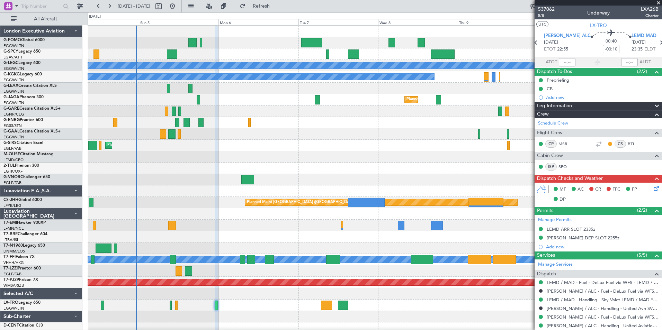
click at [653, 188] on icon at bounding box center [656, 188] width 6 height 6
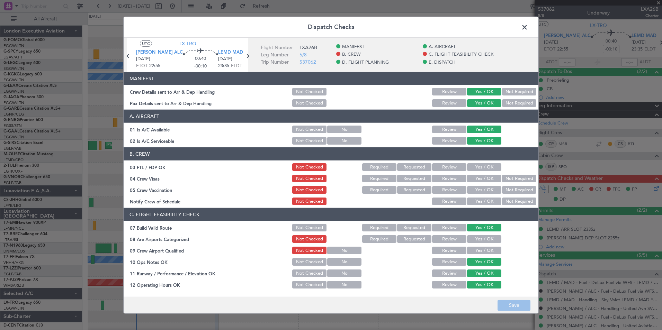
click at [484, 168] on button "Yes / OK" at bounding box center [484, 168] width 34 height 8
click at [508, 177] on button "Not Required" at bounding box center [519, 179] width 34 height 8
click at [507, 186] on div "Not Required" at bounding box center [518, 190] width 35 height 10
click at [507, 193] on button "Not Required" at bounding box center [519, 190] width 34 height 8
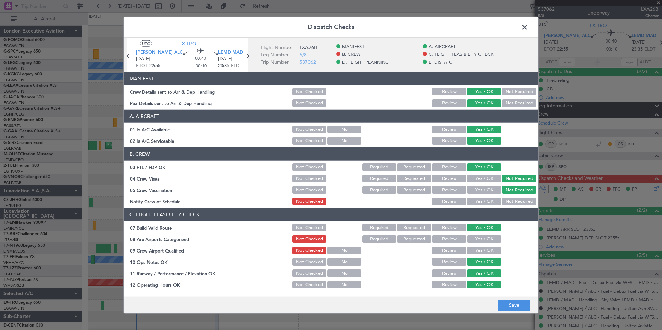
click at [489, 201] on button "Yes / OK" at bounding box center [484, 202] width 34 height 8
click at [482, 242] on button "Yes / OK" at bounding box center [484, 240] width 34 height 8
click at [481, 250] on button "Yes / OK" at bounding box center [484, 251] width 34 height 8
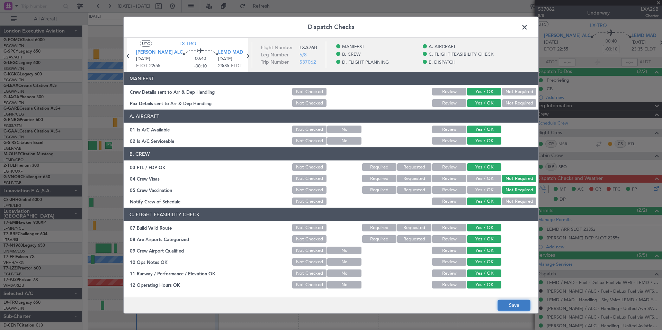
click at [511, 307] on button "Save" at bounding box center [514, 305] width 33 height 11
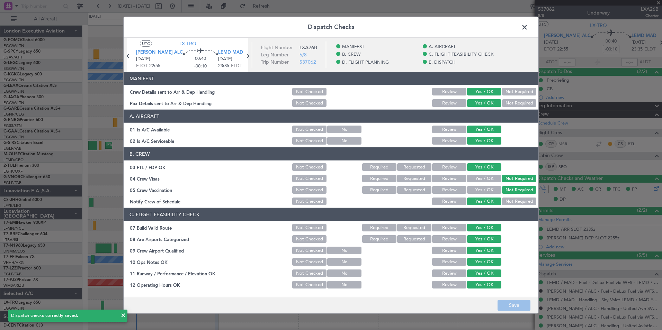
click at [528, 27] on span at bounding box center [528, 29] width 0 height 14
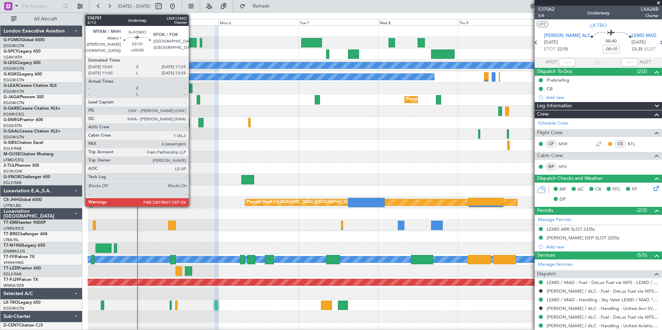
click at [192, 45] on div at bounding box center [192, 42] width 8 height 9
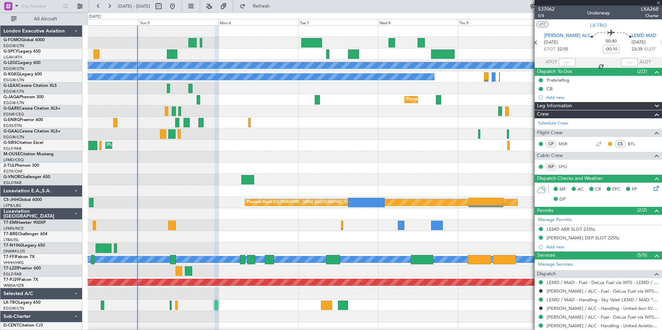
type input "6"
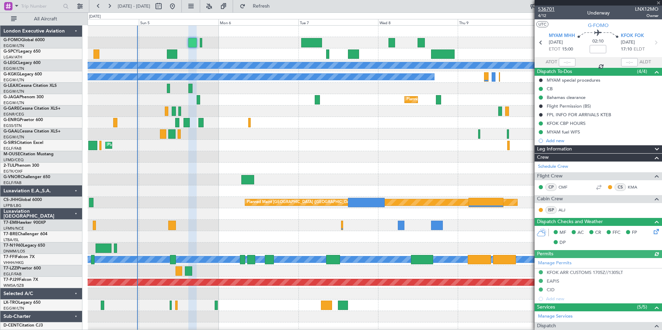
click at [543, 11] on span "536701" at bounding box center [546, 9] width 17 height 7
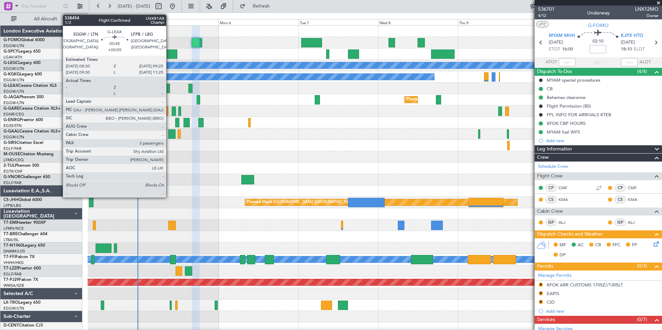
click at [169, 90] on div at bounding box center [168, 88] width 3 height 9
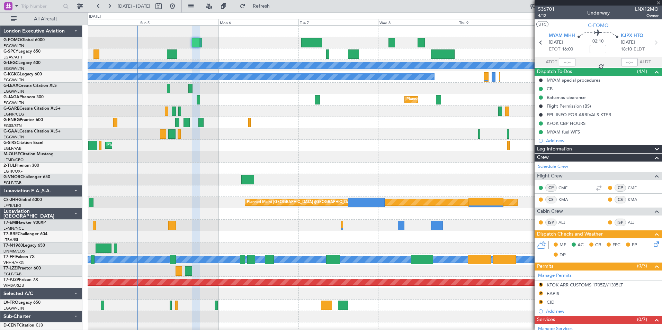
type input "+00:05"
type input "3"
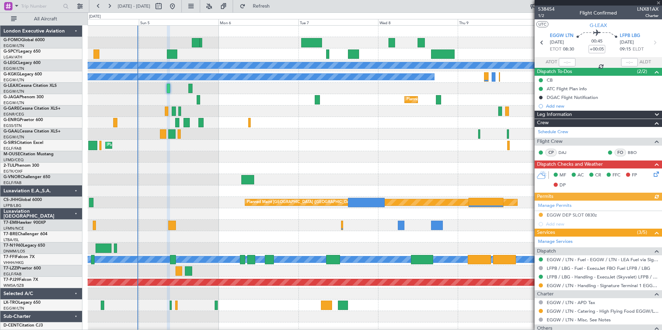
scroll to position [95, 0]
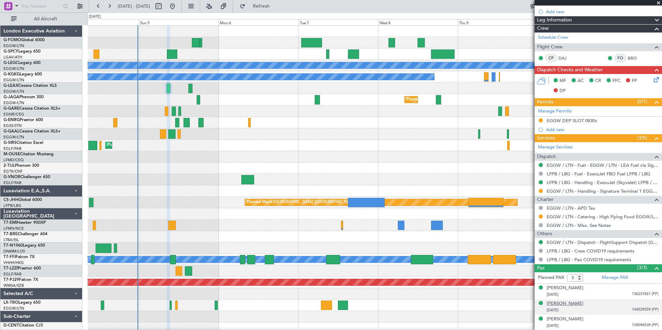
click at [560, 301] on div "Kiavash Joorabchian" at bounding box center [565, 304] width 37 height 7
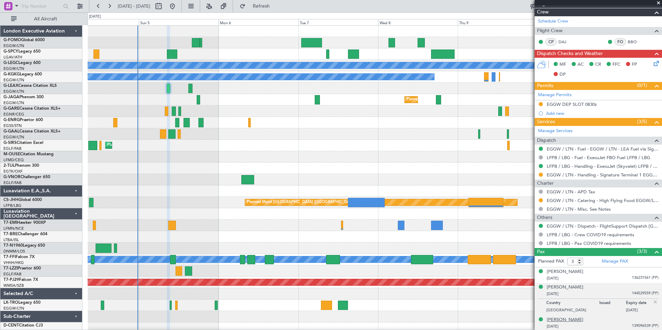
click at [584, 320] on div "Maximilian Mohamad Joorabchian" at bounding box center [565, 320] width 37 height 7
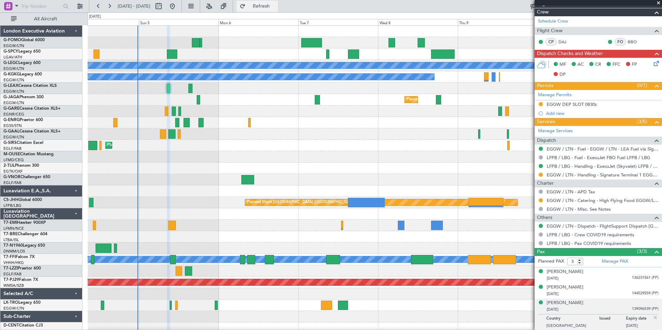
click at [276, 8] on span "Refresh" at bounding box center [261, 6] width 29 height 5
click at [271, 8] on span "Refresh" at bounding box center [261, 6] width 29 height 5
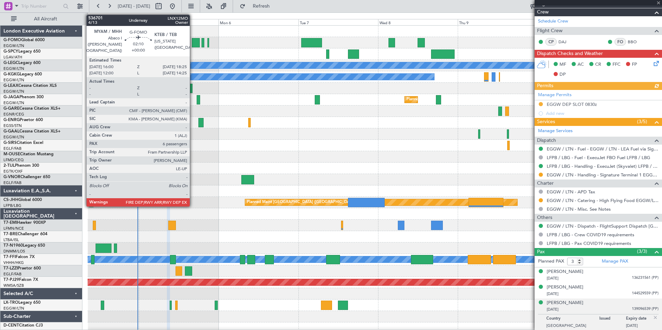
click at [193, 45] on div at bounding box center [196, 42] width 8 height 9
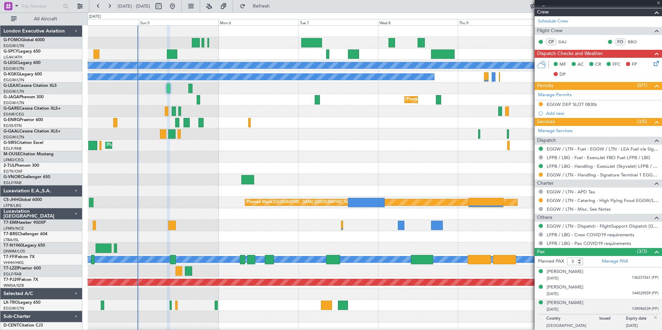
type input "6"
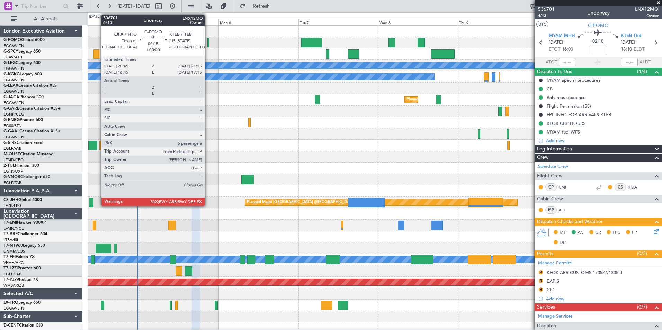
click at [208, 45] on div at bounding box center [208, 42] width 2 height 9
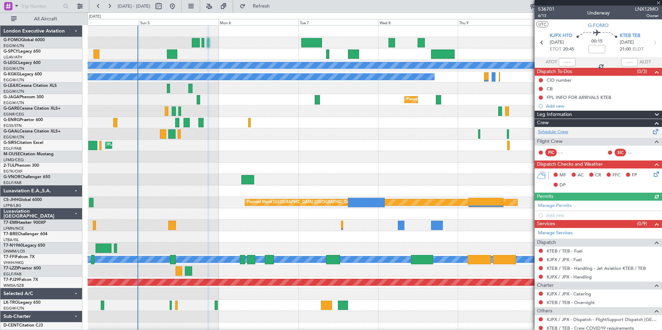
click at [557, 133] on link "Schedule Crew" at bounding box center [553, 132] width 30 height 7
click at [276, 7] on span "Refresh" at bounding box center [261, 6] width 29 height 5
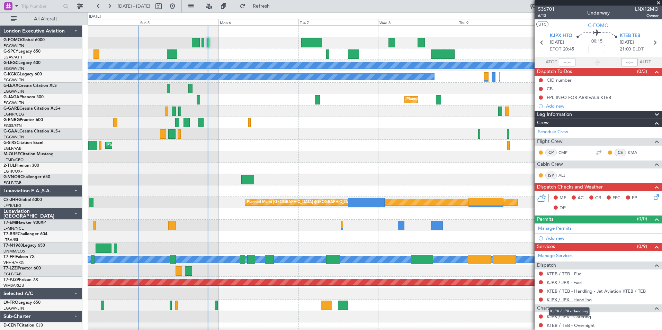
click at [550, 302] on link "KJPX / JPX - Handling" at bounding box center [569, 300] width 45 height 6
click at [569, 281] on link "KJPX / JPX - Fuel" at bounding box center [564, 283] width 35 height 6
click at [278, 10] on button "Refresh" at bounding box center [258, 6] width 42 height 11
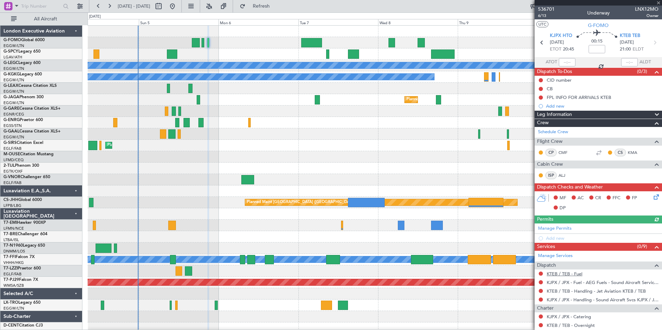
click at [563, 275] on link "KTEB / TEB - Fuel" at bounding box center [565, 274] width 36 height 6
click at [276, 7] on span "Refresh" at bounding box center [261, 6] width 29 height 5
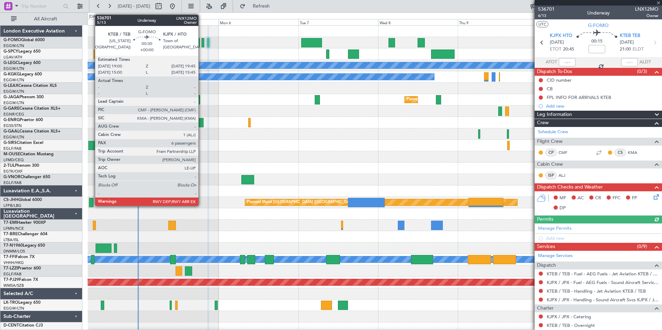
click at [202, 43] on div at bounding box center [203, 42] width 3 height 9
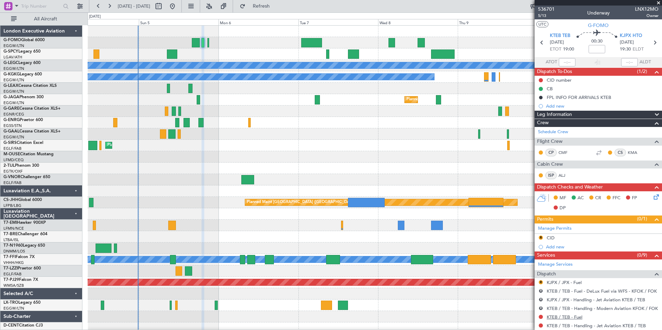
click at [547, 317] on link "KTEB / TEB - Fuel" at bounding box center [565, 318] width 36 height 6
click at [276, 4] on span "Refresh" at bounding box center [261, 6] width 29 height 5
click at [556, 316] on link "KTEB / TEB - Fuel - Jet Aviation KTEB / TEB" at bounding box center [591, 318] width 89 height 6
click at [276, 6] on span "Refresh" at bounding box center [261, 6] width 29 height 5
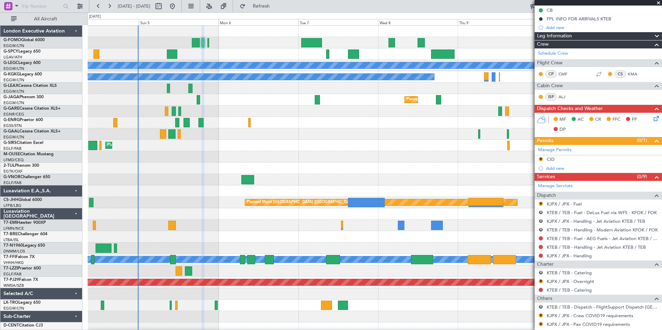
scroll to position [92, 0]
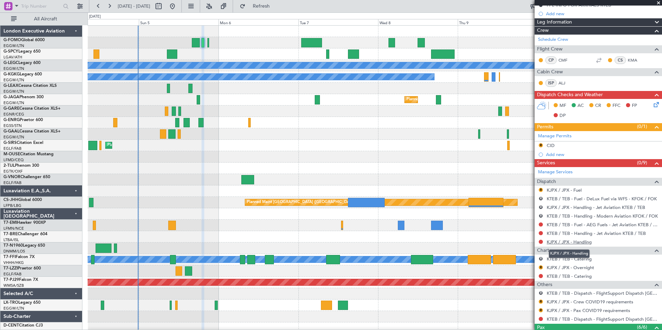
click at [584, 244] on link "KJPX / JPX - Handling" at bounding box center [569, 242] width 45 height 6
click at [278, 11] on button "Refresh" at bounding box center [258, 6] width 42 height 11
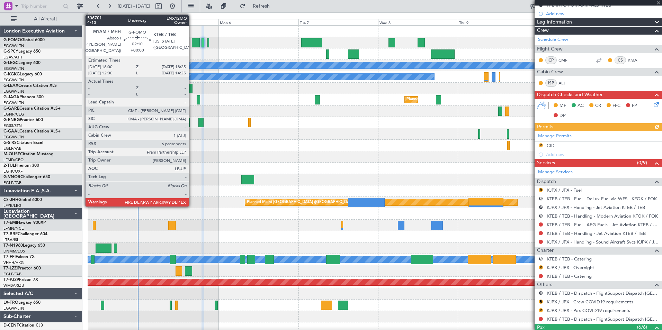
click at [192, 44] on div at bounding box center [196, 42] width 8 height 9
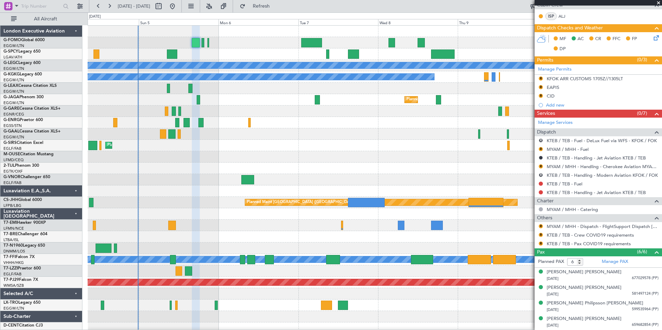
scroll to position [225, 0]
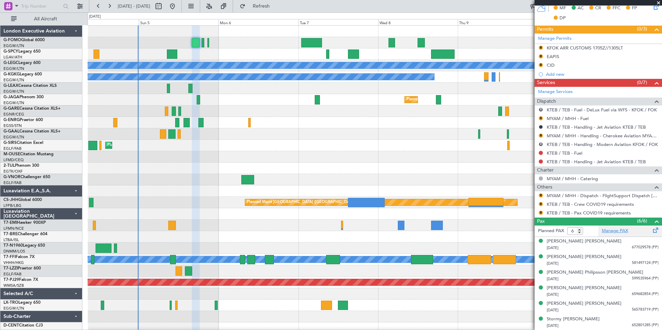
click at [606, 231] on link "Manage PAX" at bounding box center [615, 231] width 26 height 7
click at [276, 5] on span "Refresh" at bounding box center [261, 6] width 29 height 5
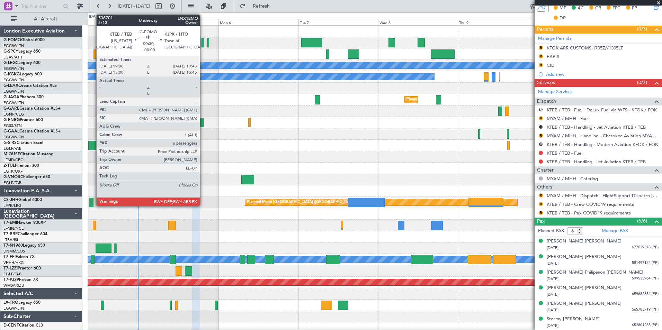
click at [203, 44] on div at bounding box center [203, 42] width 3 height 9
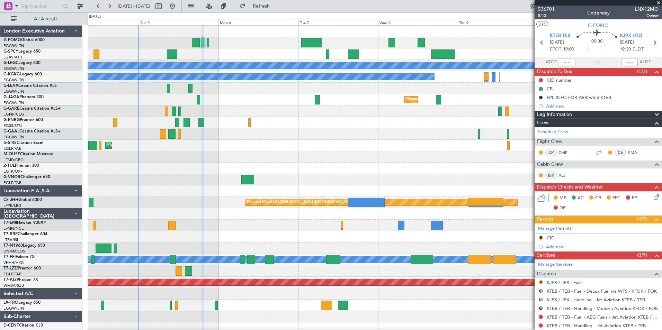
scroll to position [199, 0]
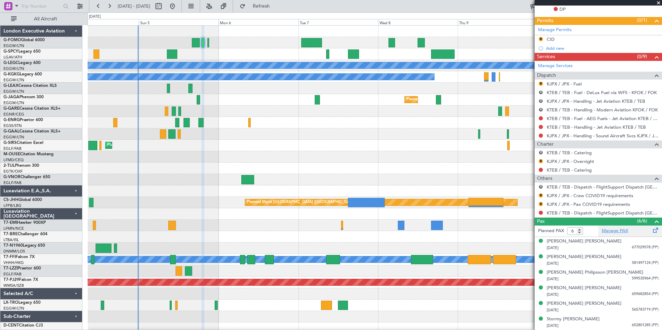
click at [615, 233] on link "Manage PAX" at bounding box center [615, 231] width 26 height 7
click at [273, 9] on button "Refresh" at bounding box center [258, 6] width 42 height 11
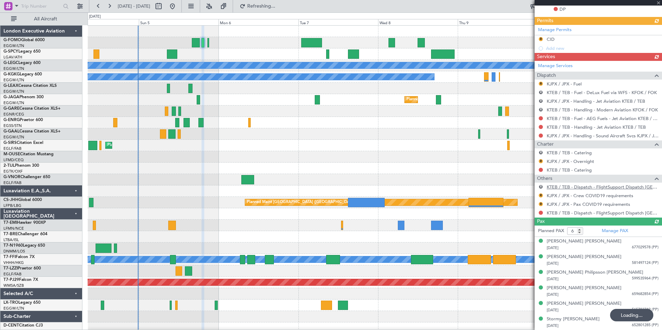
scroll to position [130, 0]
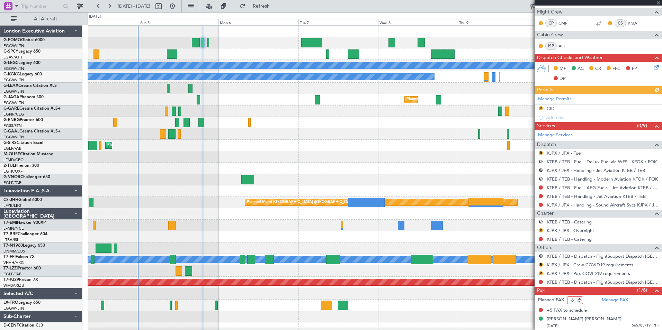
drag, startPoint x: 575, startPoint y: 301, endPoint x: 549, endPoint y: 301, distance: 25.3
click at [549, 301] on form "Planned PAX 6" at bounding box center [567, 300] width 64 height 11
type input "1"
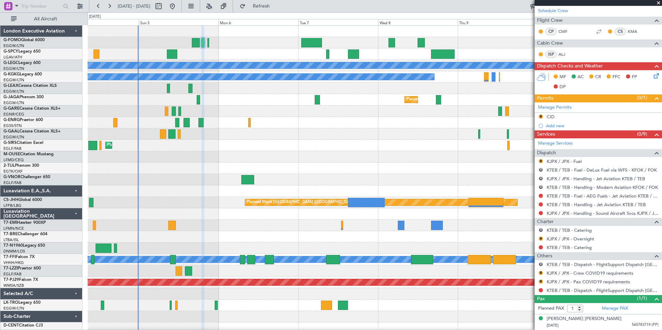
scroll to position [121, 0]
click at [206, 40] on div at bounding box center [375, 42] width 574 height 11
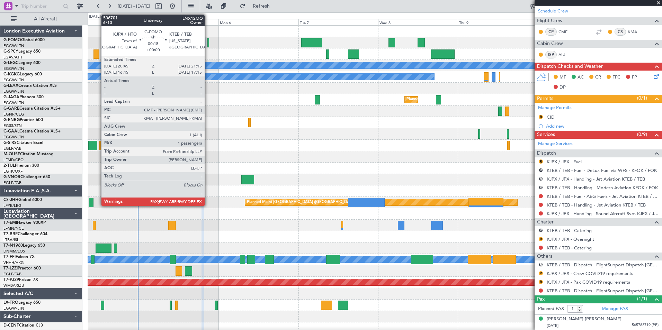
click at [208, 44] on div at bounding box center [208, 42] width 2 height 9
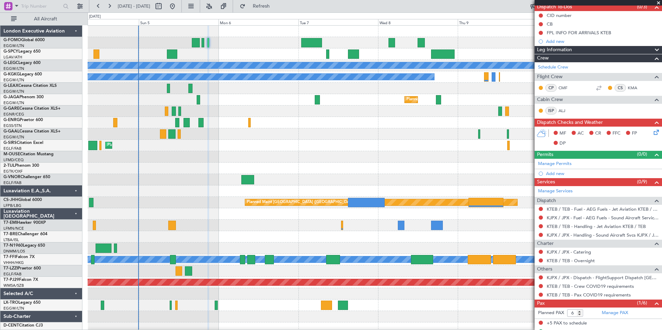
scroll to position [78, 0]
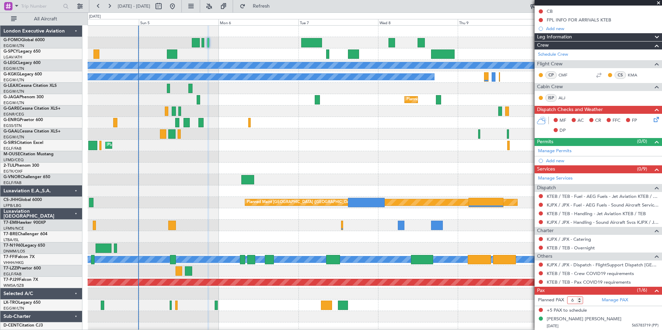
drag, startPoint x: 575, startPoint y: 301, endPoint x: 553, endPoint y: 299, distance: 22.3
click at [553, 299] on form "Planned PAX 6" at bounding box center [567, 300] width 64 height 11
type input "1"
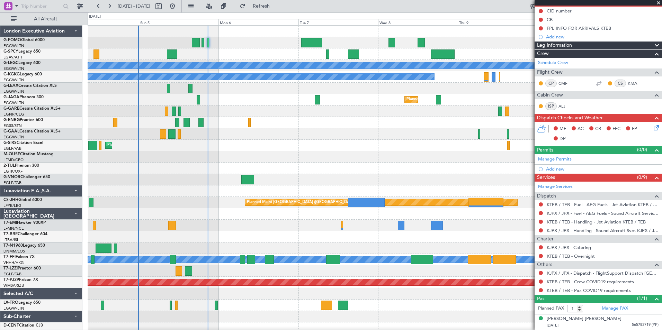
scroll to position [69, 0]
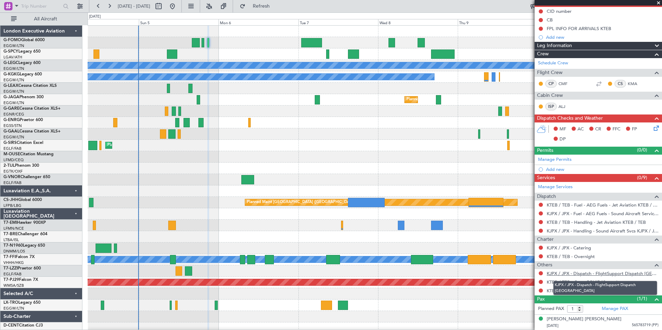
click at [631, 271] on link "KJPX / JPX - Dispatch - FlightSupport Dispatch [GEOGRAPHIC_DATA]" at bounding box center [603, 274] width 112 height 6
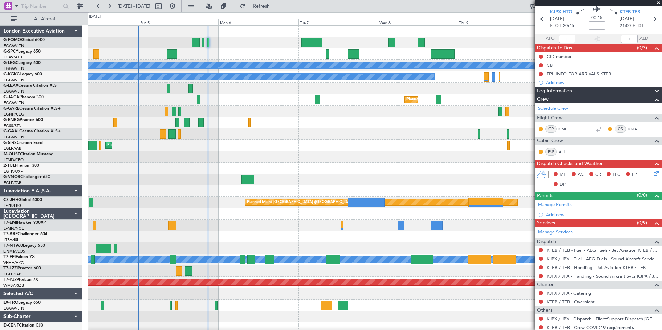
scroll to position [0, 0]
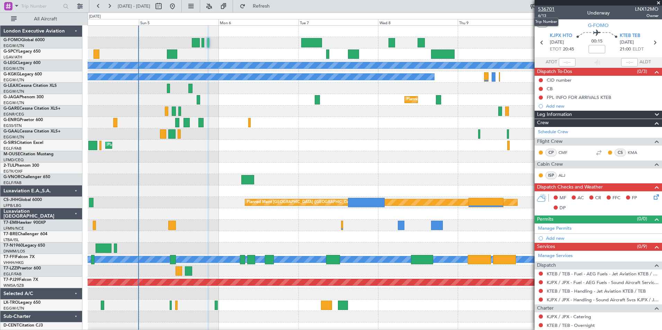
click at [550, 9] on span "536701" at bounding box center [546, 9] width 17 height 7
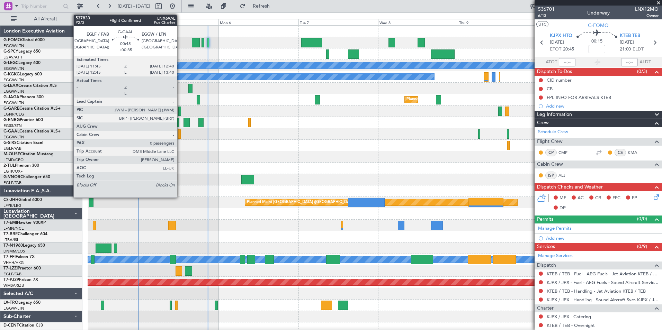
click at [180, 135] on div at bounding box center [179, 134] width 3 height 9
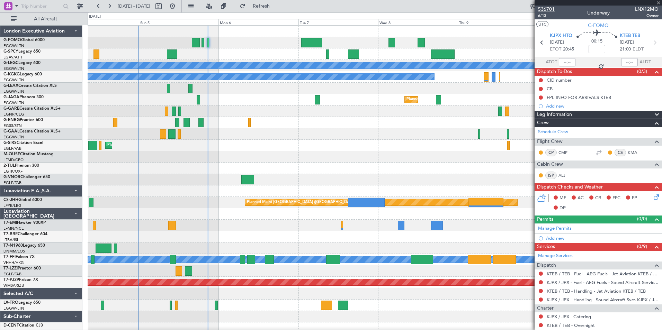
type input "+00:35"
type input "0"
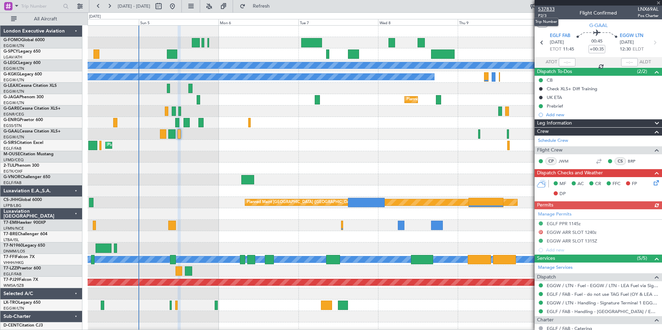
click at [545, 7] on span "537833" at bounding box center [546, 9] width 17 height 7
click at [276, 6] on span "Refresh" at bounding box center [261, 6] width 29 height 5
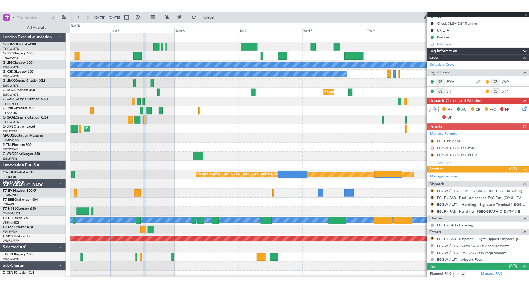
scroll to position [78, 0]
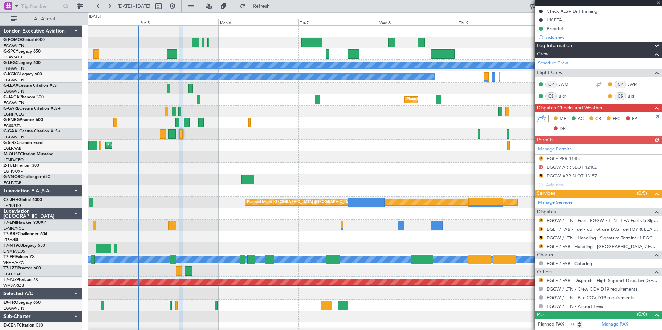
click at [630, 283] on mat-tooltip-component "EGLF / FAB - Dispatch - FlightSupport Dispatch [GEOGRAPHIC_DATA]" at bounding box center [606, 295] width 114 height 24
click at [624, 281] on link "EGLF / FAB - Dispatch - FlightSupport Dispatch [GEOGRAPHIC_DATA]" at bounding box center [603, 281] width 112 height 6
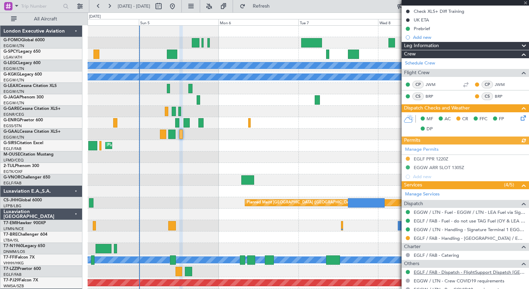
scroll to position [76, 0]
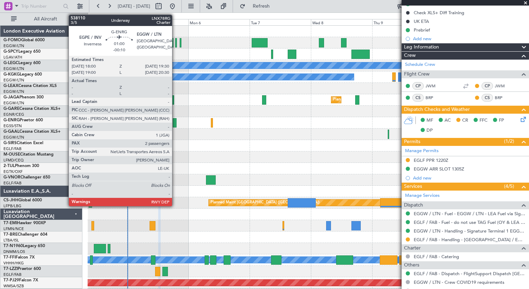
click at [175, 122] on div at bounding box center [175, 122] width 4 height 9
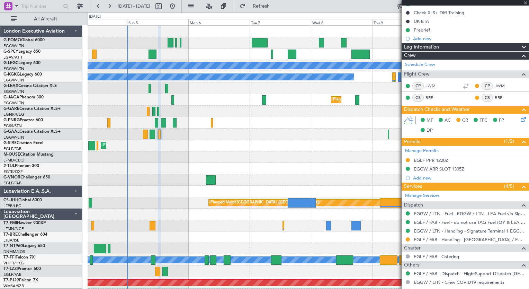
type input "-00:10"
type input "2"
